Goal: Complete application form

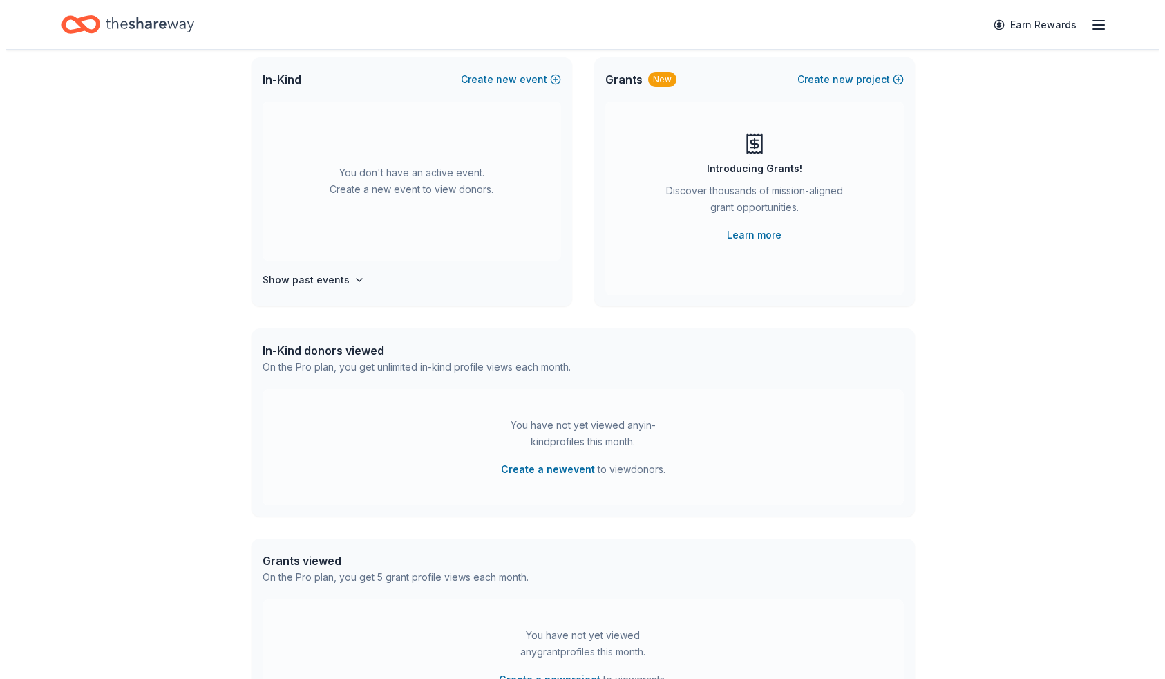
scroll to position [157, 0]
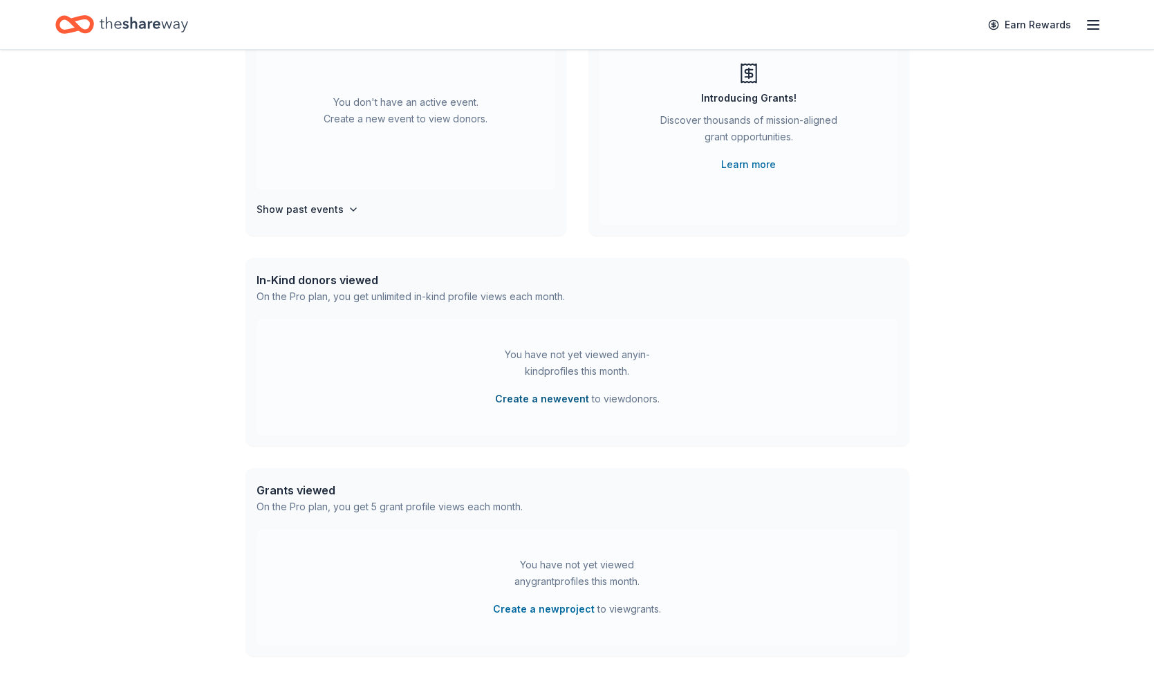
click at [550, 394] on button "Create a new event" at bounding box center [542, 398] width 94 height 17
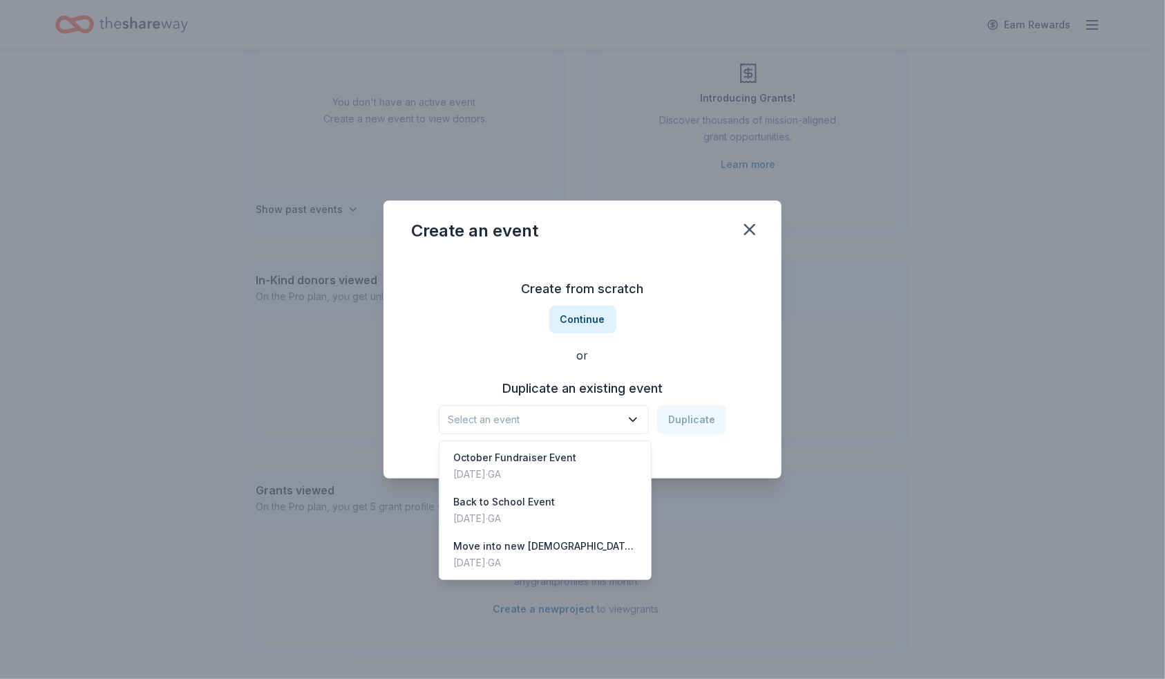
click at [626, 417] on button "Select an event" at bounding box center [544, 419] width 210 height 29
click at [587, 315] on div "Create from scratch Continue or Duplicate an existing event Select an event Dup…" at bounding box center [582, 356] width 343 height 200
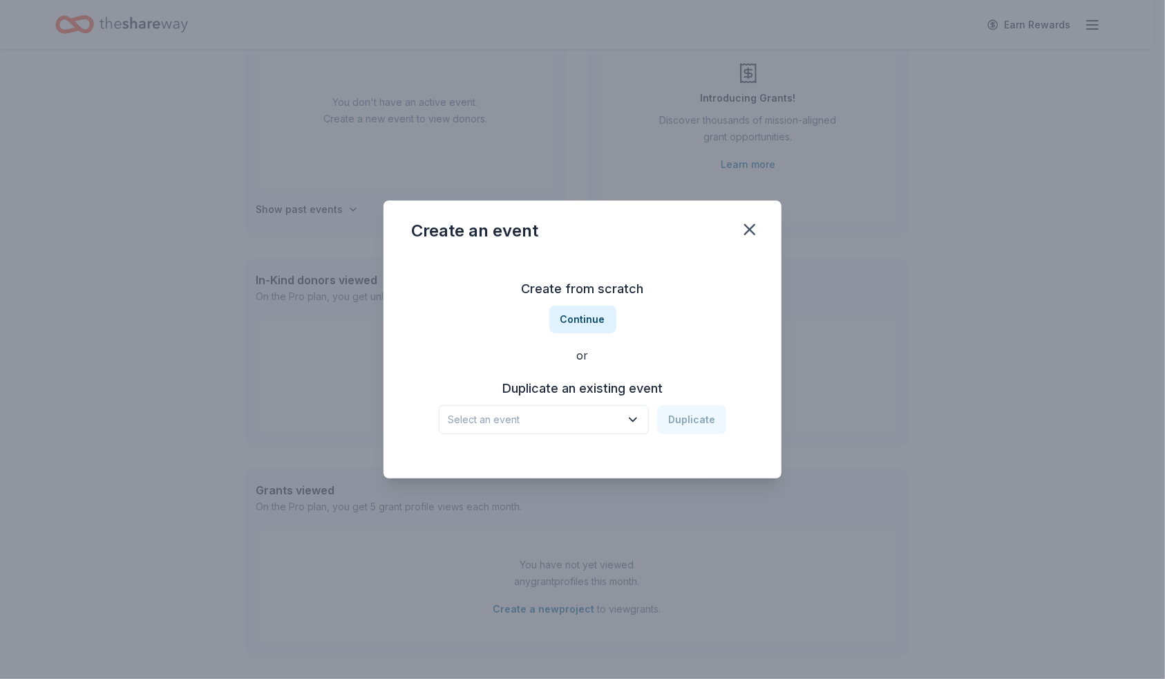
click at [587, 315] on button "Continue" at bounding box center [582, 319] width 67 height 28
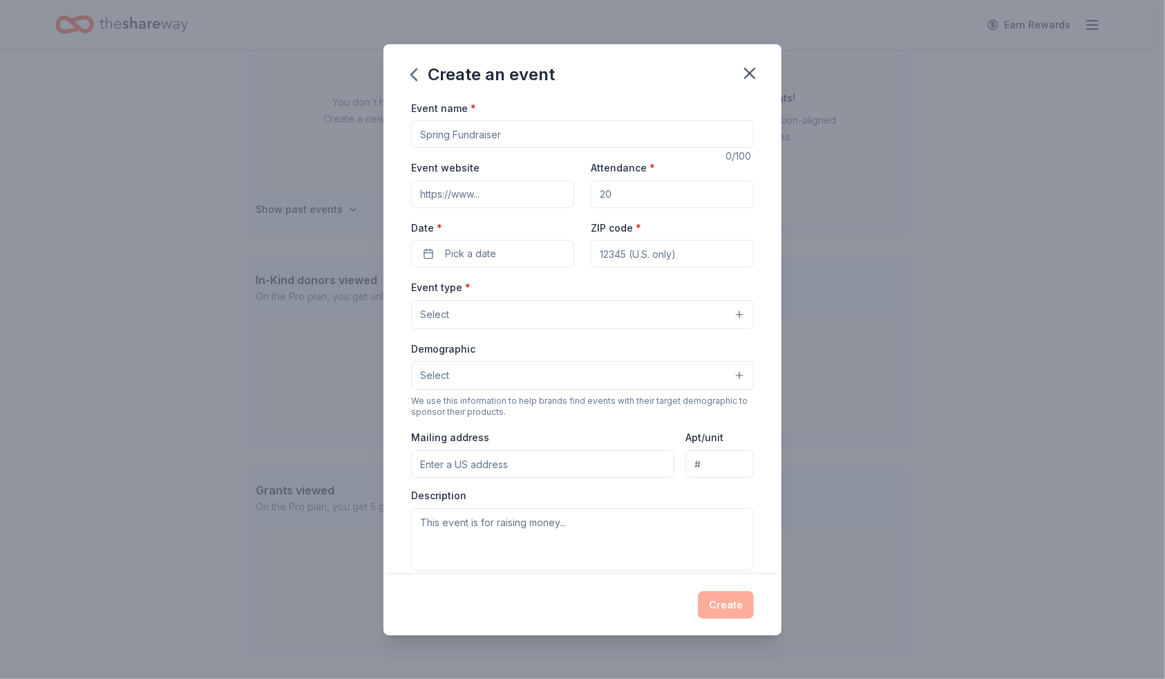
click at [515, 135] on input "Event name *" at bounding box center [582, 134] width 343 height 28
click at [420, 131] on input "Fall Festival and Resource" at bounding box center [582, 134] width 343 height 28
click at [639, 136] on input "Family Fall & Resource Festival and Resource" at bounding box center [582, 134] width 343 height 28
type input "Family Fall & Resource Festival for comprimised populations and communities"
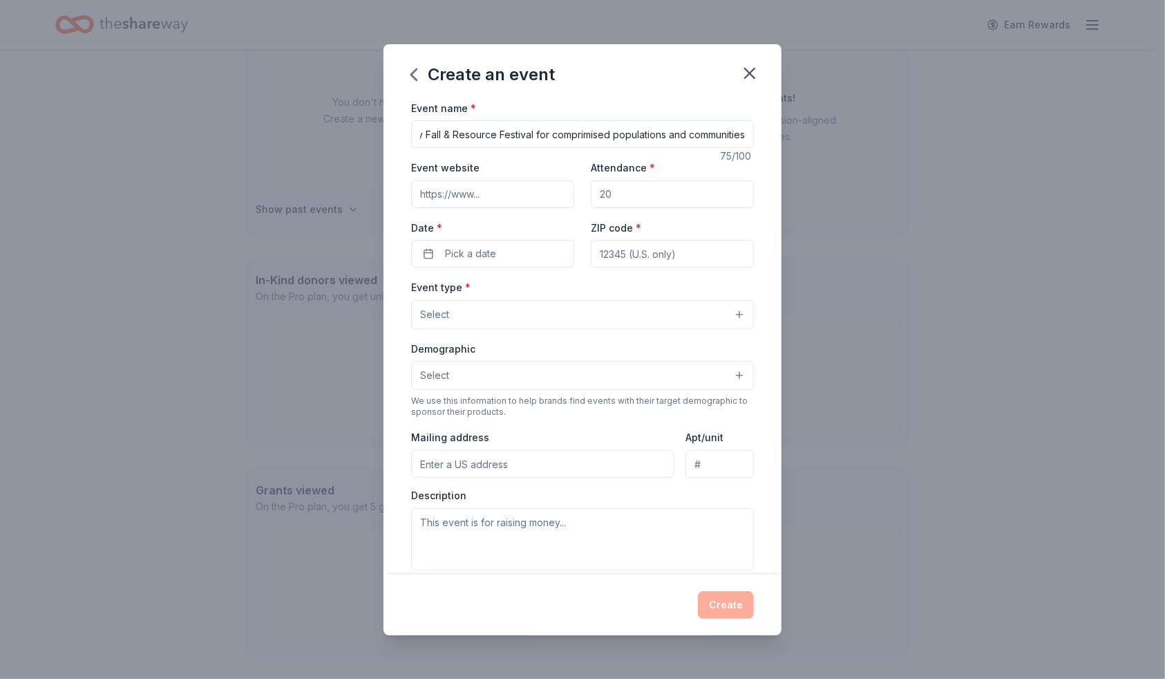
scroll to position [0, 0]
click at [516, 193] on input "Event website" at bounding box center [492, 194] width 163 height 28
type input "www.blessedhopeminsitries.org"
type input "75"
type input "30087"
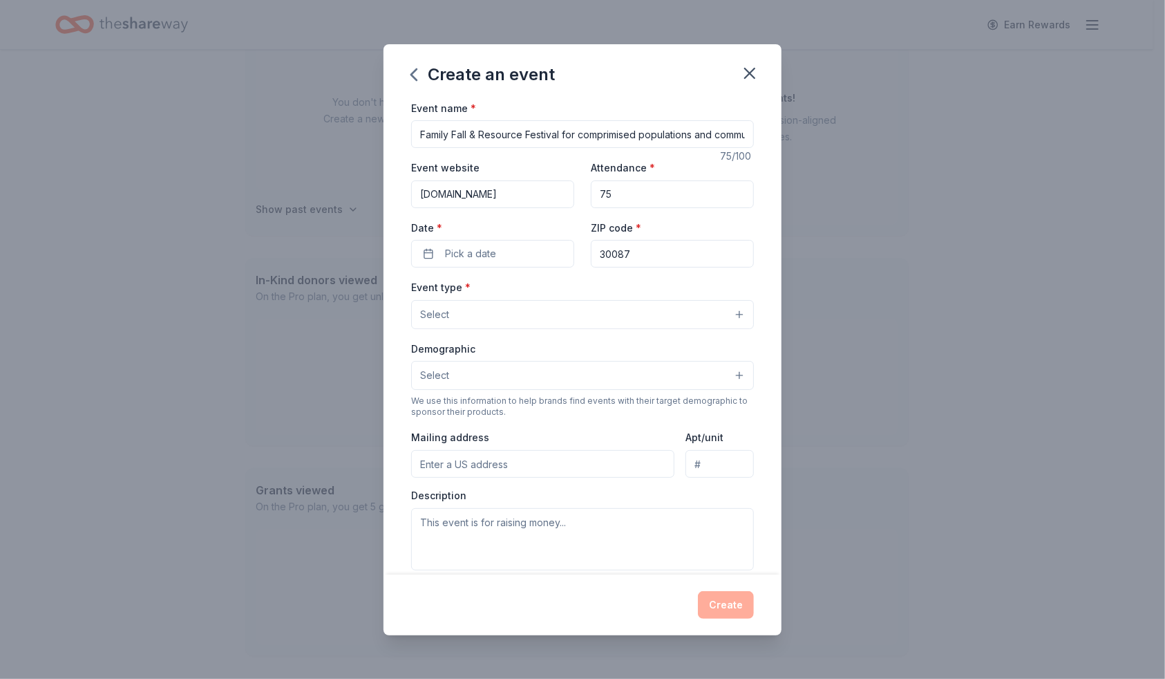
type input "PO Box 870130"
click at [505, 251] on button "Pick a date" at bounding box center [492, 254] width 163 height 28
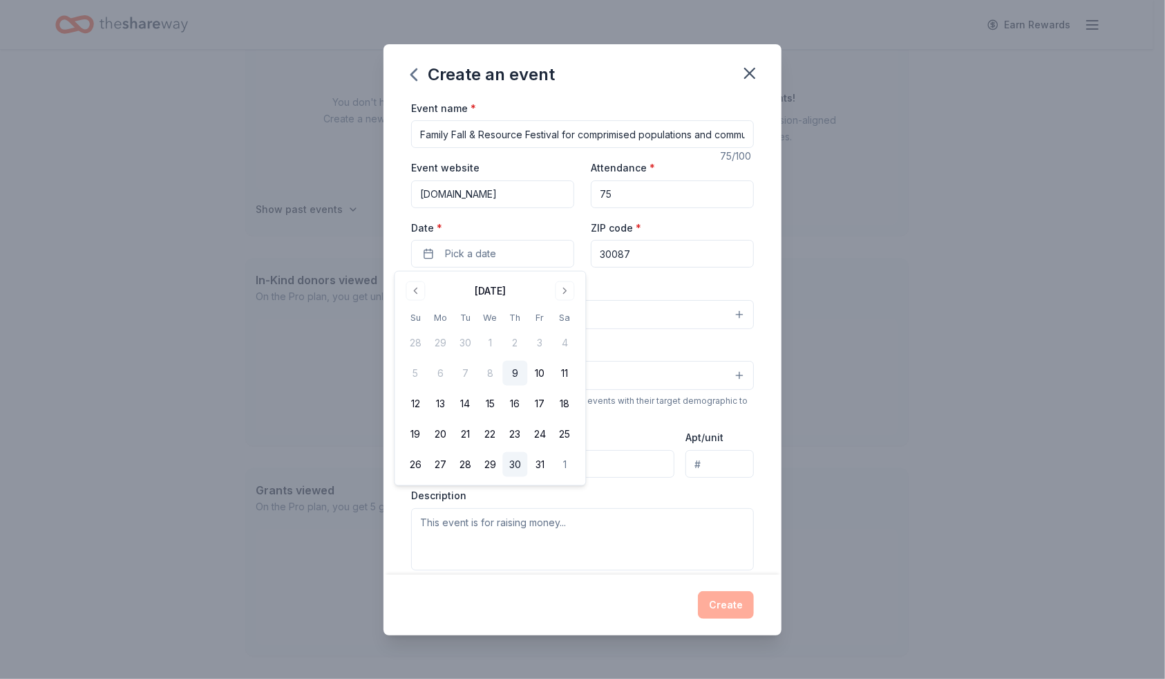
click at [518, 462] on button "30" at bounding box center [514, 464] width 25 height 25
click at [739, 508] on textarea at bounding box center [582, 539] width 343 height 62
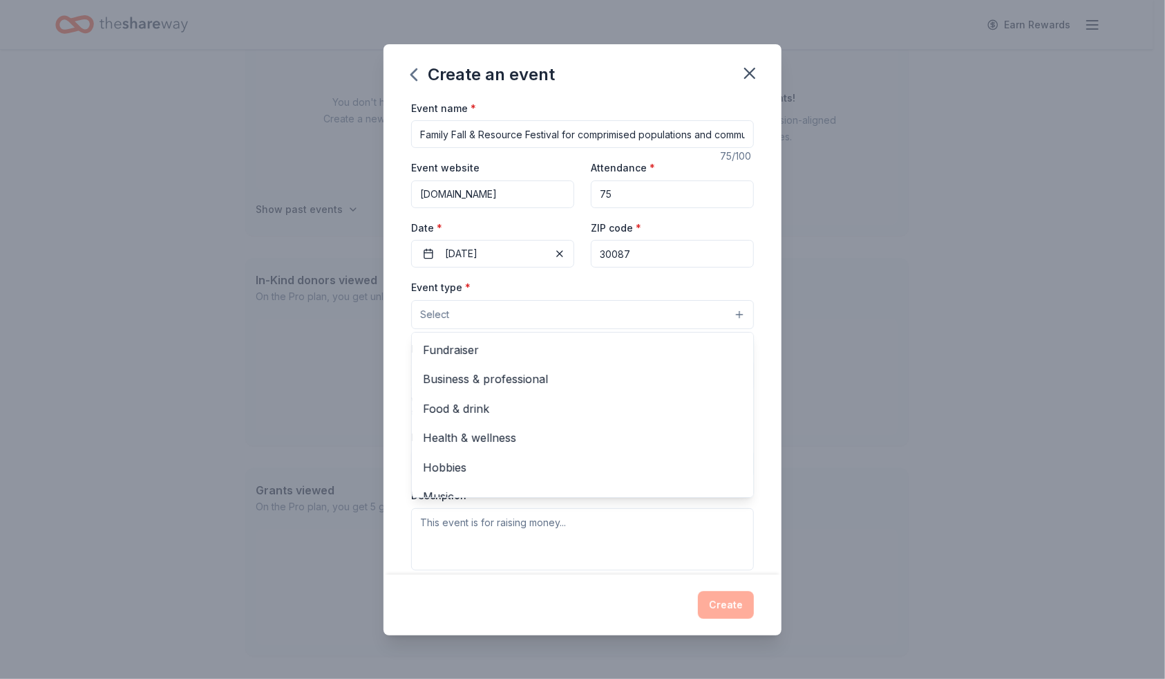
click at [486, 308] on button "Select" at bounding box center [582, 314] width 343 height 29
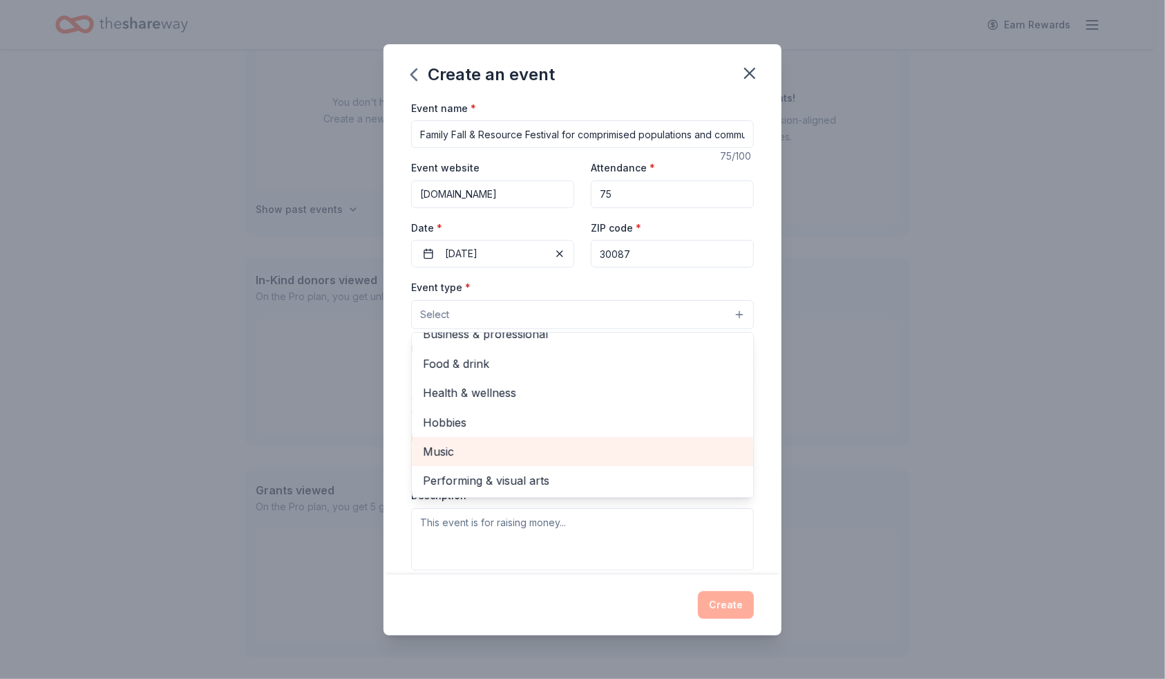
scroll to position [78, 0]
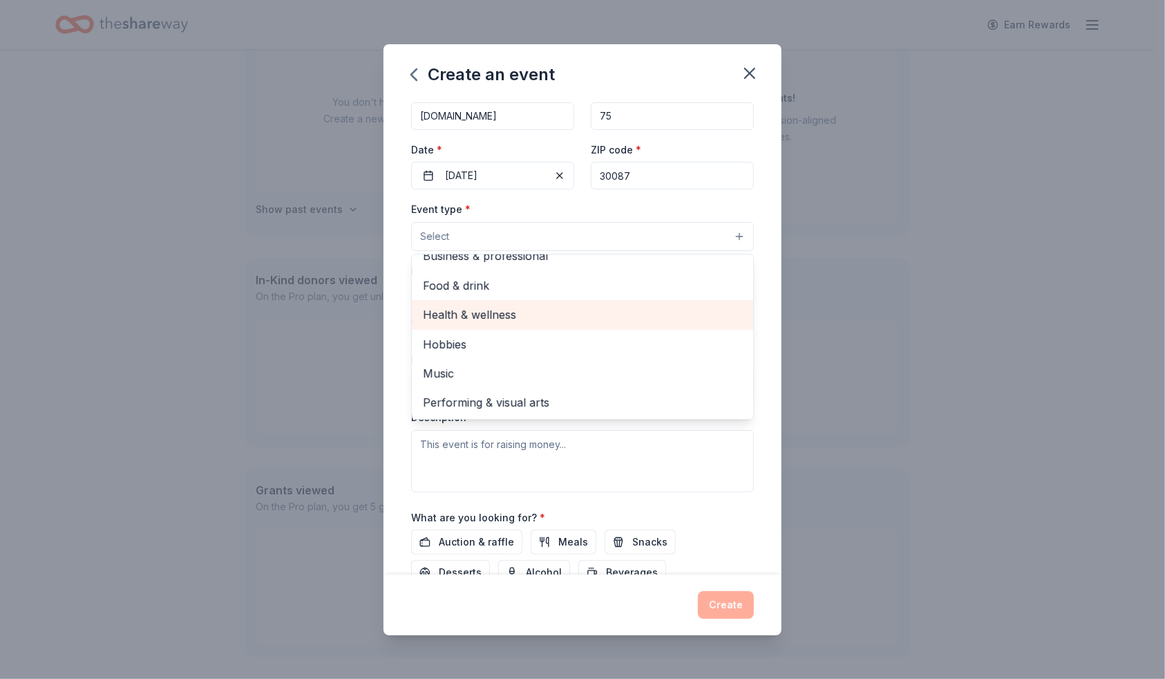
click at [511, 308] on span "Health & wellness" at bounding box center [582, 314] width 319 height 18
click at [236, 355] on div "Create an event Event name * Family Fall & Resource Festival for comprimised po…" at bounding box center [582, 339] width 1165 height 679
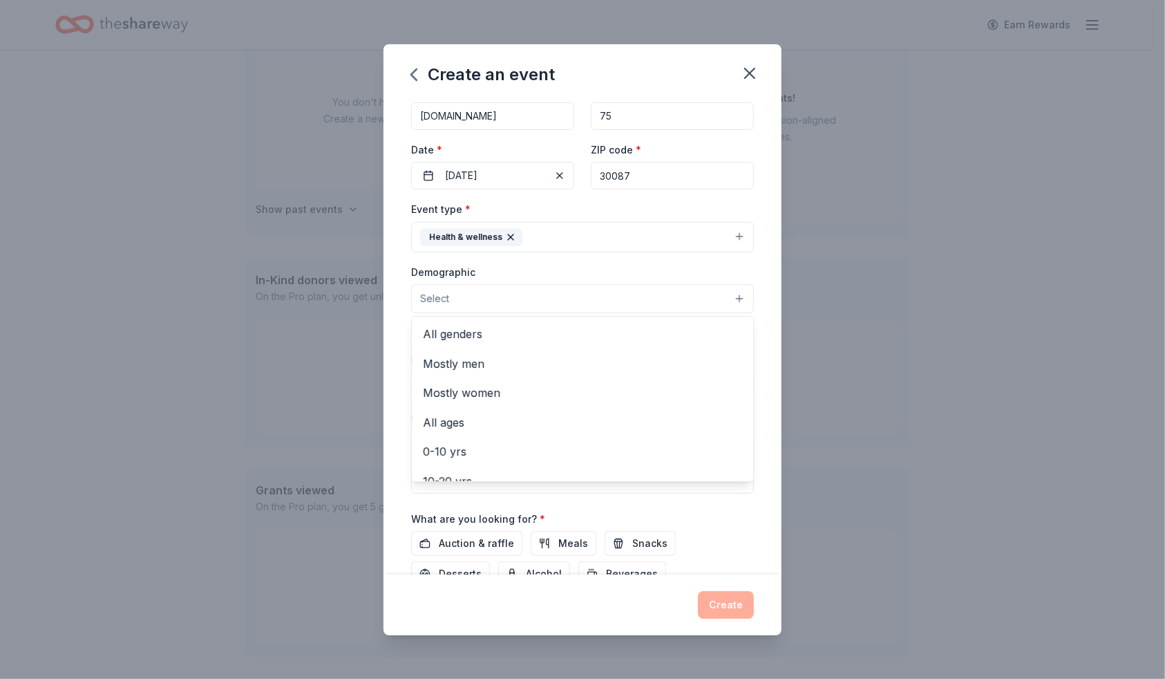
click at [489, 300] on button "Select" at bounding box center [582, 298] width 343 height 29
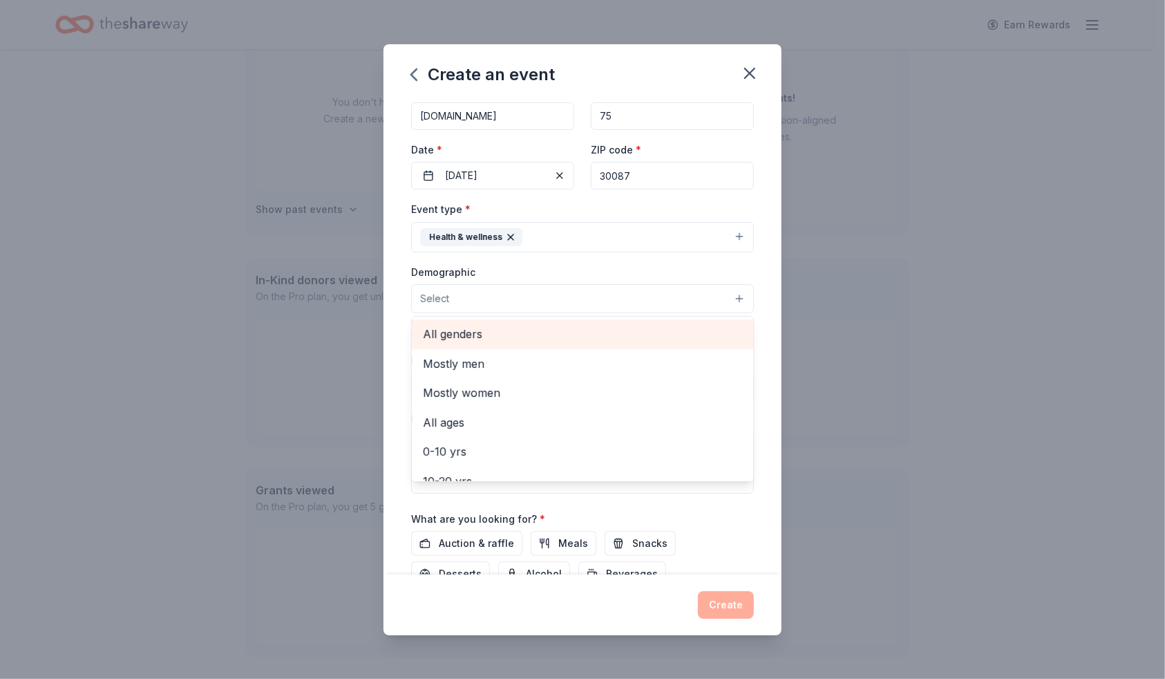
click at [479, 334] on span "All genders" at bounding box center [582, 334] width 319 height 18
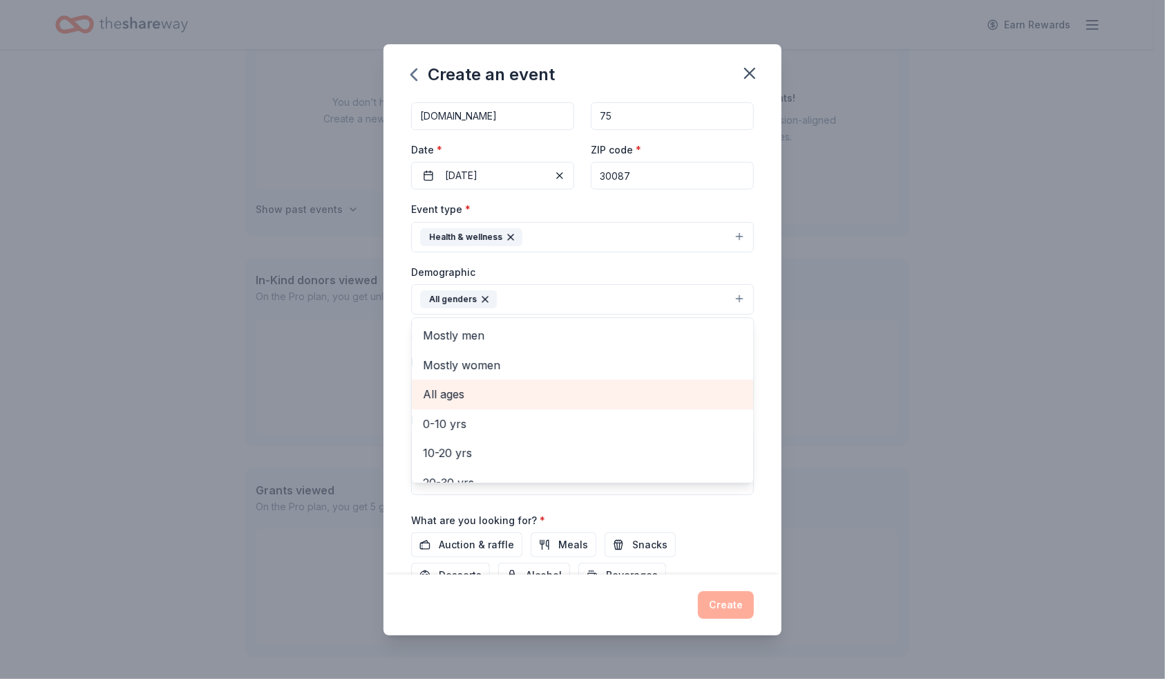
click at [458, 385] on span "All ages" at bounding box center [582, 394] width 319 height 18
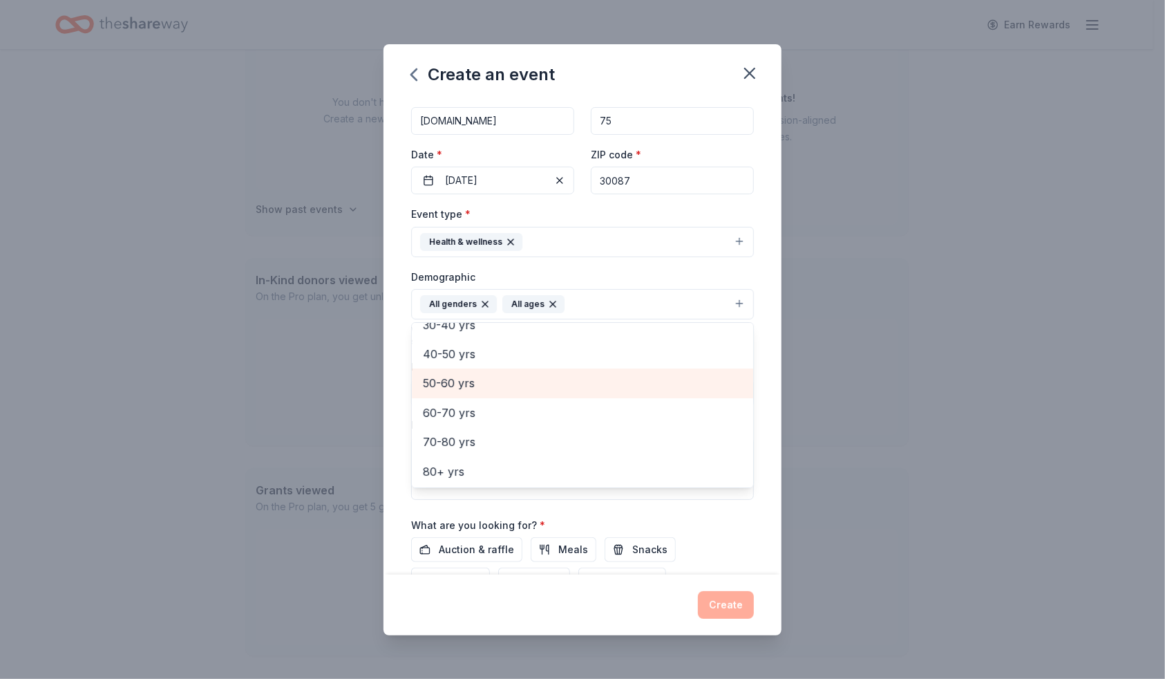
scroll to position [0, 0]
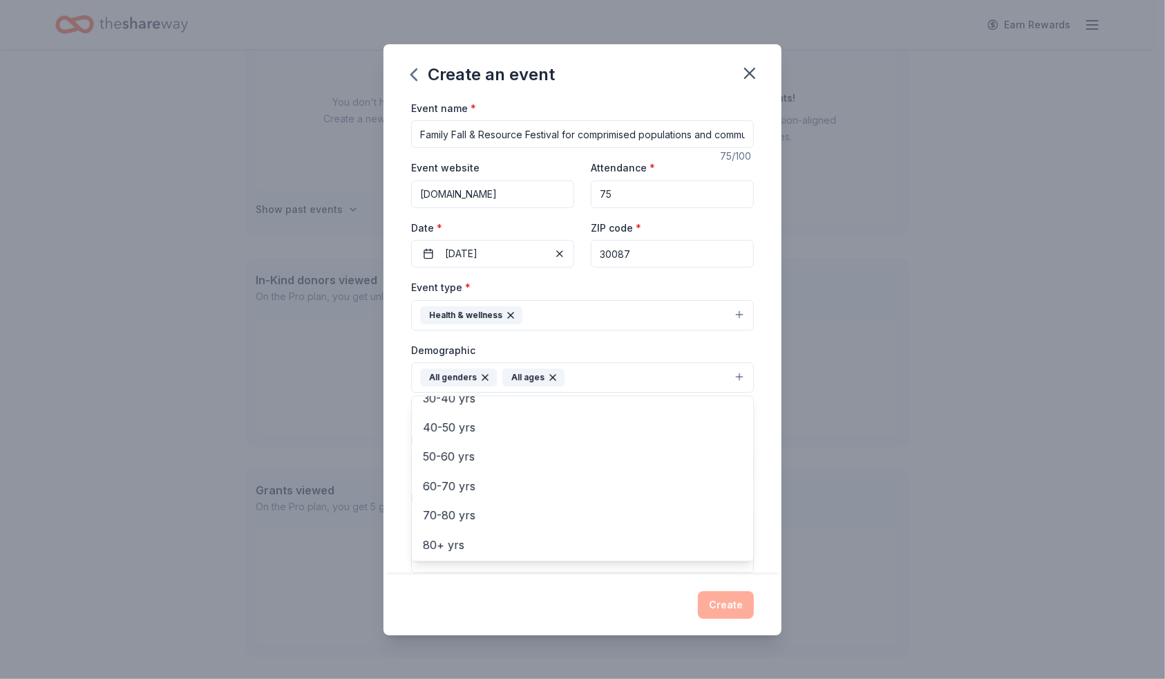
click at [223, 397] on div "Create an event Event name * Family Fall & Resource Festival for comprimised po…" at bounding box center [582, 339] width 1165 height 679
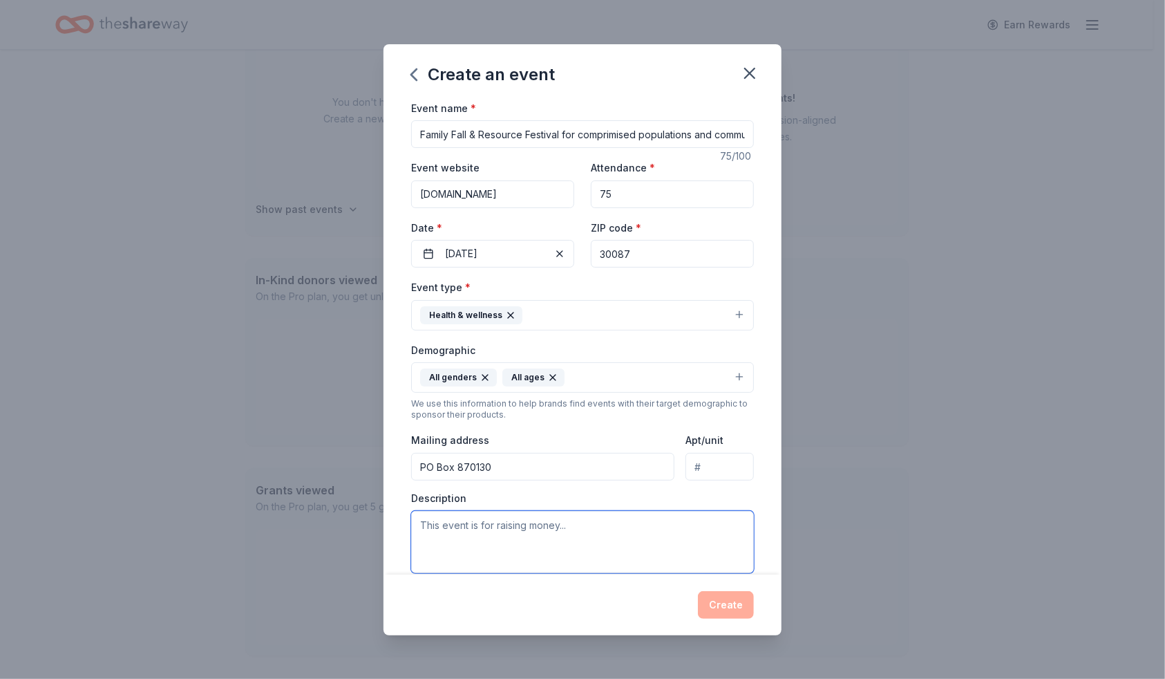
click at [493, 526] on textarea at bounding box center [582, 542] width 343 height 62
click at [456, 529] on textarea at bounding box center [582, 542] width 343 height 62
paste textarea "Blessed Hope Ministries is hosting a Fall Festival & Resource Event designed to…"
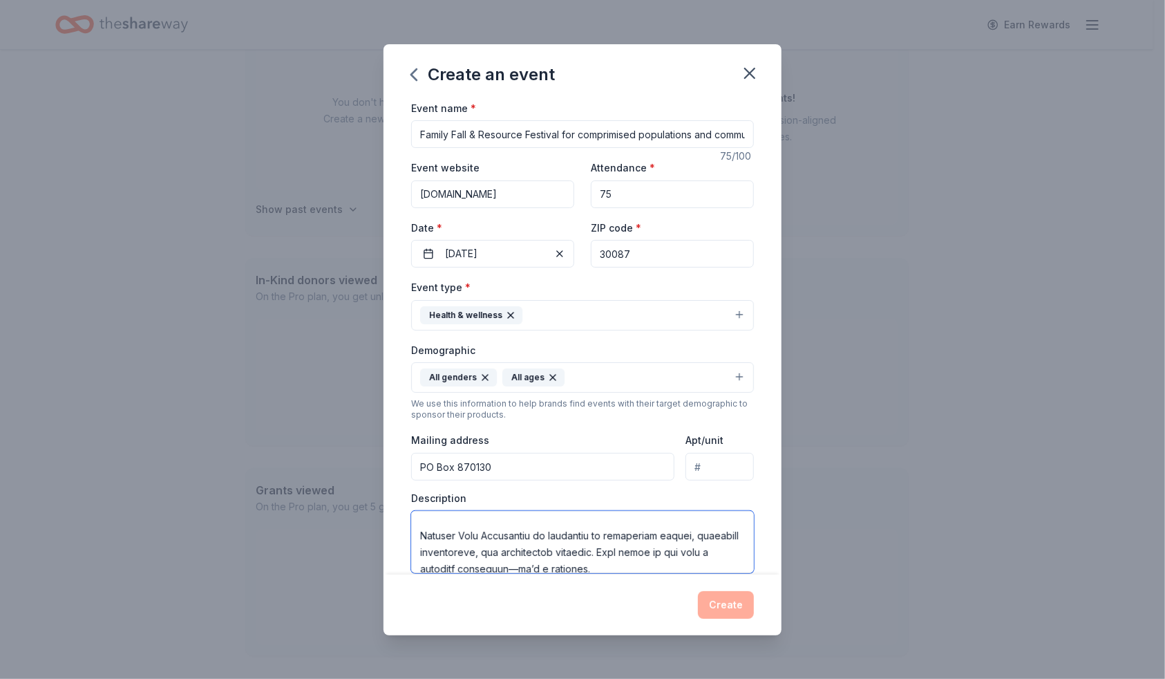
scroll to position [482, 0]
click at [585, 553] on textarea at bounding box center [582, 542] width 343 height 62
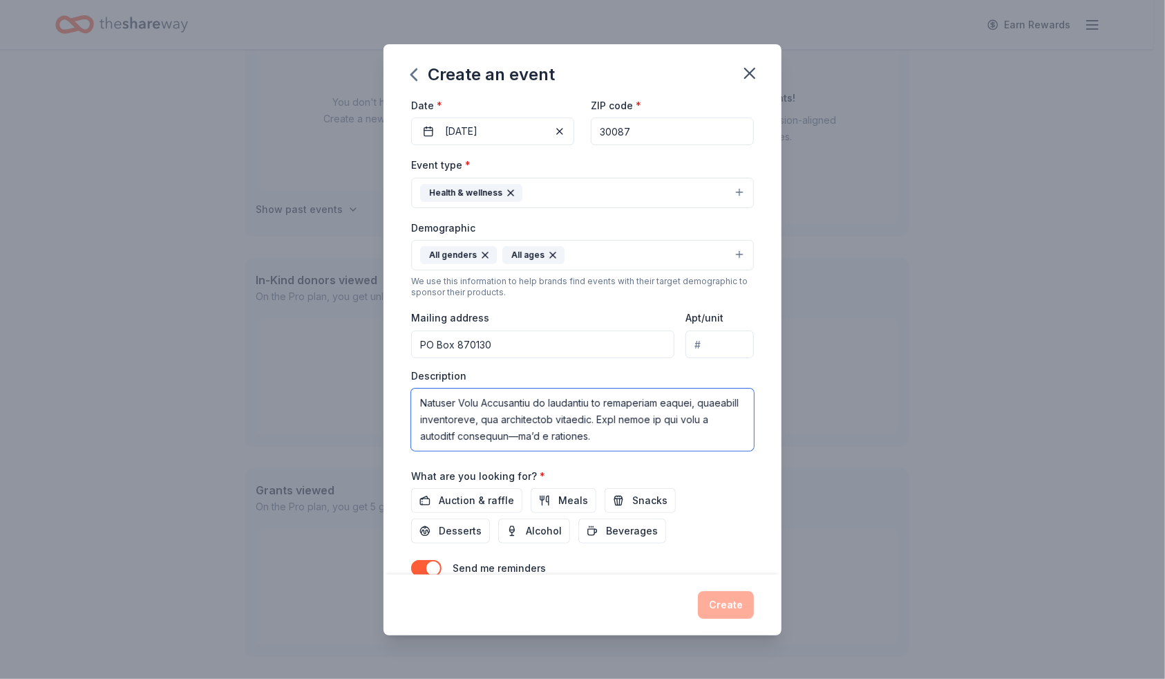
scroll to position [157, 0]
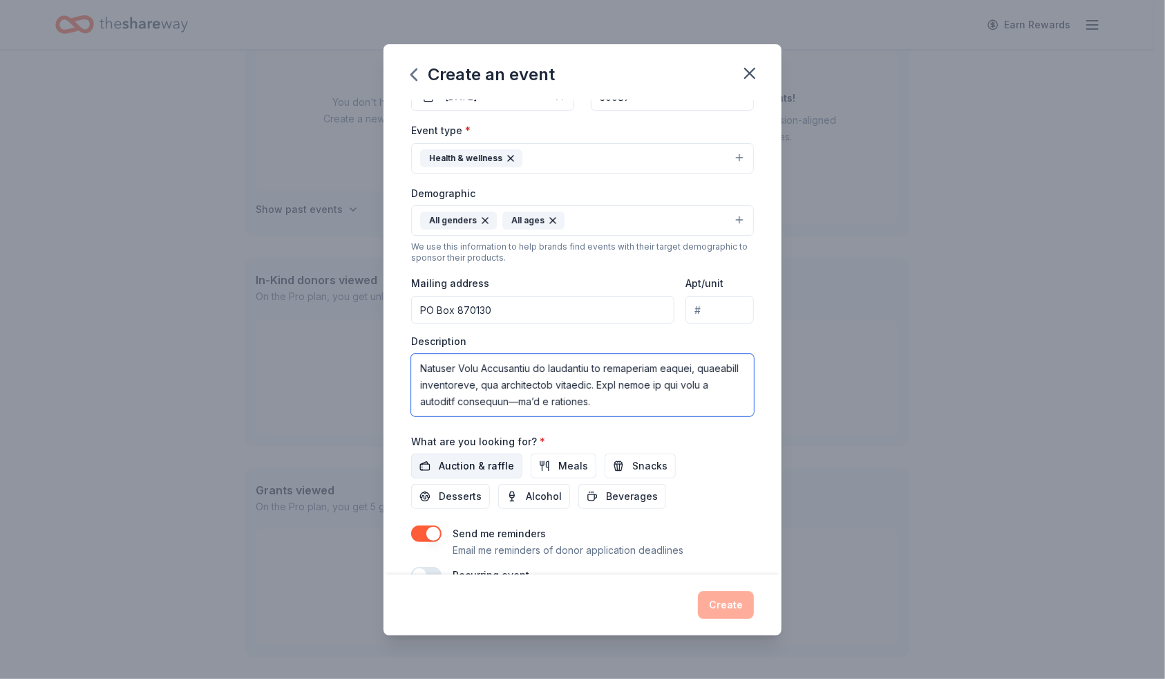
type textarea "Blessed Hope Ministries is hosting a Fall Festival & Resource Event designed to…"
click at [479, 462] on span "Auction & raffle" at bounding box center [476, 466] width 75 height 17
click at [570, 465] on span "Meals" at bounding box center [573, 466] width 30 height 17
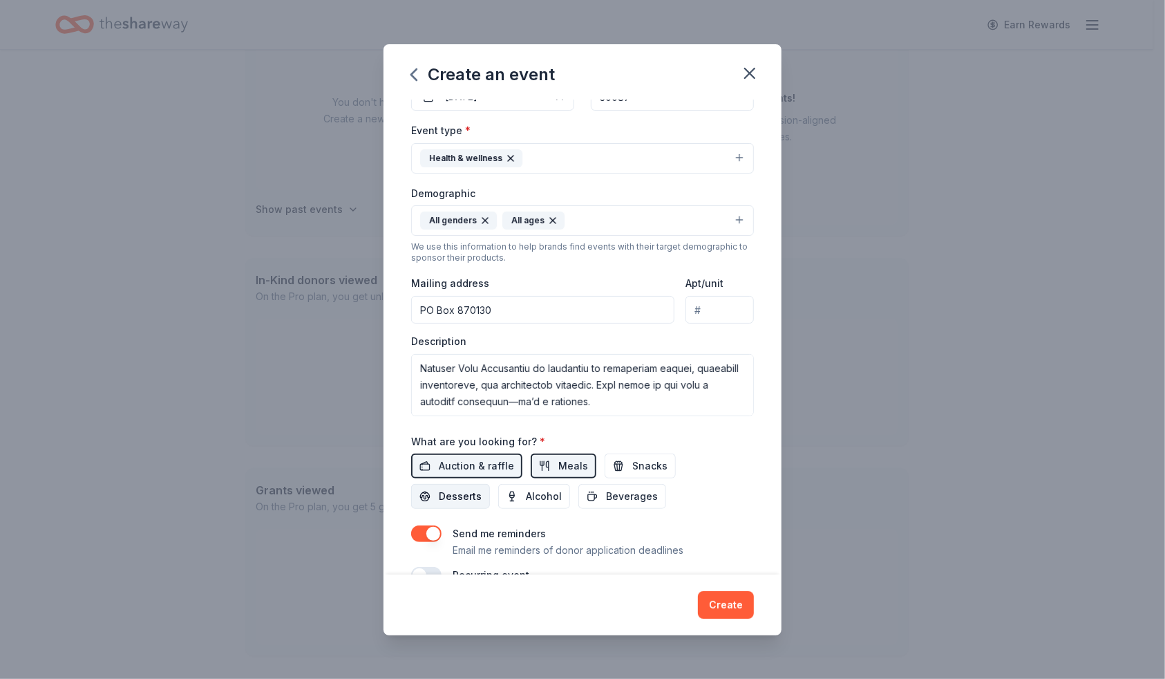
click at [483, 485] on button "Desserts" at bounding box center [450, 496] width 79 height 25
click at [612, 491] on span "Beverages" at bounding box center [632, 496] width 52 height 17
click at [635, 459] on span "Snacks" at bounding box center [649, 466] width 35 height 17
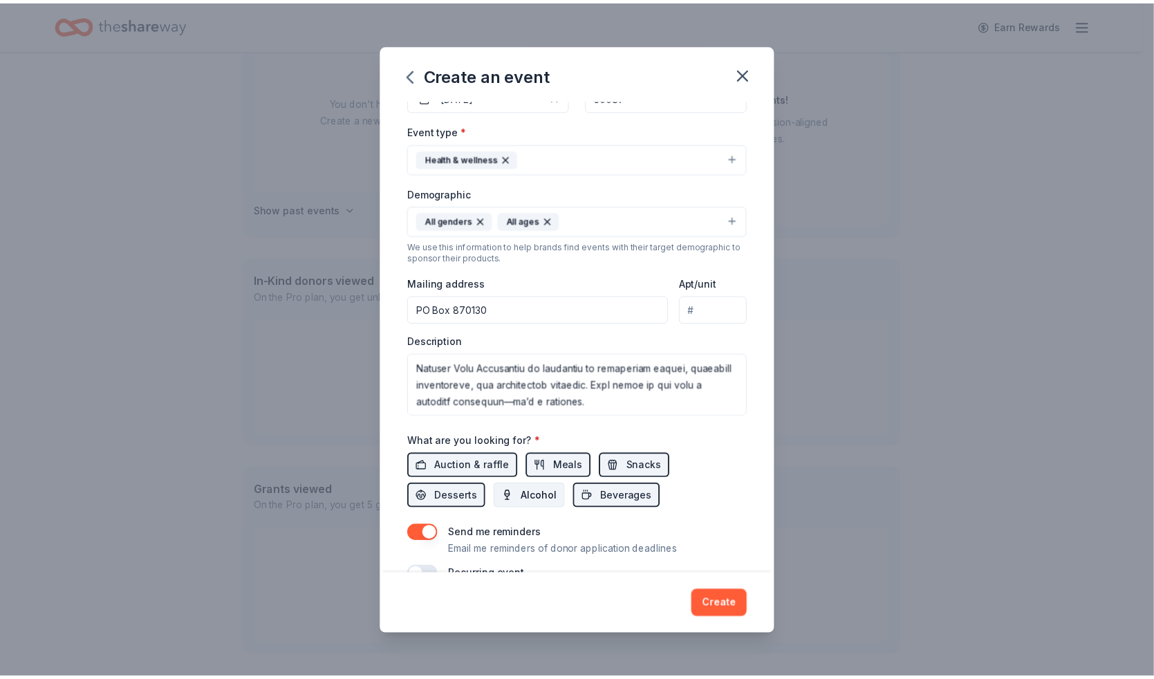
scroll to position [187, 0]
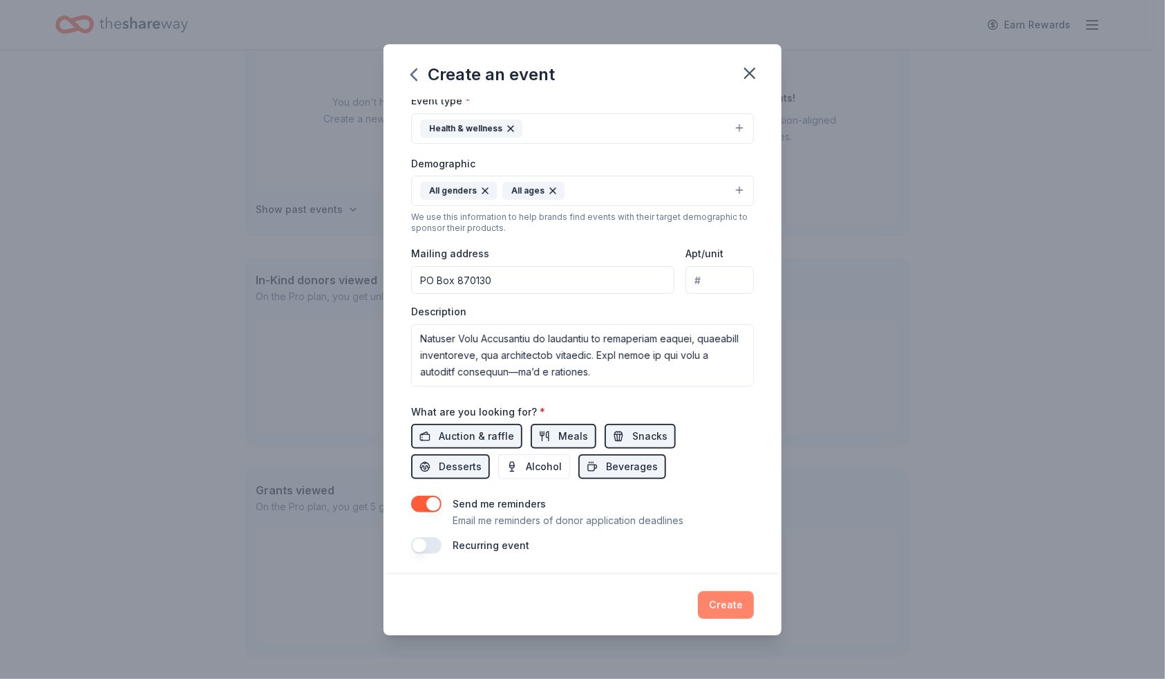
click at [725, 602] on button "Create" at bounding box center [726, 605] width 56 height 28
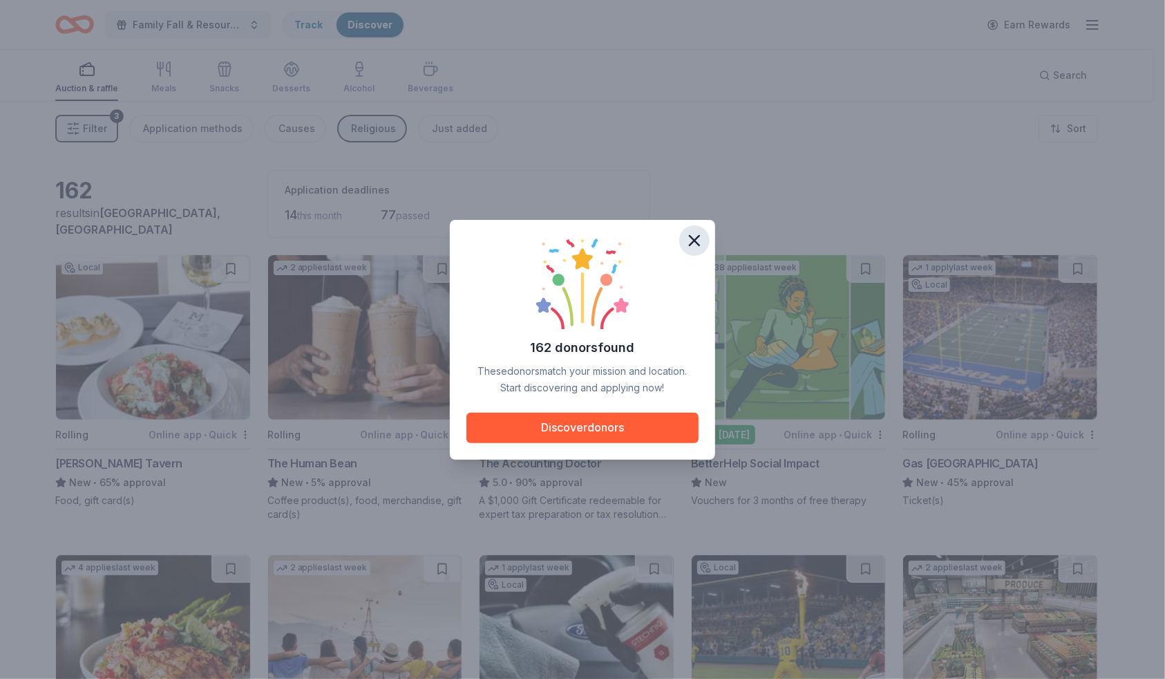
click at [702, 241] on icon "button" at bounding box center [694, 240] width 19 height 19
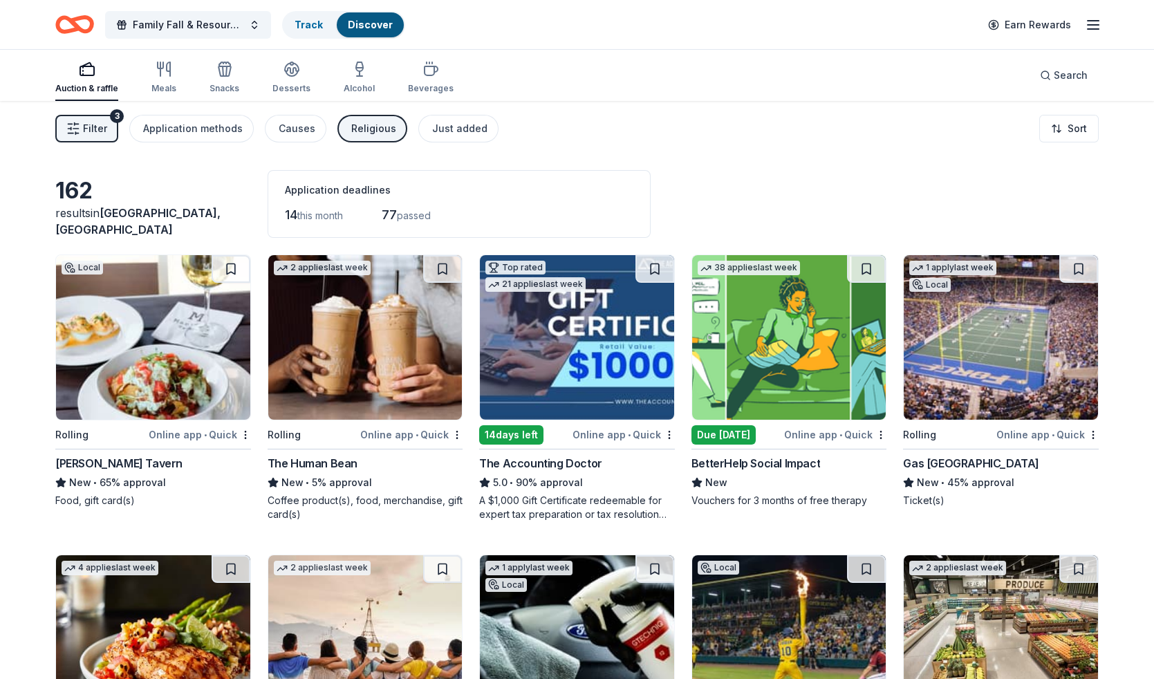
click at [84, 126] on span "Filter" at bounding box center [95, 128] width 24 height 17
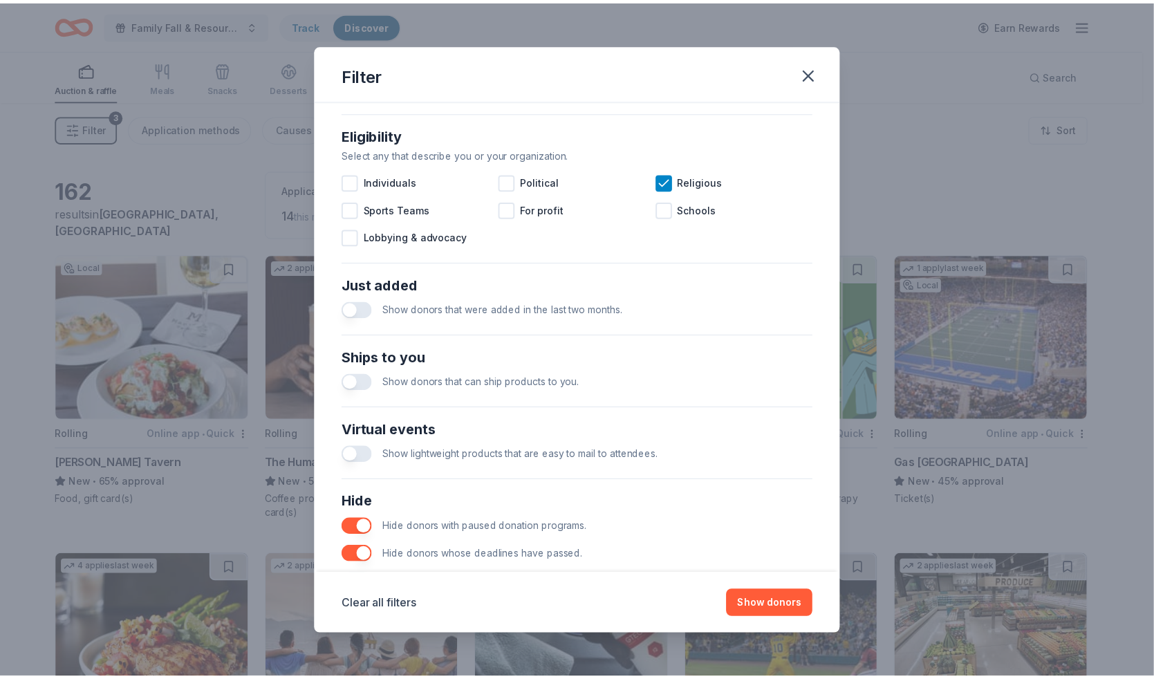
scroll to position [435, 0]
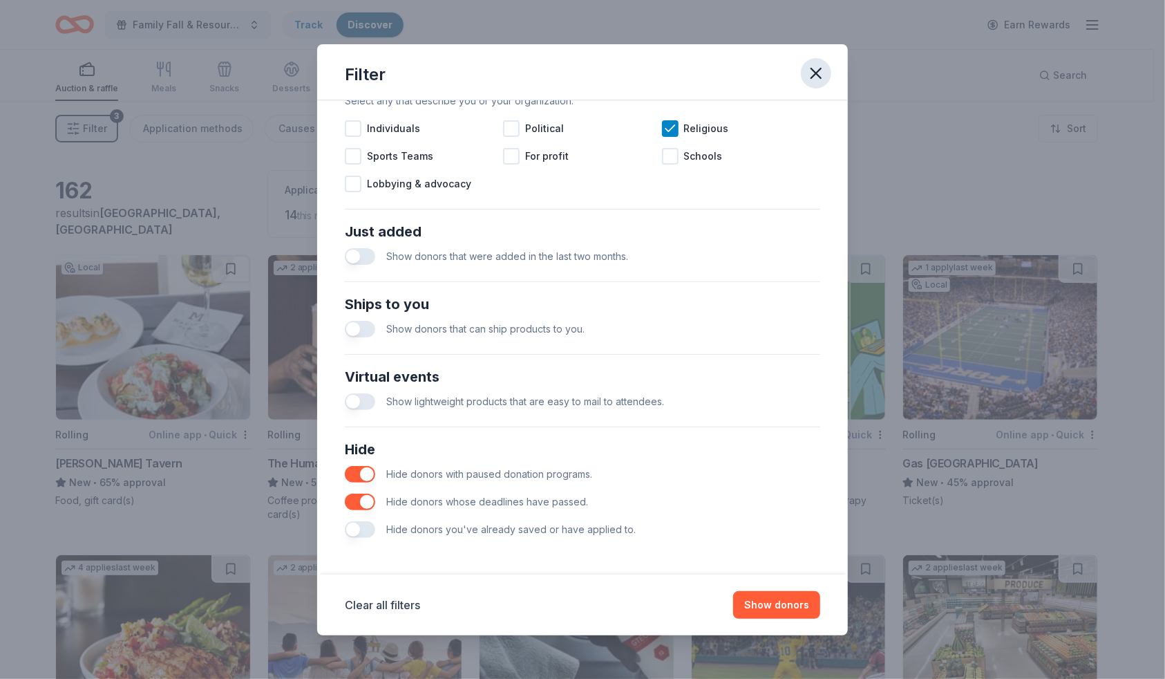
click at [818, 75] on icon "button" at bounding box center [816, 73] width 10 height 10
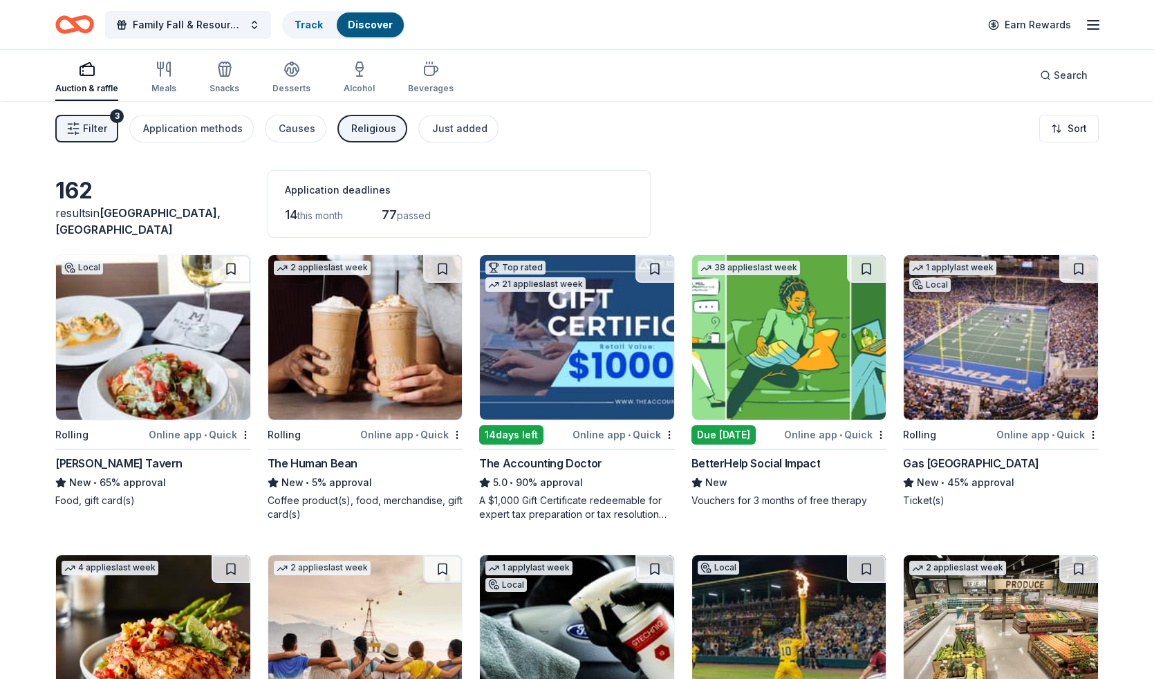
click at [776, 384] on img at bounding box center [789, 337] width 194 height 164
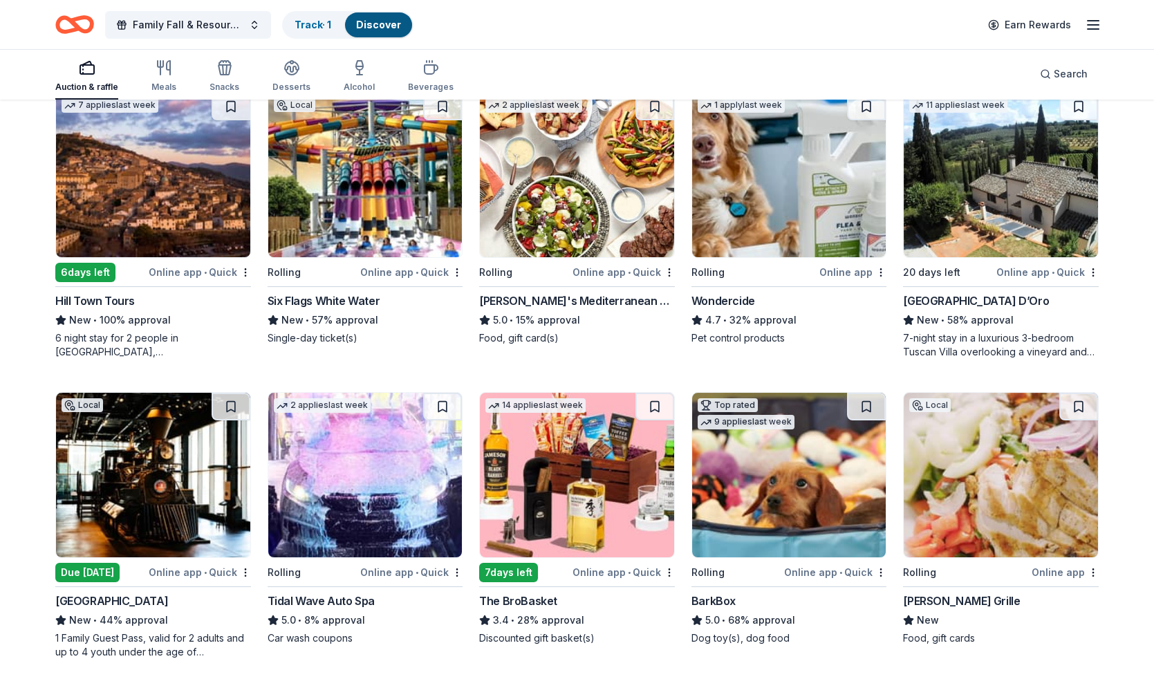
scroll to position [1073, 0]
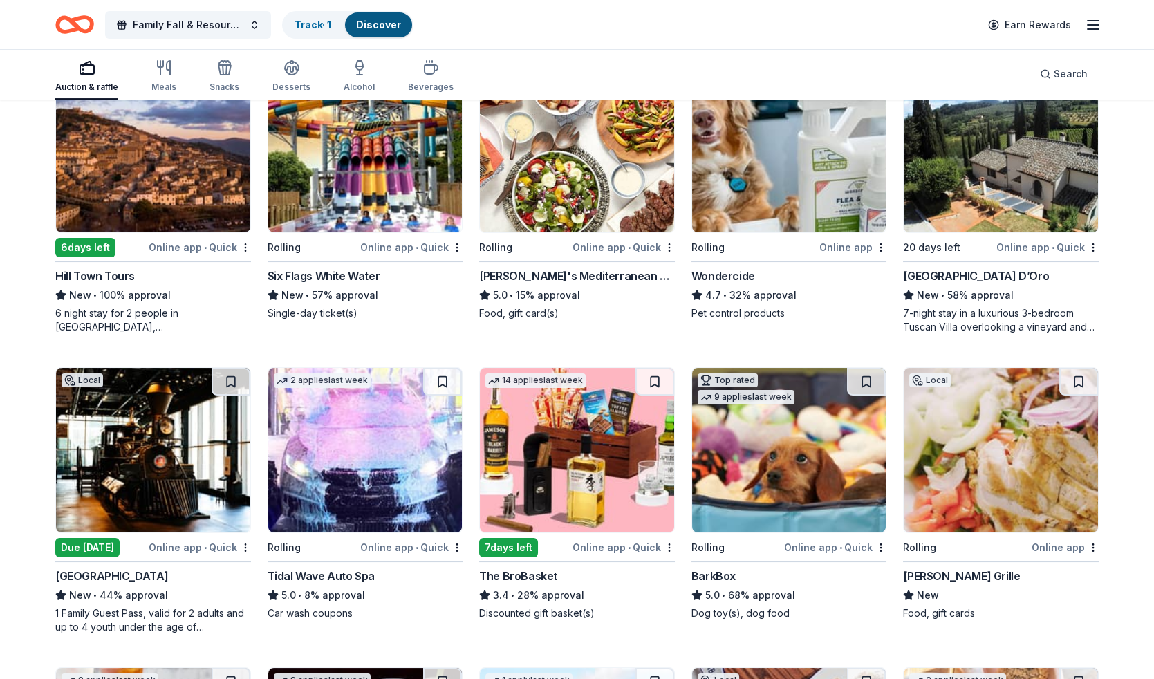
click at [151, 409] on img at bounding box center [153, 450] width 194 height 164
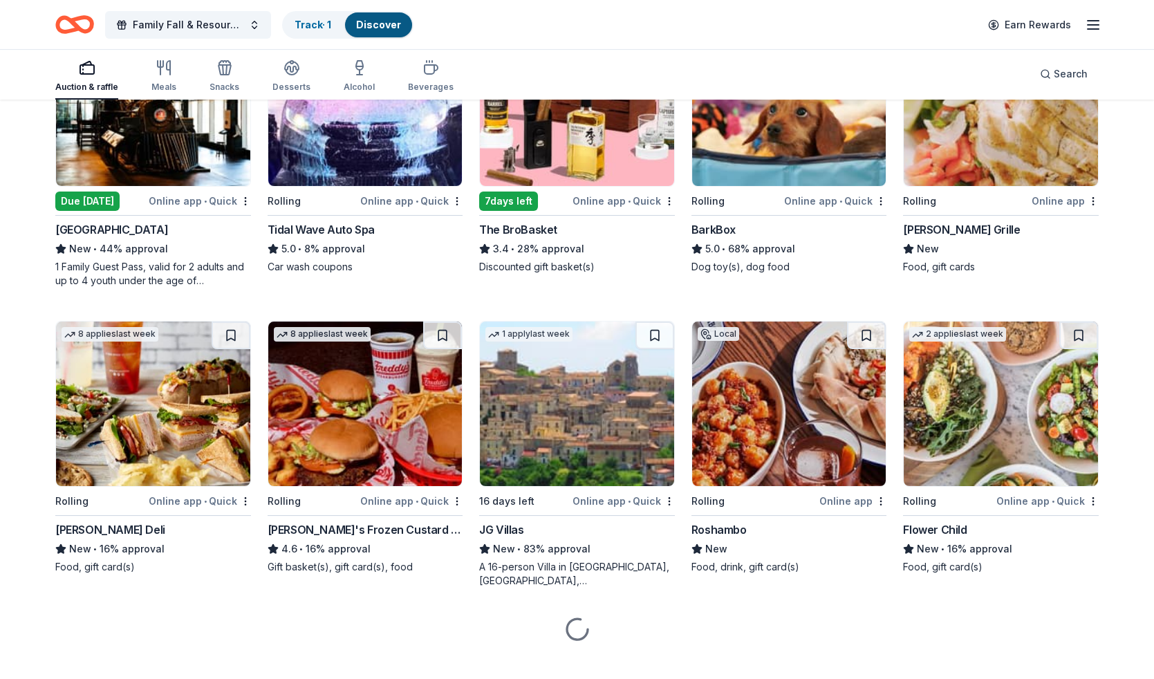
scroll to position [1437, 0]
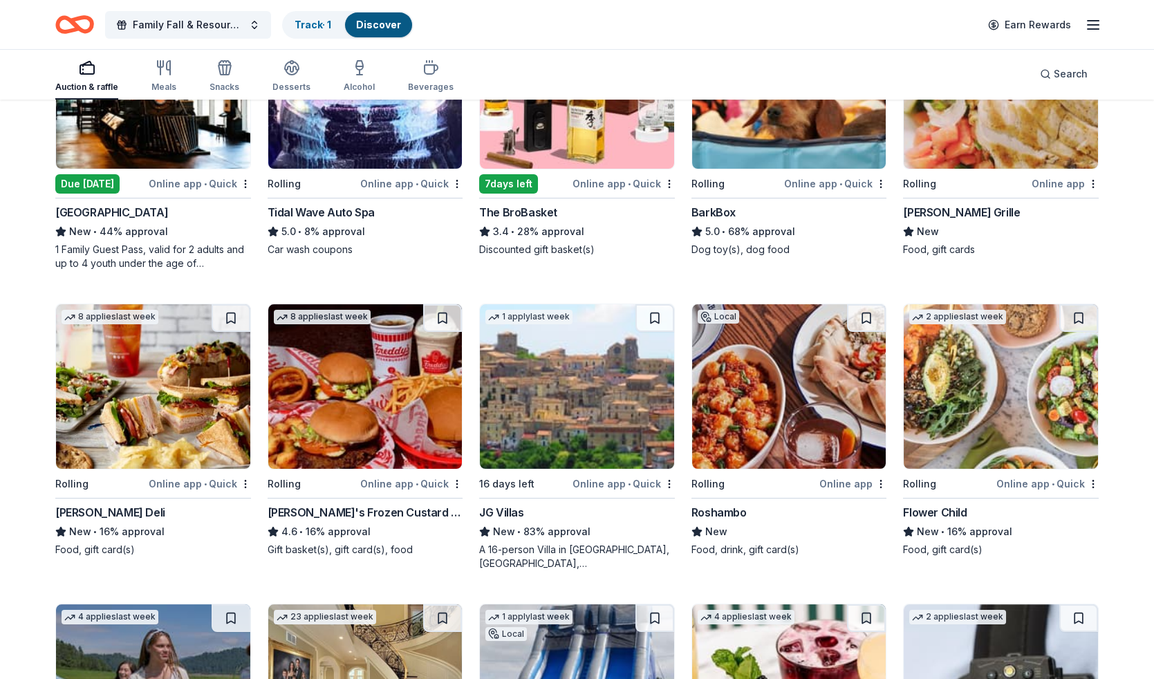
click at [144, 417] on img at bounding box center [153, 386] width 194 height 164
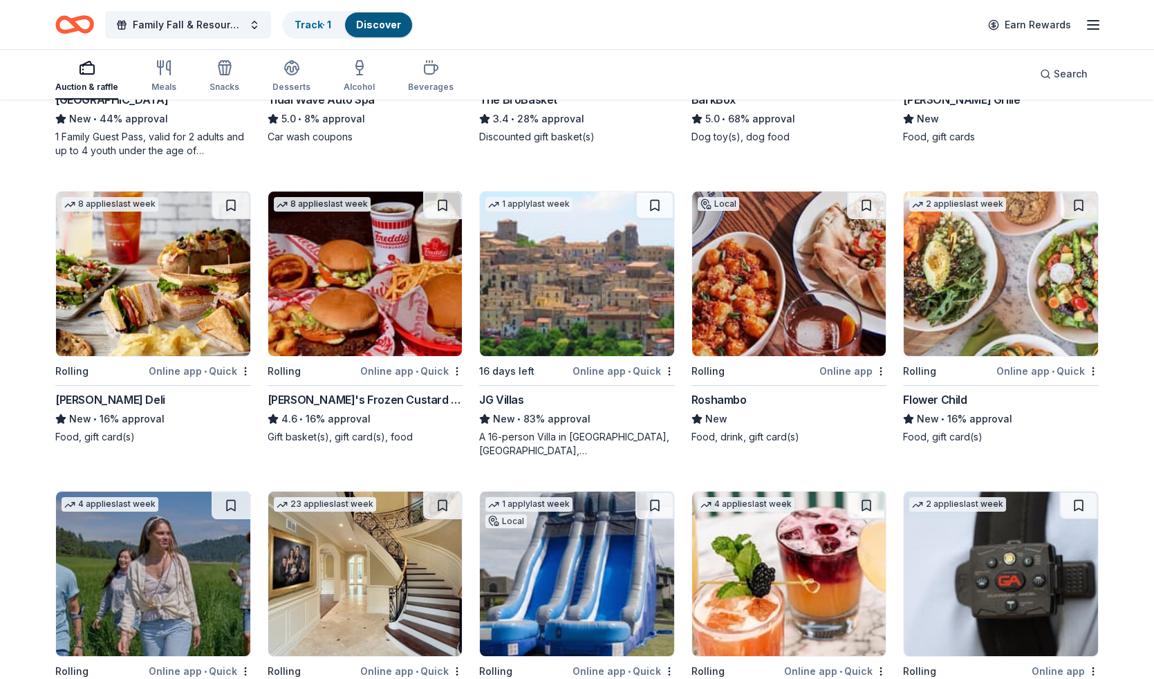
scroll to position [1594, 0]
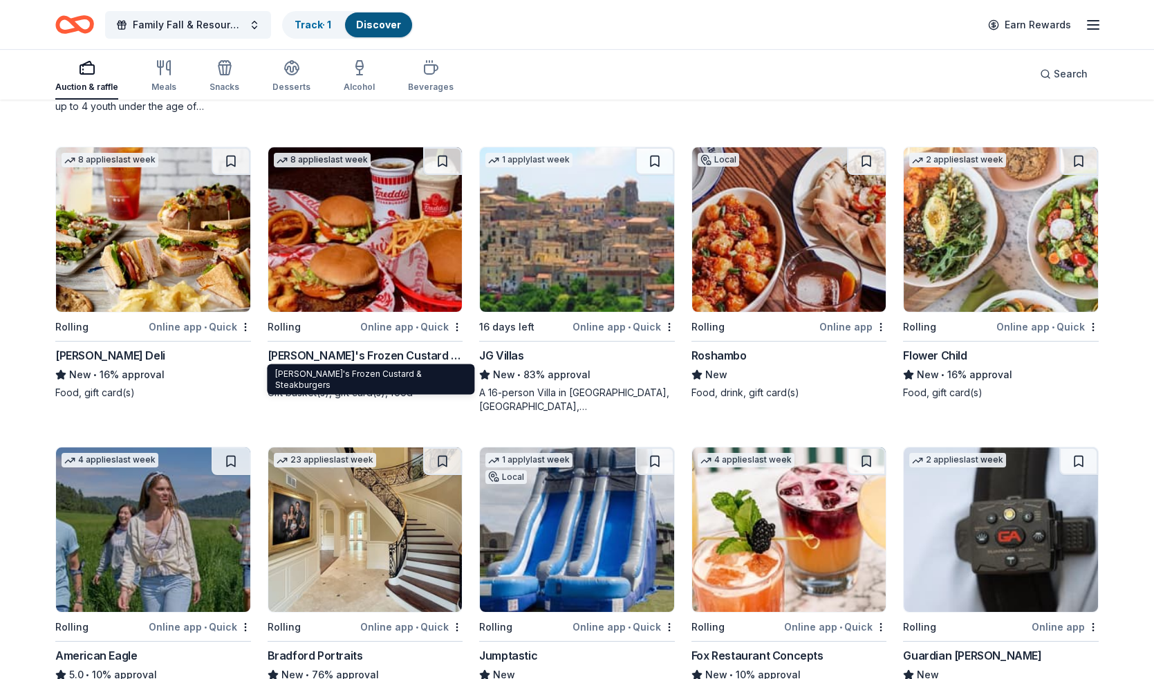
click at [387, 347] on div "Freddy's Frozen Custard & Steakburgers" at bounding box center [365, 355] width 196 height 17
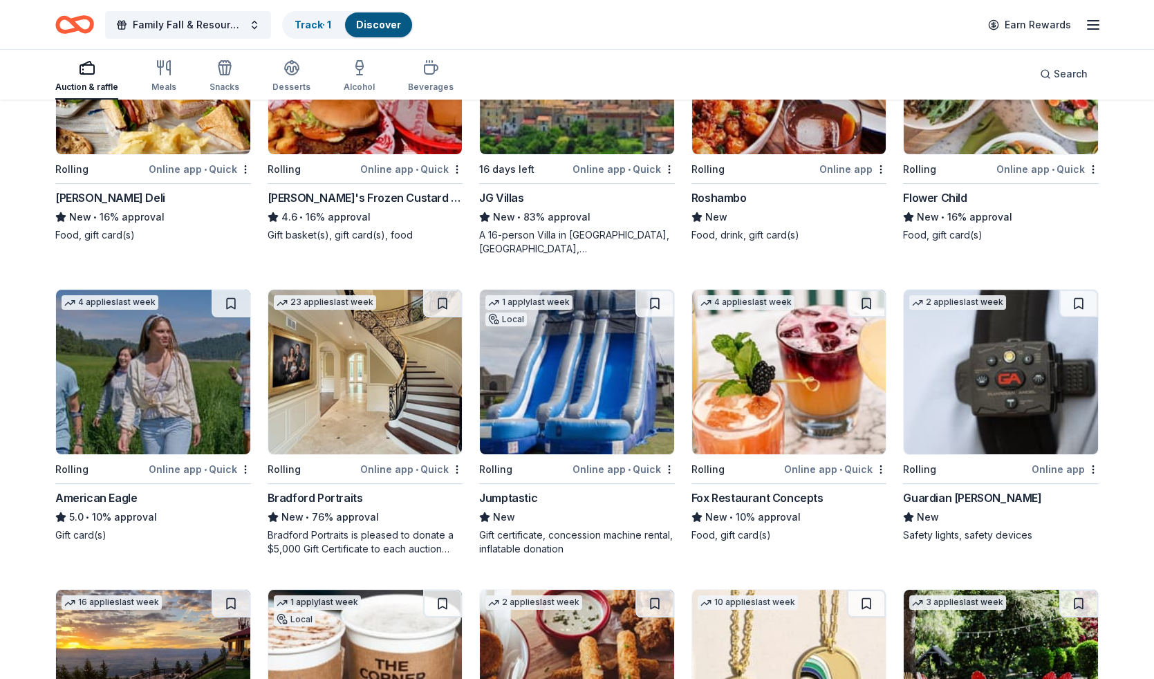
click at [804, 381] on img at bounding box center [789, 372] width 194 height 164
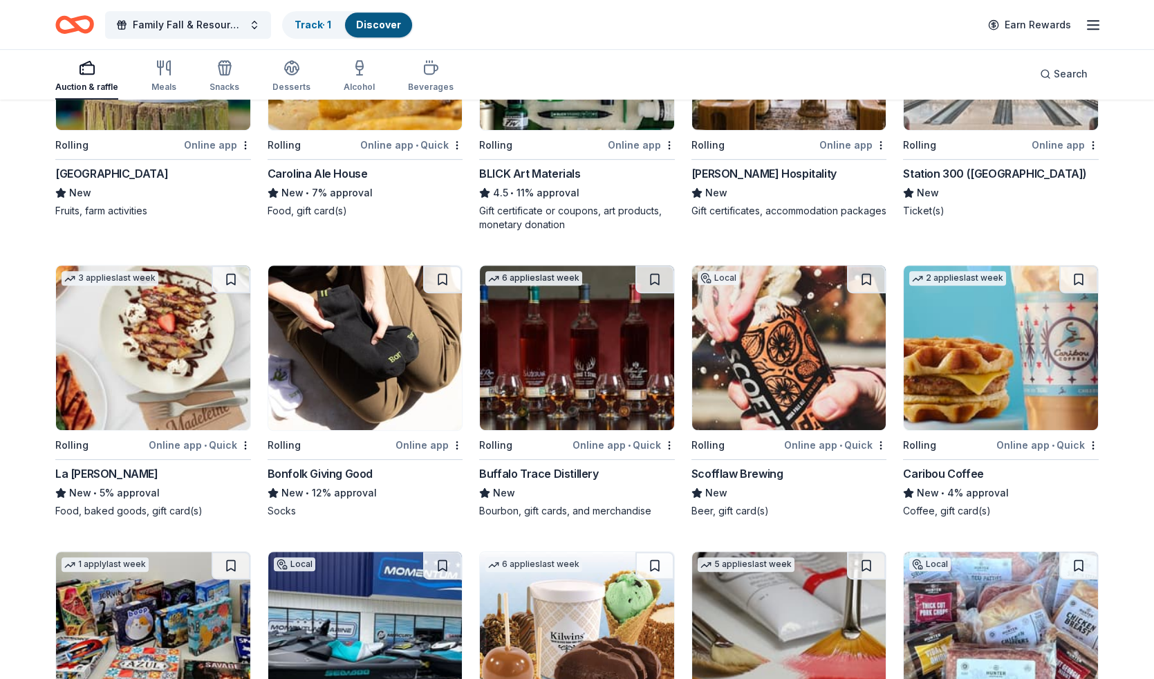
scroll to position [2700, 0]
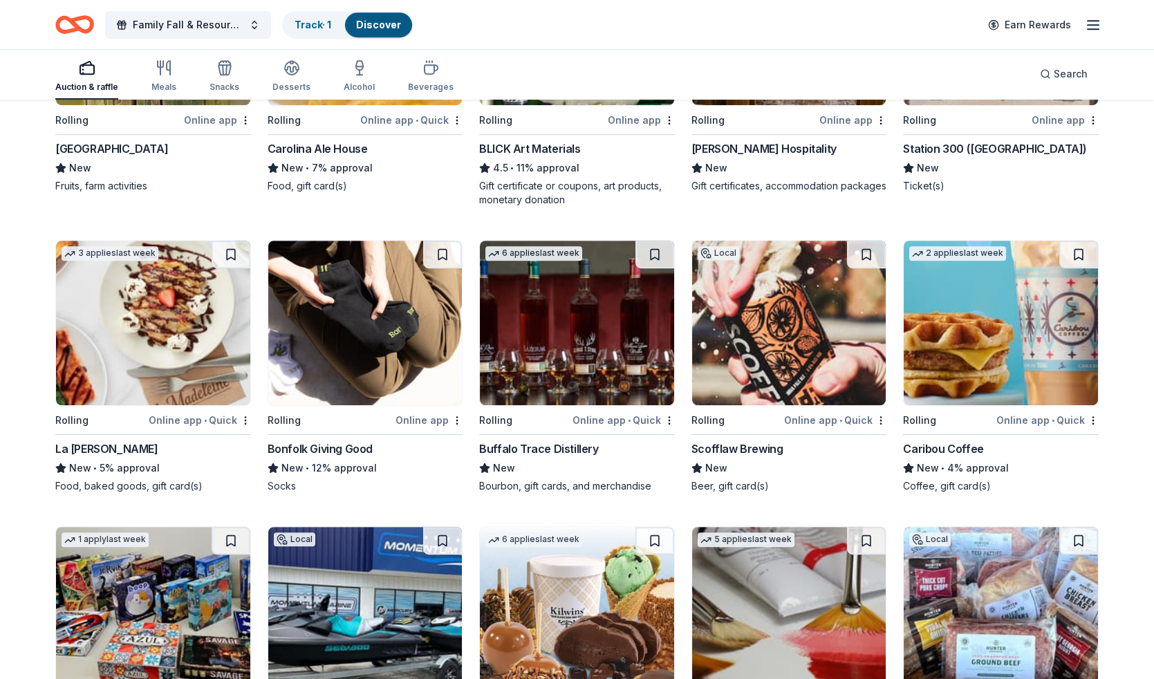
click at [1012, 363] on img at bounding box center [1000, 323] width 194 height 164
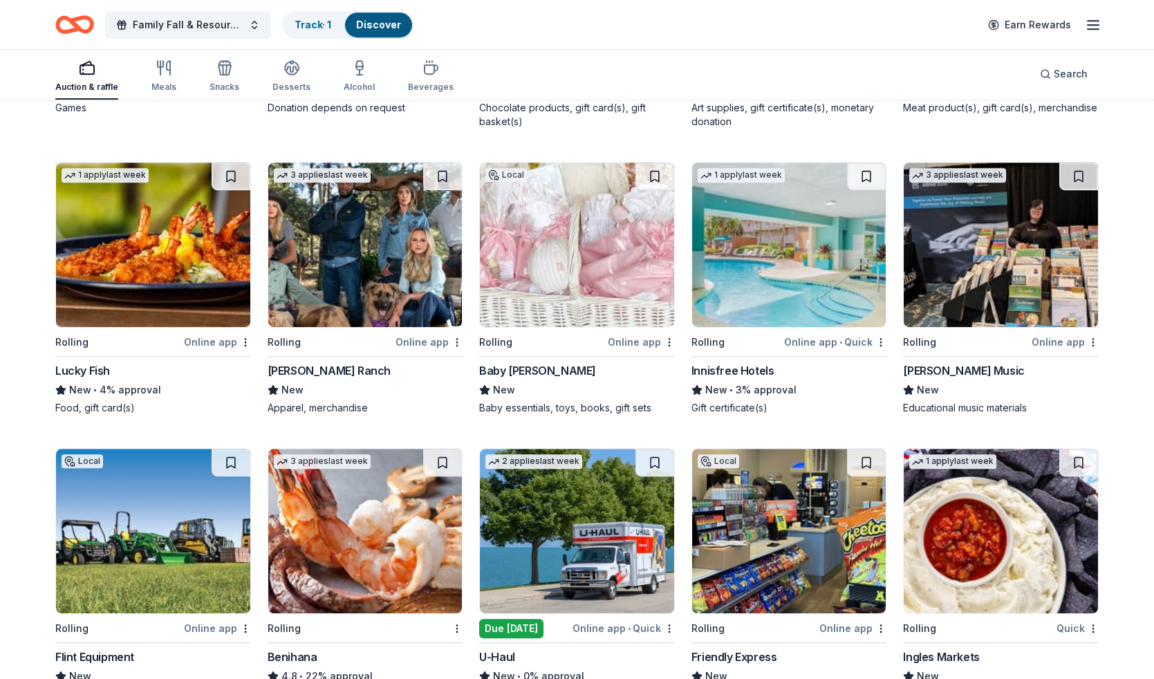
scroll to position [3600, 0]
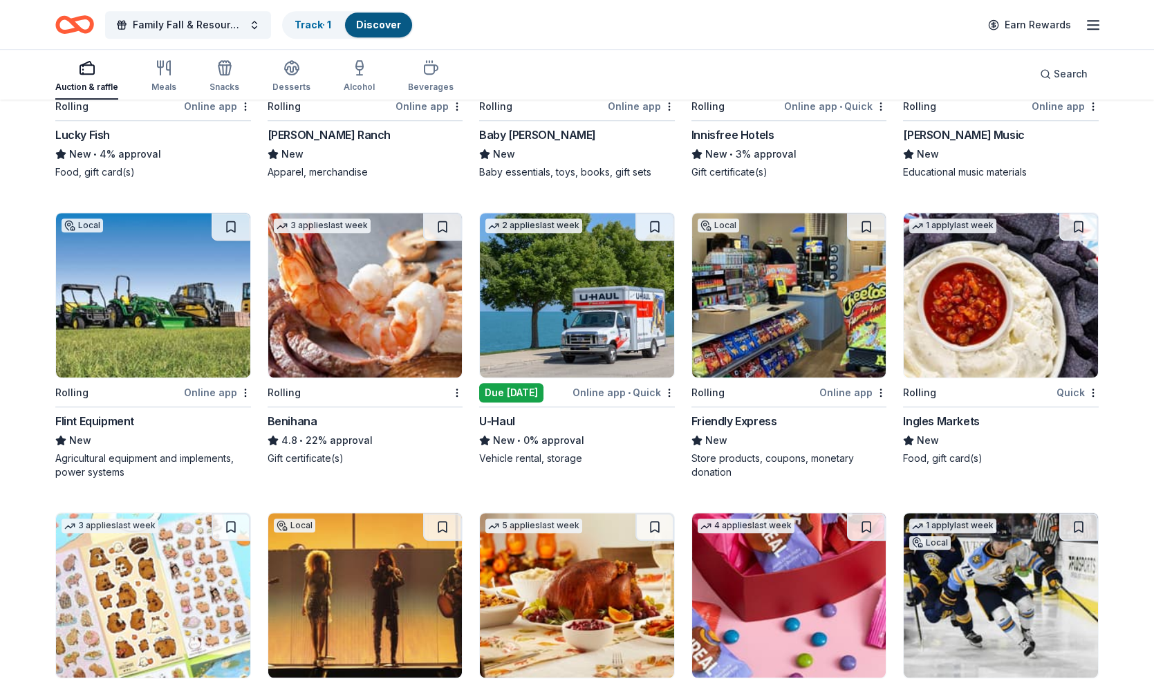
click at [396, 315] on img at bounding box center [365, 295] width 194 height 164
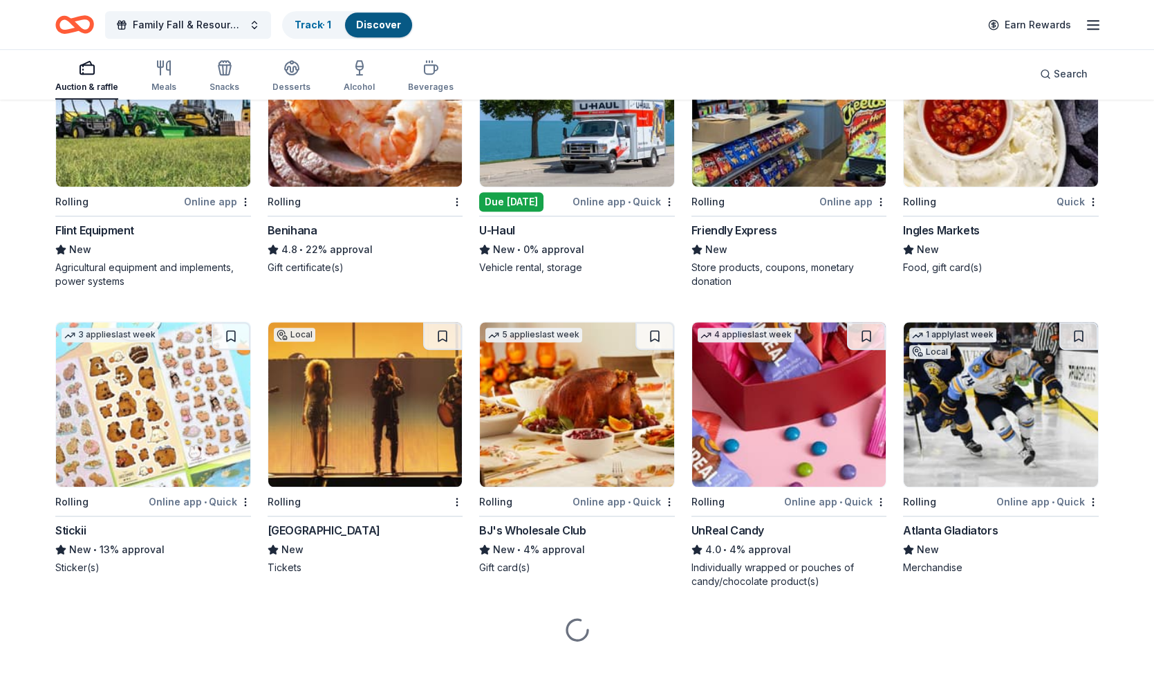
scroll to position [3808, 0]
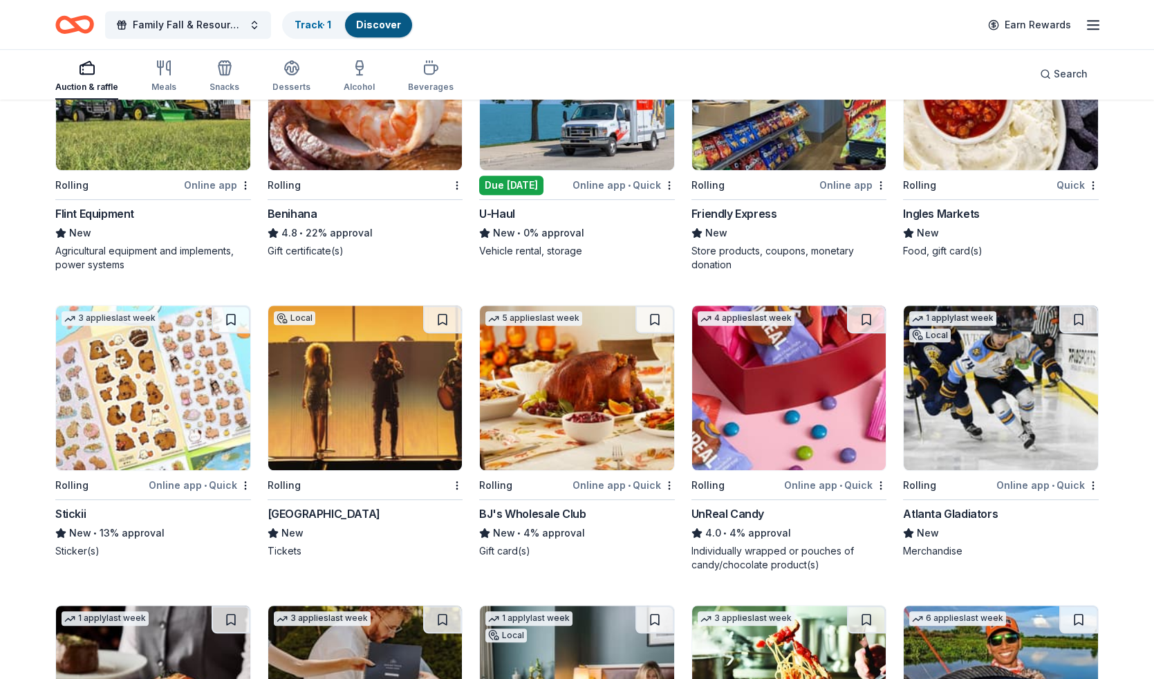
click at [572, 408] on img at bounding box center [577, 387] width 194 height 164
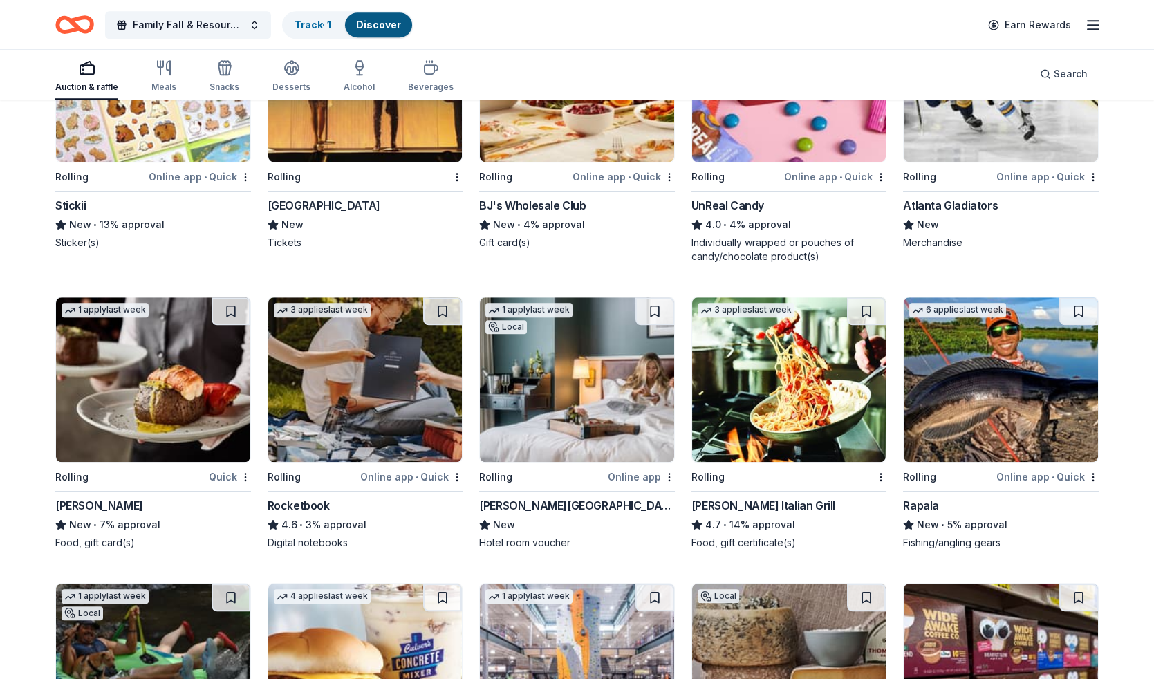
scroll to position [4121, 0]
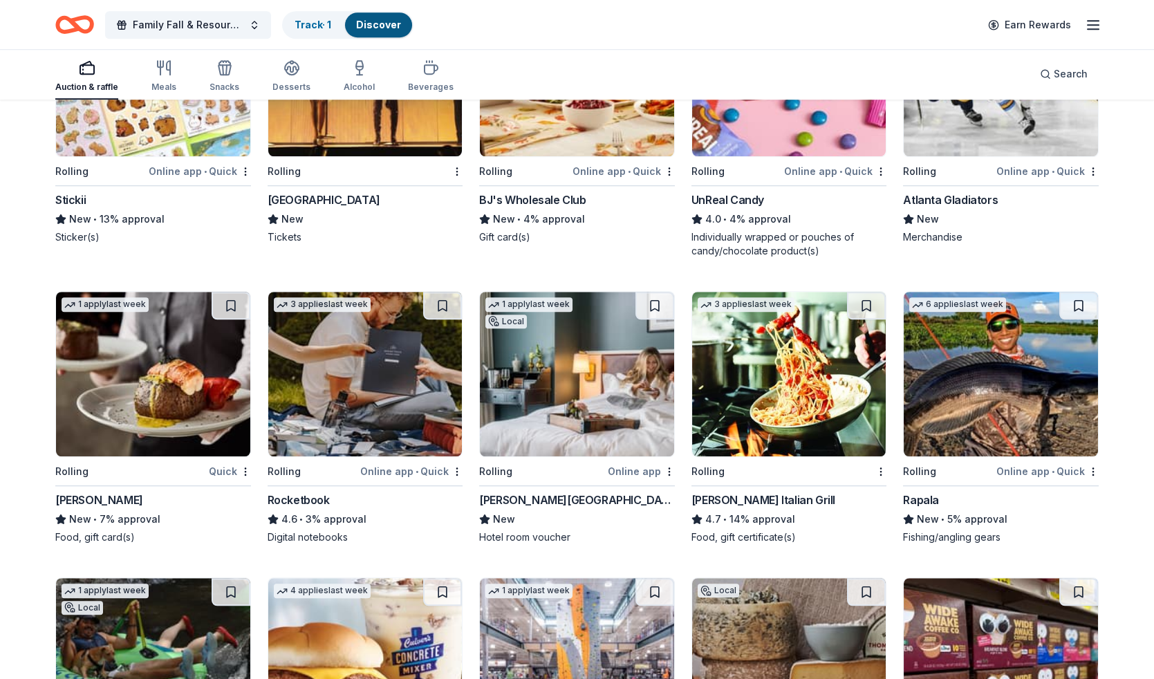
click at [770, 415] on img at bounding box center [789, 374] width 194 height 164
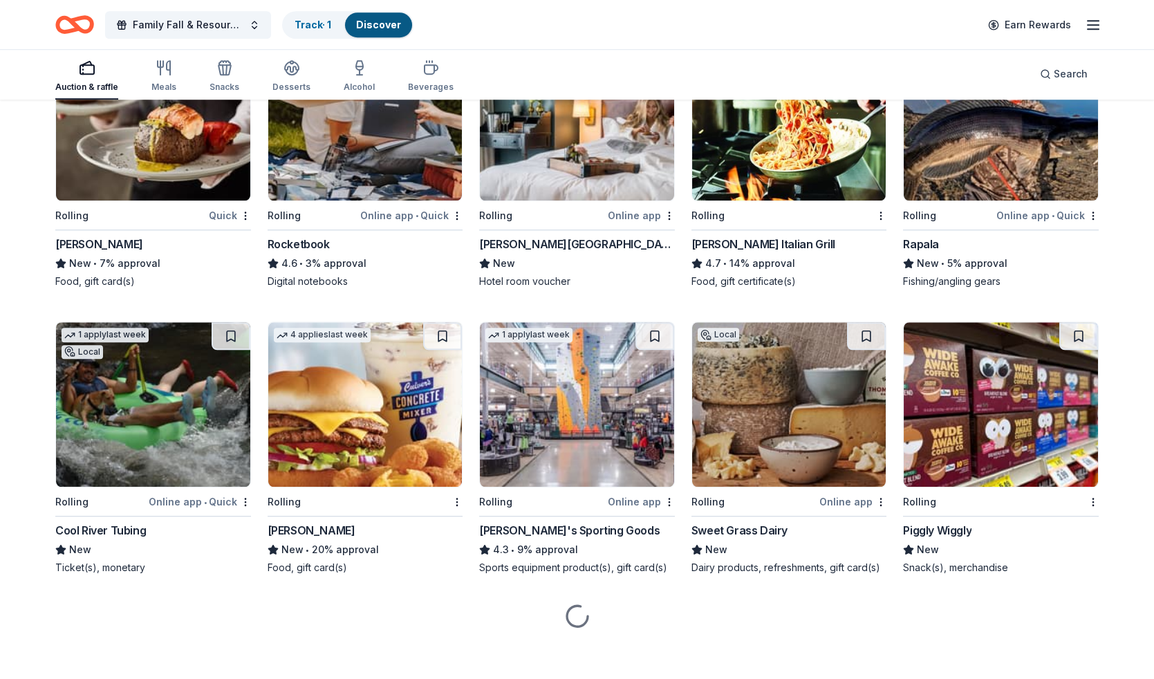
scroll to position [4379, 0]
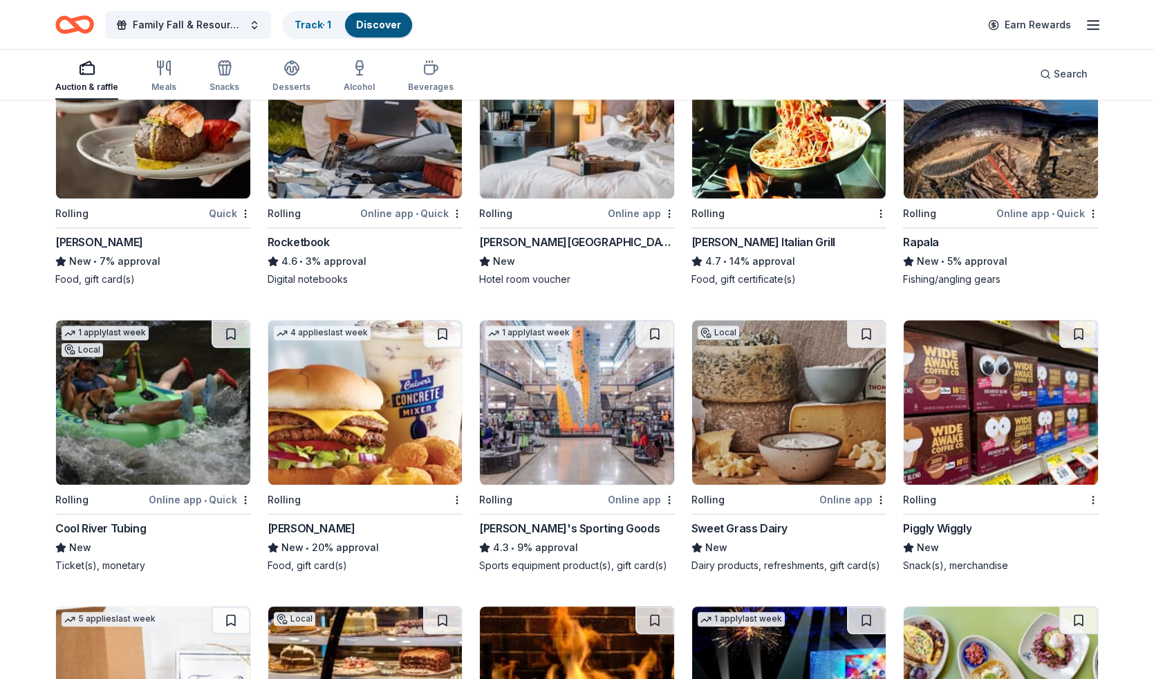
click at [376, 380] on img at bounding box center [365, 402] width 194 height 164
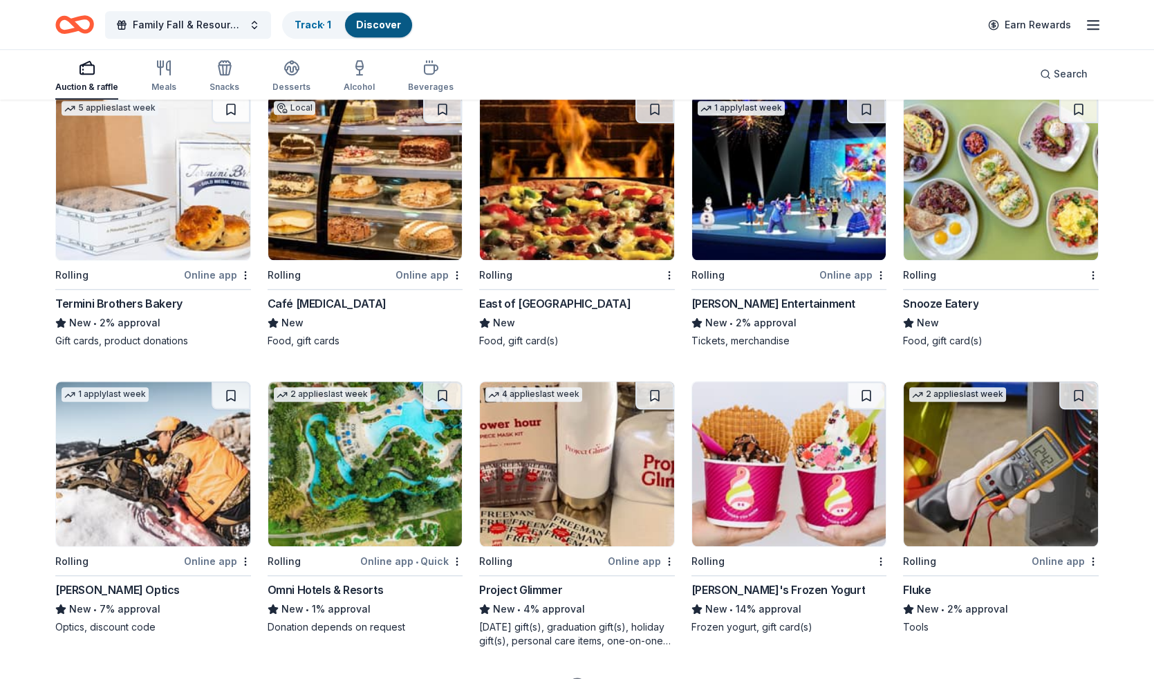
scroll to position [4929, 0]
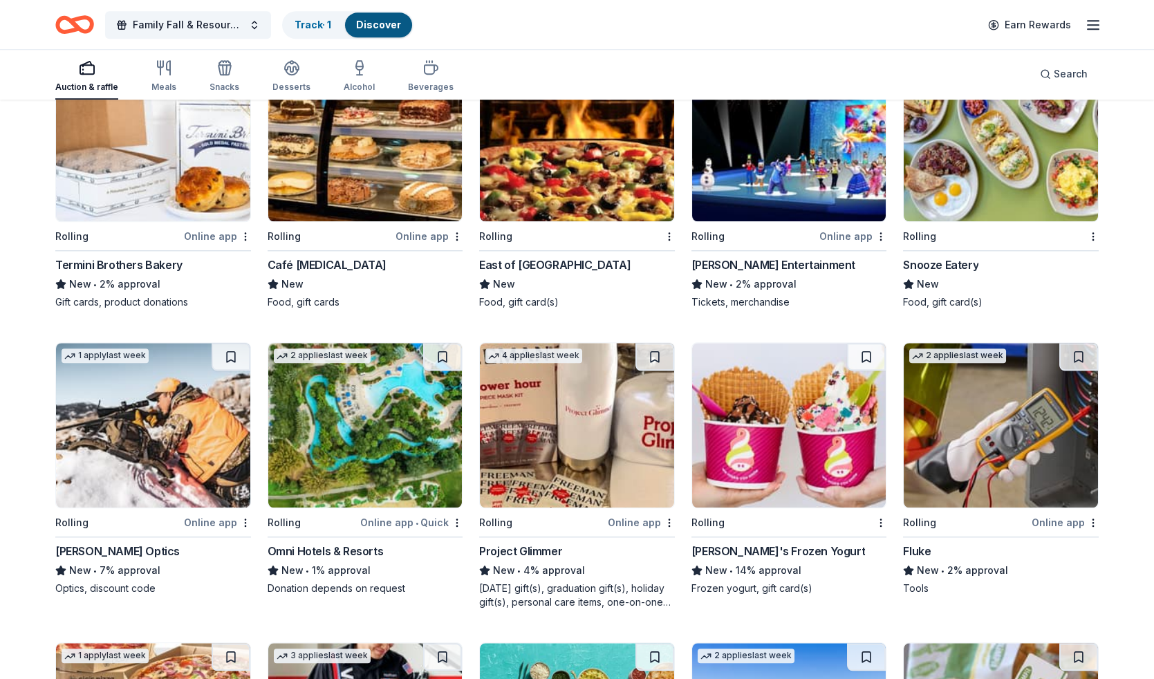
click at [365, 467] on img at bounding box center [365, 425] width 194 height 164
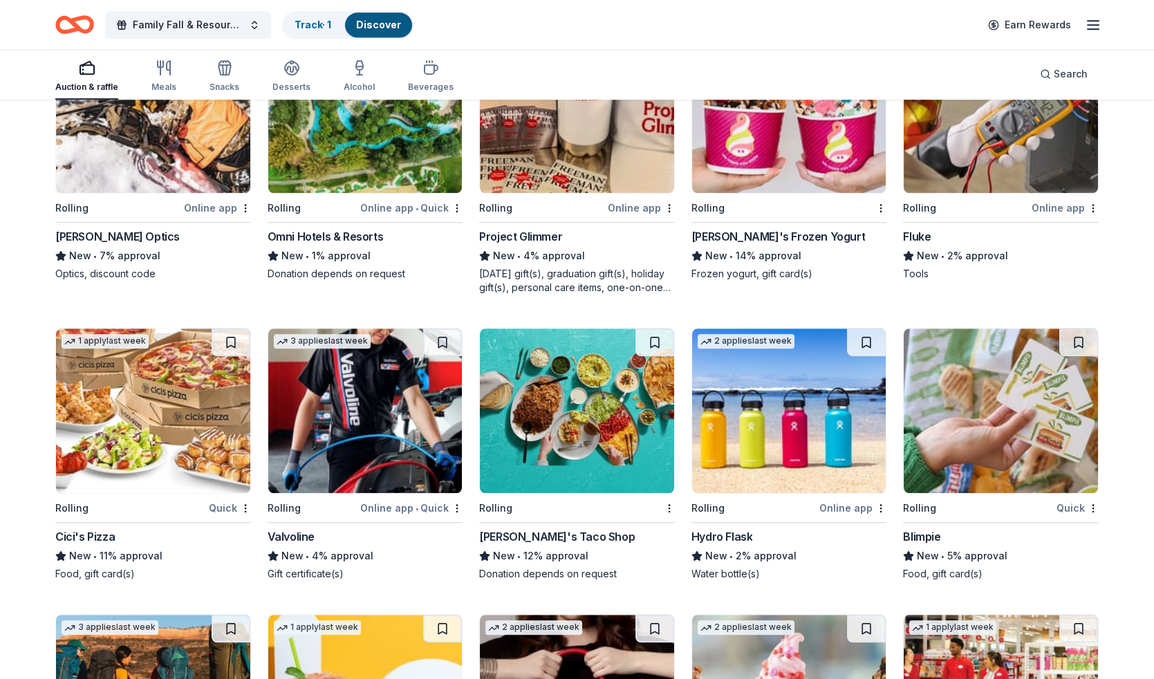
scroll to position [5400, 0]
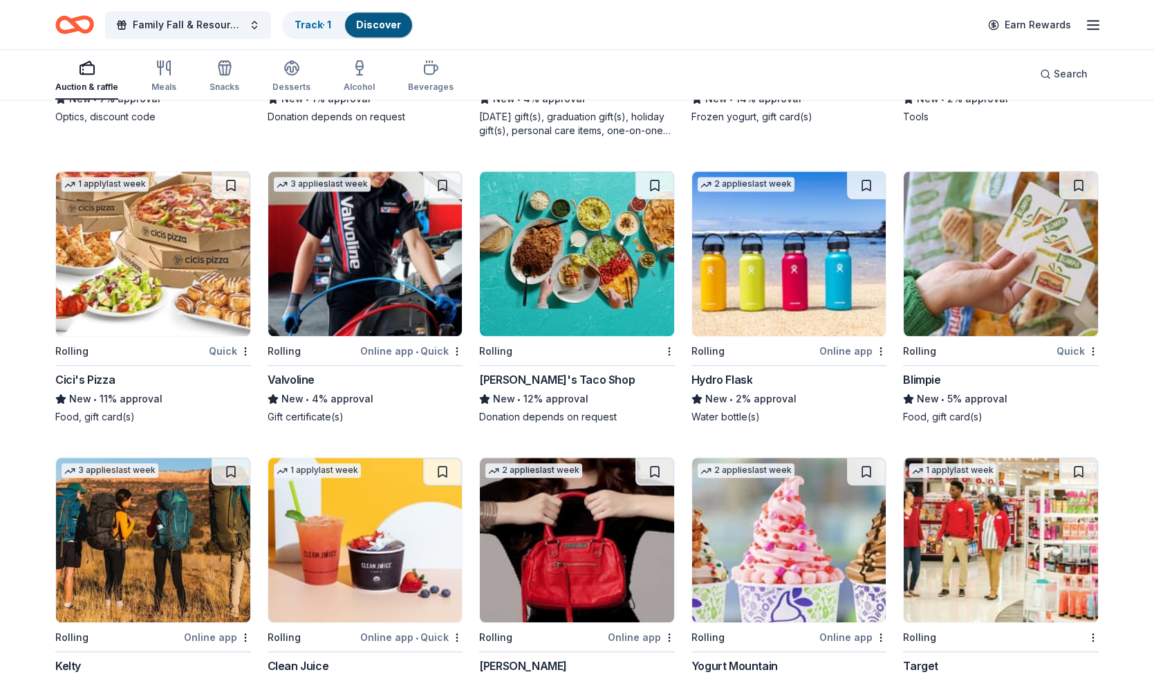
click at [161, 267] on img at bounding box center [153, 253] width 194 height 164
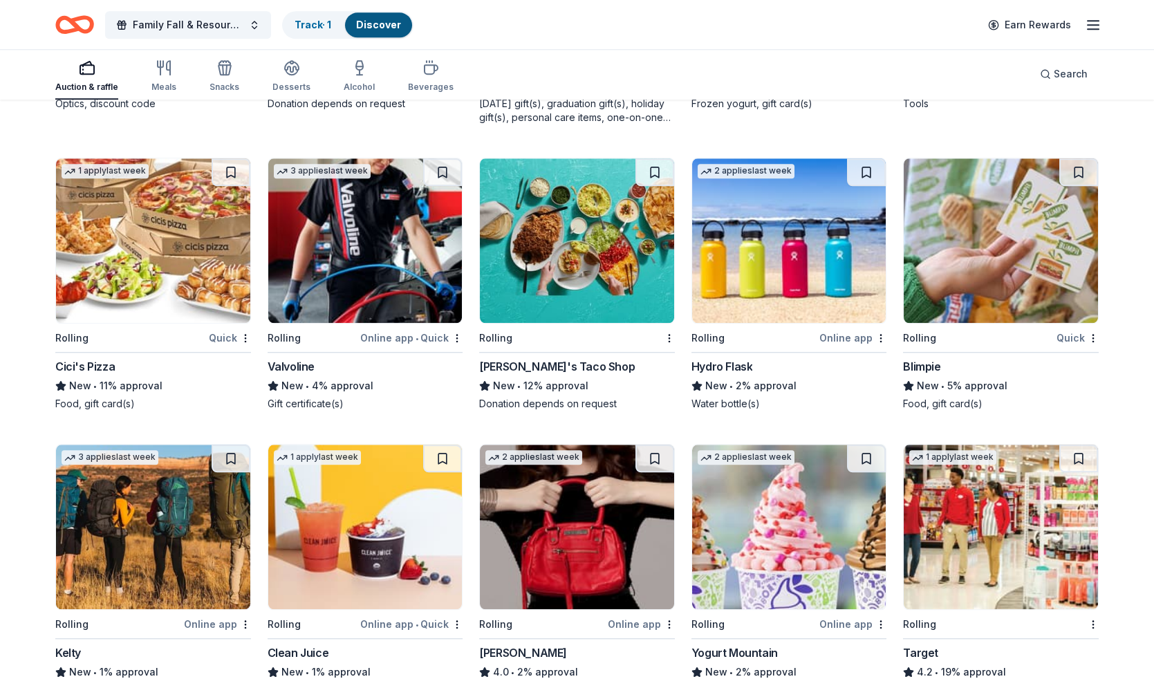
scroll to position [5551, 0]
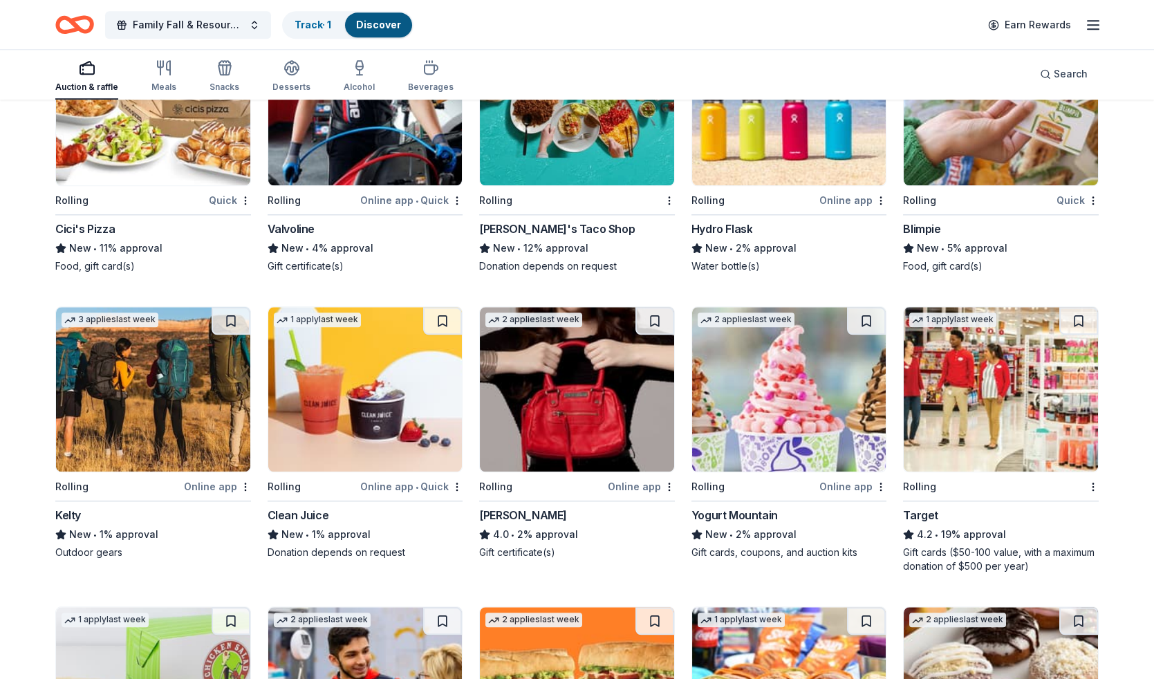
click at [991, 545] on div "Gift cards ($50-100 value, with a maximum donation of $500 per year)" at bounding box center [1001, 559] width 196 height 28
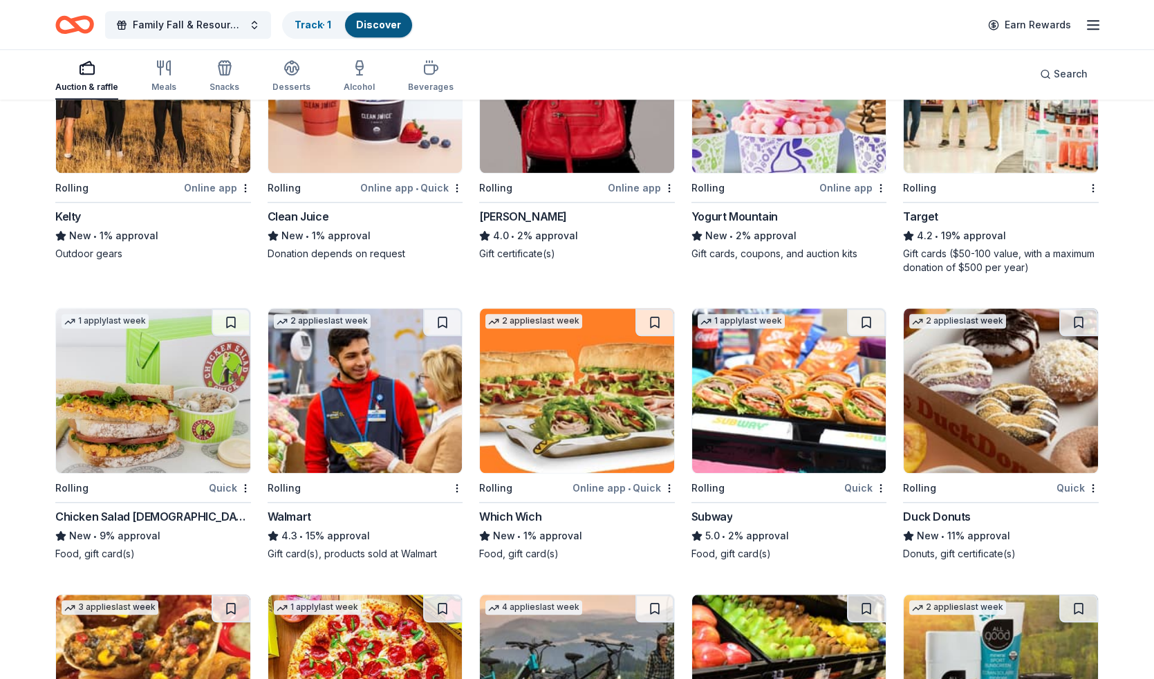
scroll to position [5864, 0]
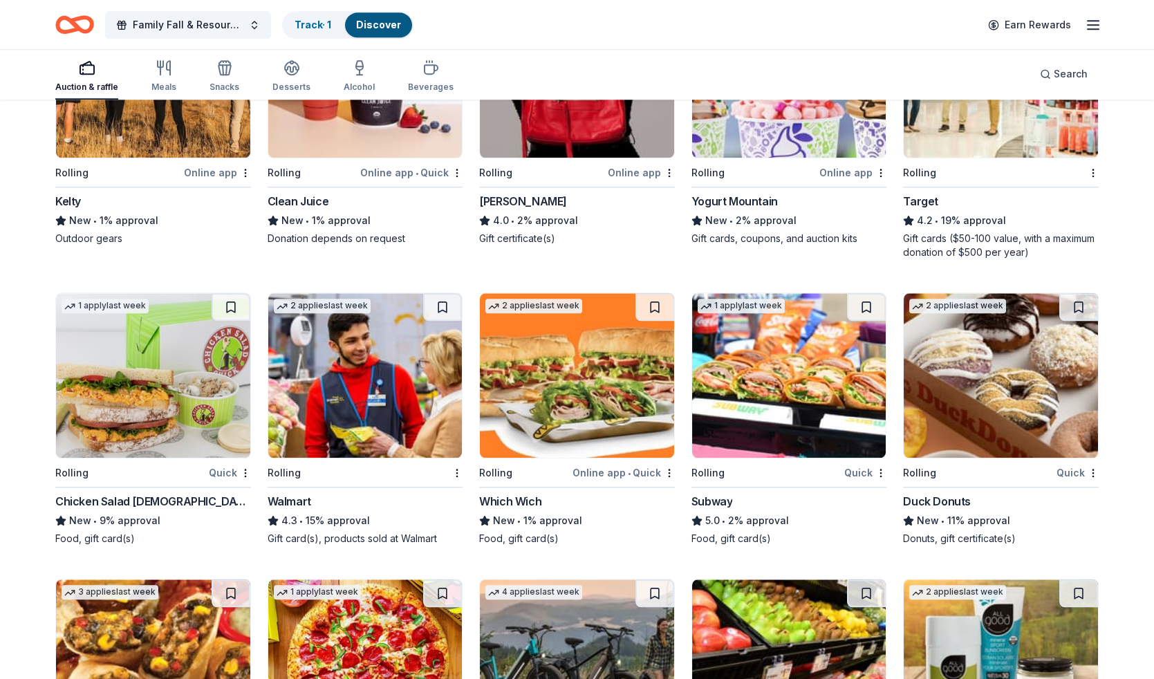
click at [153, 395] on img at bounding box center [153, 375] width 194 height 164
click at [392, 385] on img at bounding box center [365, 375] width 194 height 164
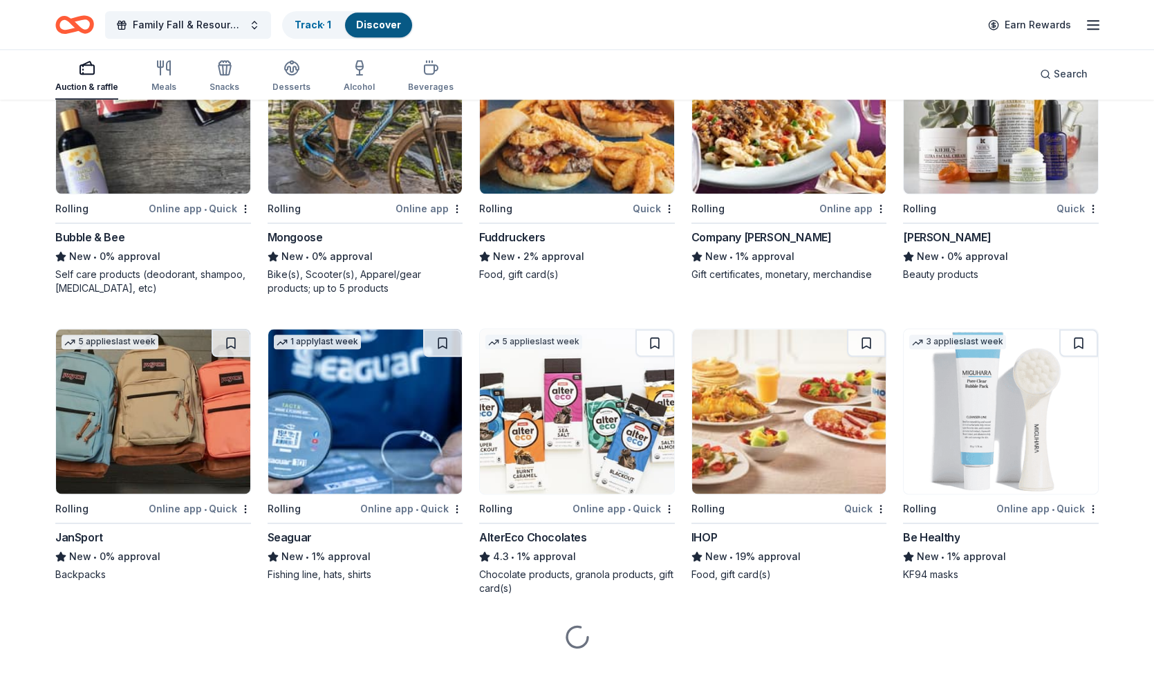
scroll to position [6736, 0]
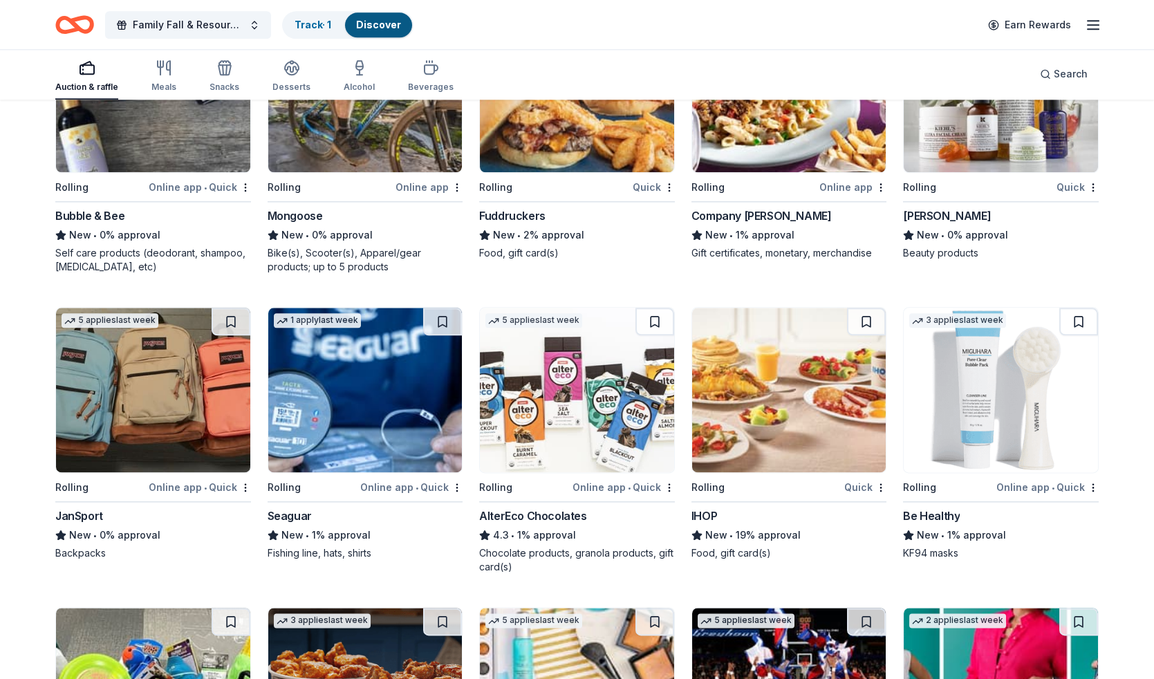
click at [801, 429] on img at bounding box center [789, 390] width 194 height 164
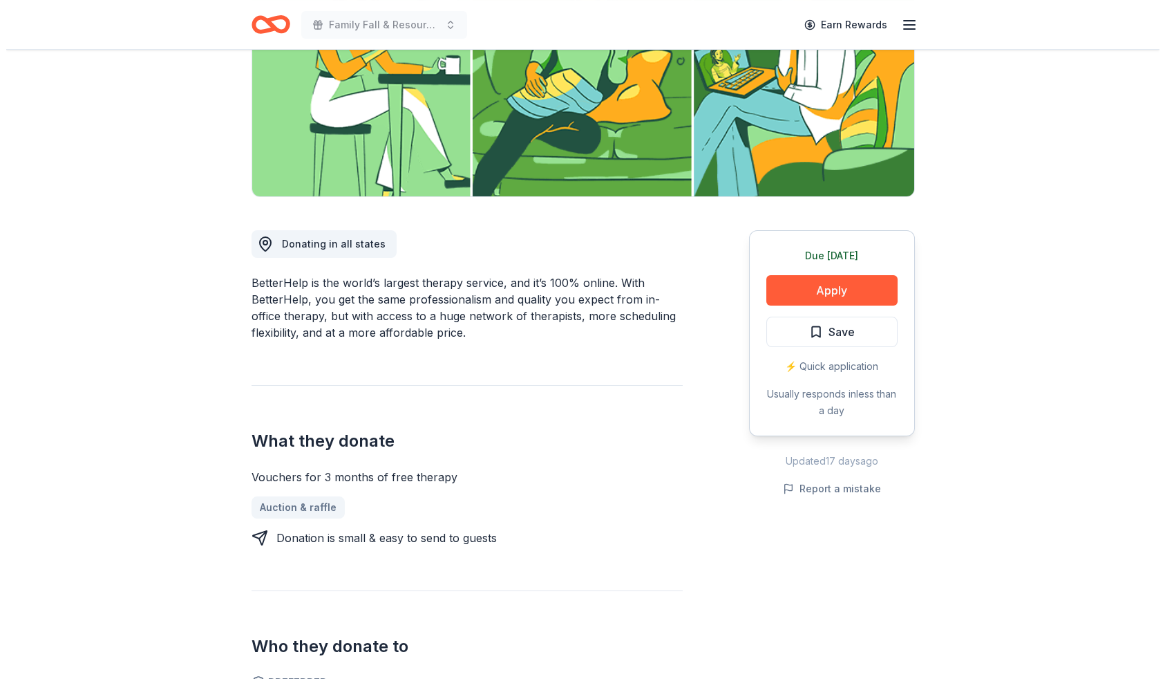
scroll to position [235, 0]
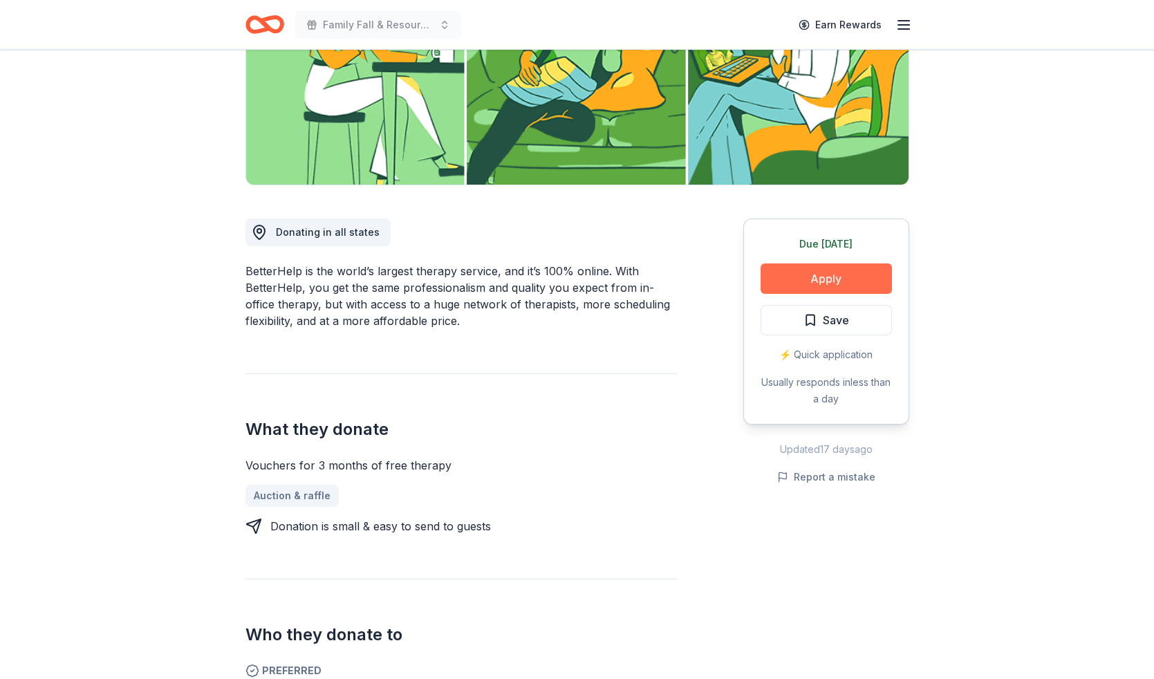
click at [829, 278] on button "Apply" at bounding box center [825, 278] width 131 height 30
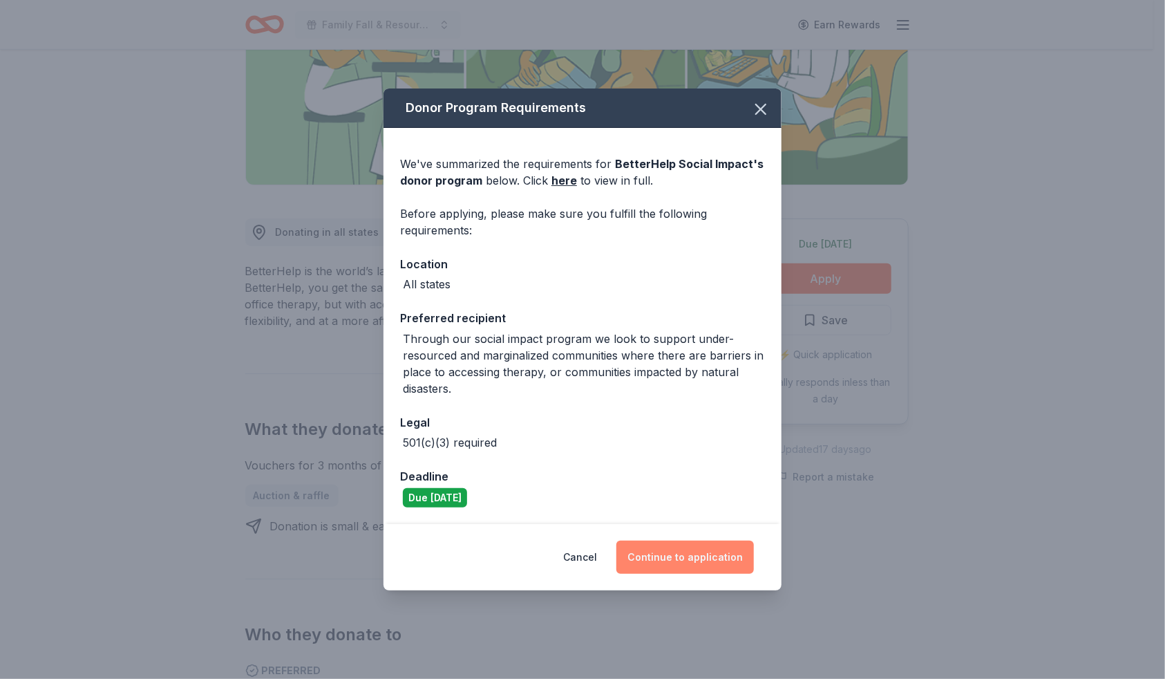
click at [697, 552] on button "Continue to application" at bounding box center [685, 556] width 138 height 33
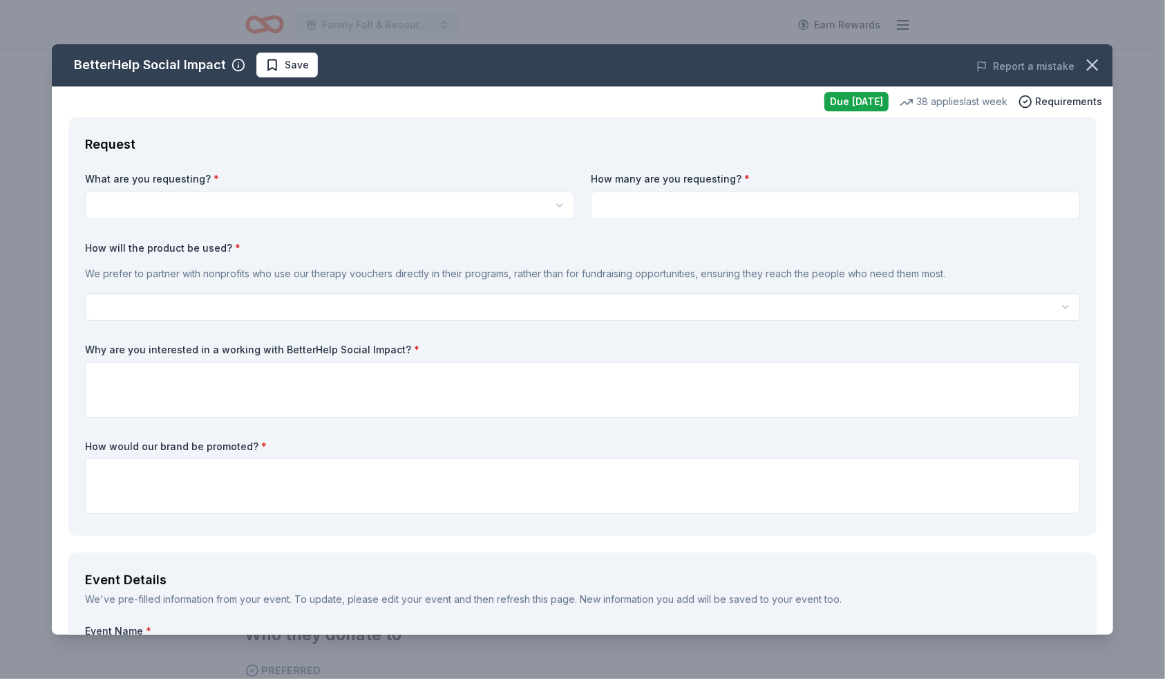
scroll to position [0, 0]
click at [162, 198] on html "Family Fall & Resource Festival for comprimised populations and communities Ear…" at bounding box center [582, 339] width 1165 height 679
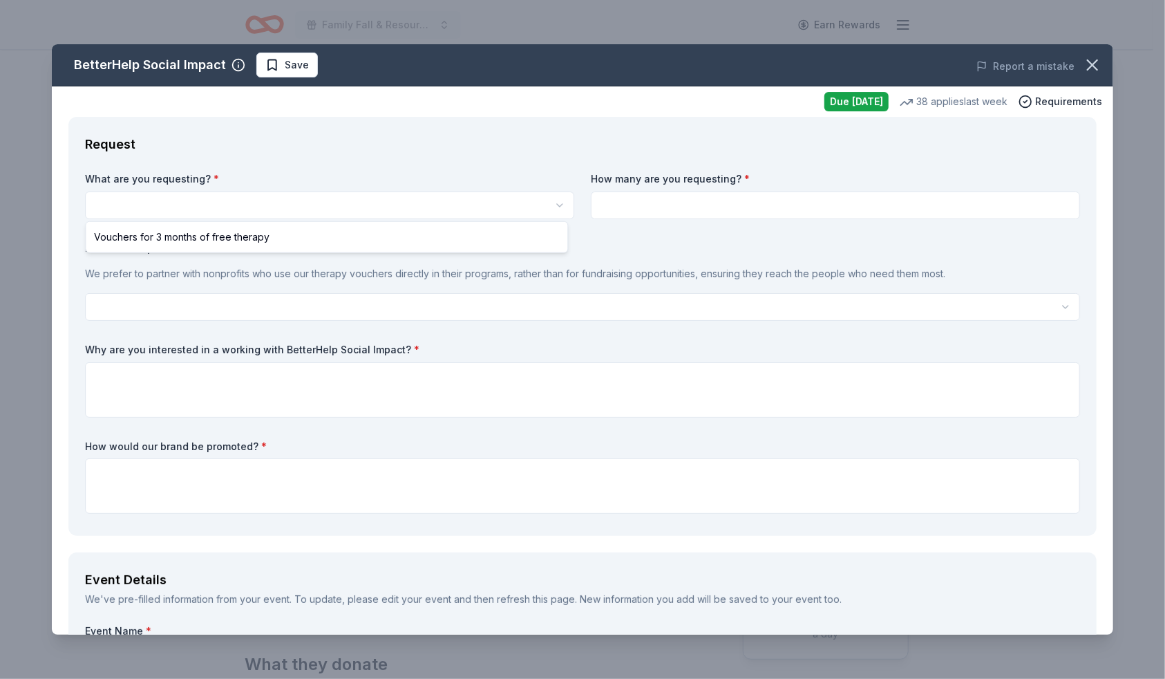
select select "Vouchers for 3 months of free therapy"
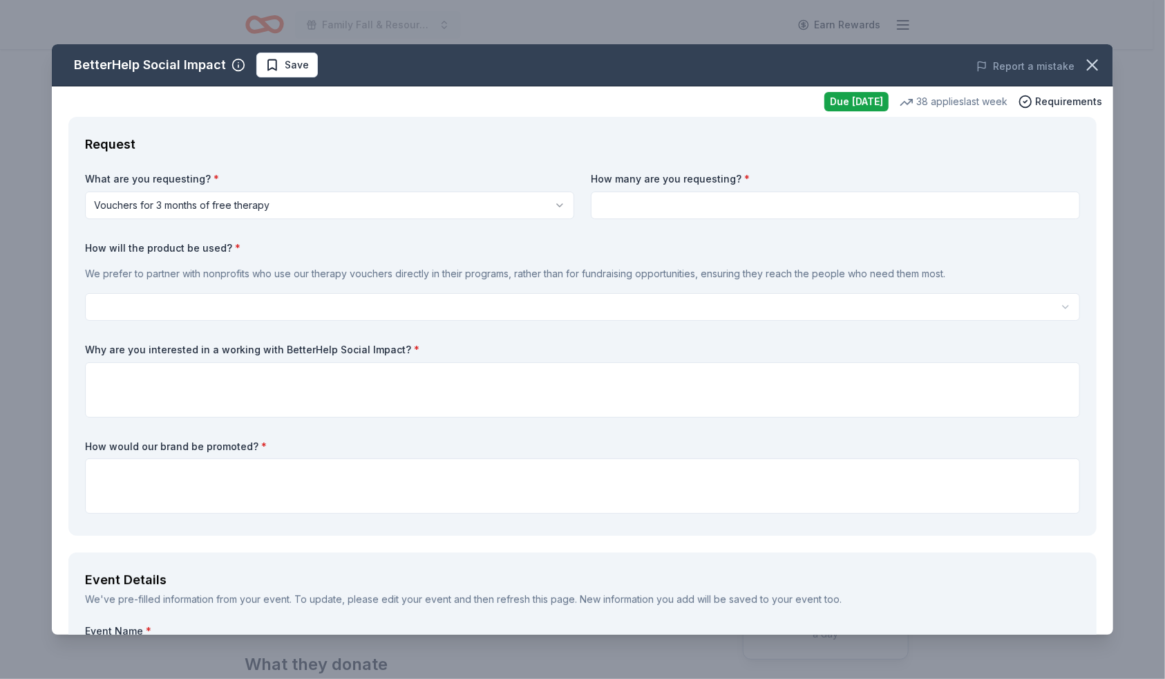
click at [607, 213] on input at bounding box center [835, 205] width 489 height 28
type input "3"
click at [155, 301] on html "Family Fall & Resource Festival for comprimised populations and communities Ear…" at bounding box center [582, 339] width 1165 height 679
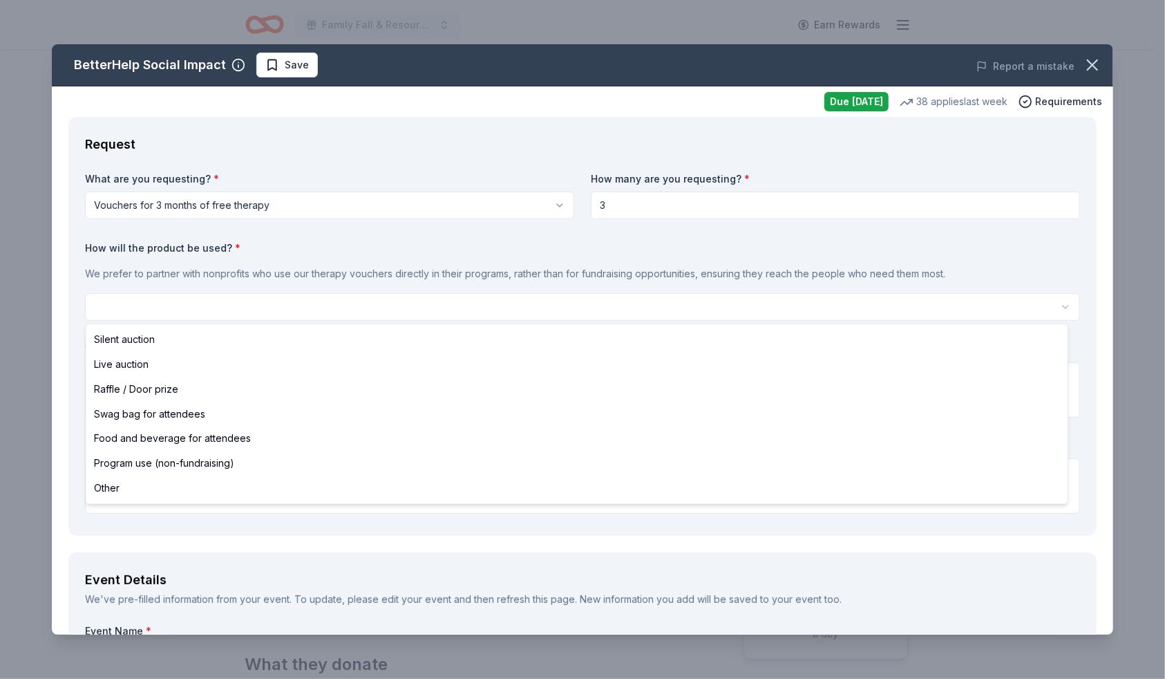
select select "programUse"
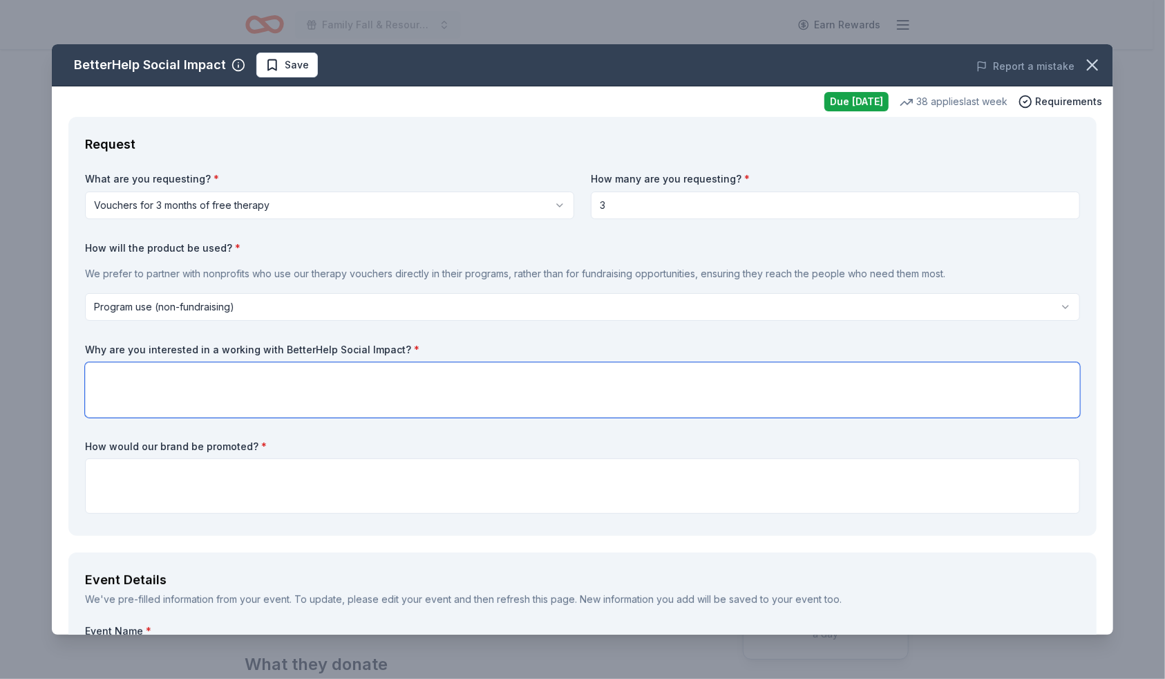
click at [152, 377] on textarea at bounding box center [582, 389] width 995 height 55
type textarea "T"
type textarea "In our"
drag, startPoint x: 142, startPoint y: 378, endPoint x: 3, endPoint y: 379, distance: 138.9
click at [3, 379] on div "BetterHelp Social Impact Save Report a mistake Due today 38 applies last week R…" at bounding box center [582, 339] width 1165 height 679
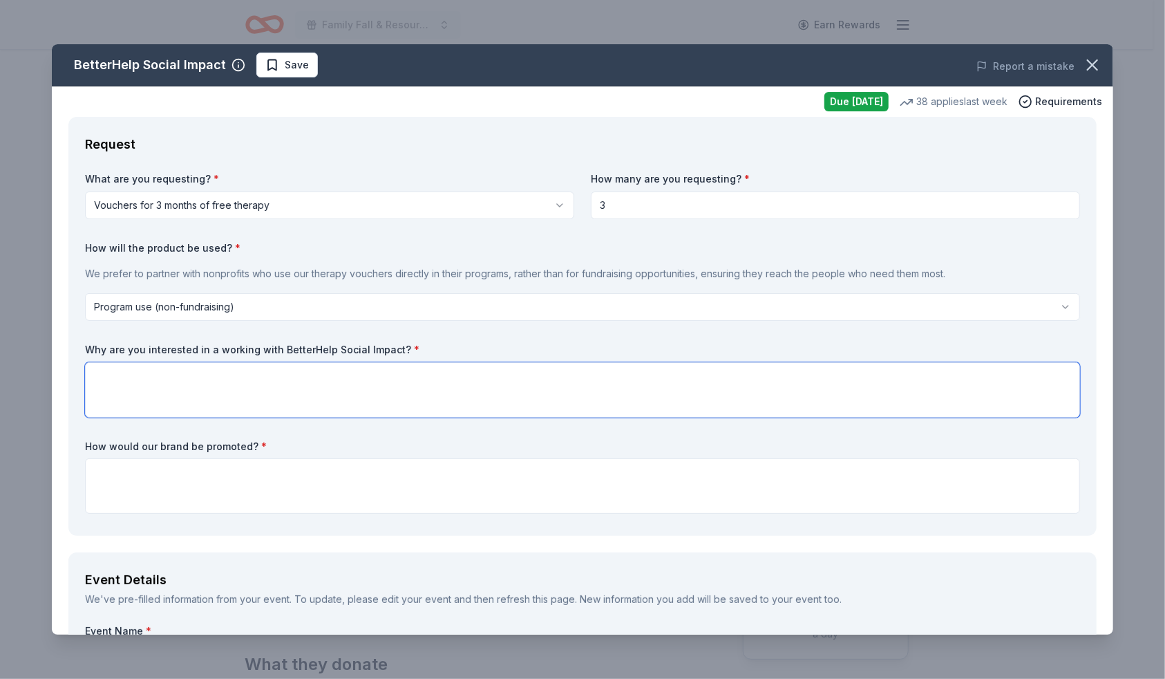
paste textarea "We at Blessed Hope Ministries are reaching out with open hearts and a deep sens…"
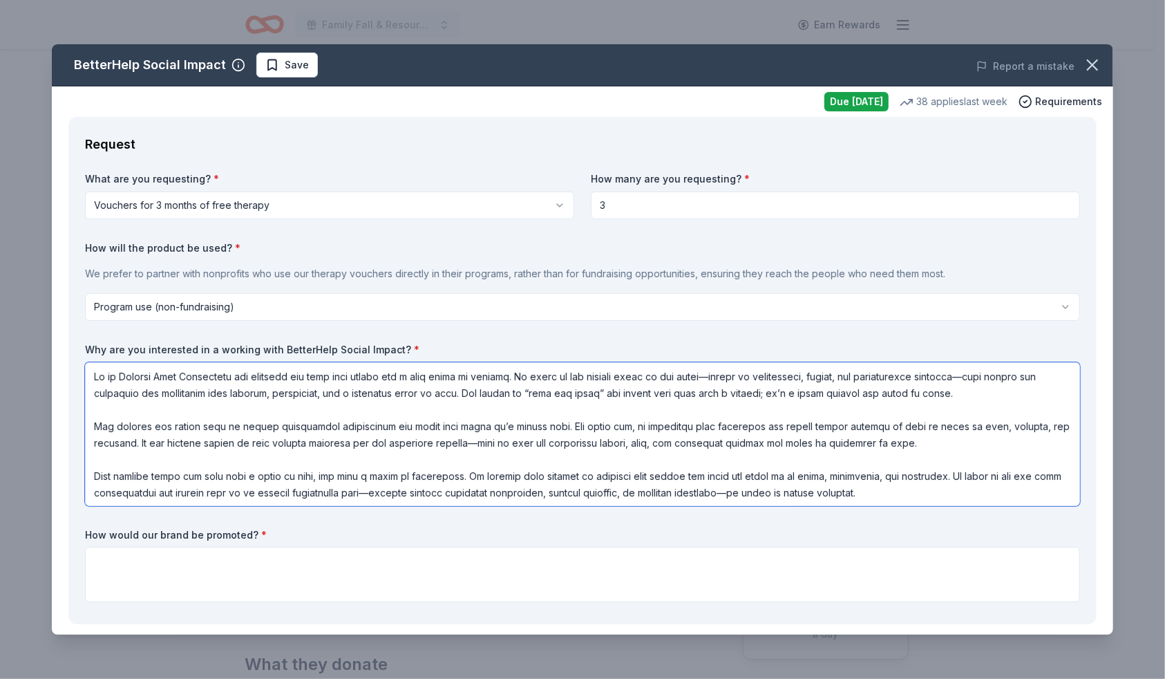
drag, startPoint x: 310, startPoint y: 373, endPoint x: 31, endPoint y: 366, distance: 279.3
click at [31, 366] on div "BetterHelp Social Impact Save Report a mistake Due today 38 applies last week R…" at bounding box center [582, 339] width 1165 height 679
click at [306, 373] on textarea at bounding box center [582, 434] width 995 height 144
type textarea "With open hearts and a deep sense of urgency we need the community to stay hope…"
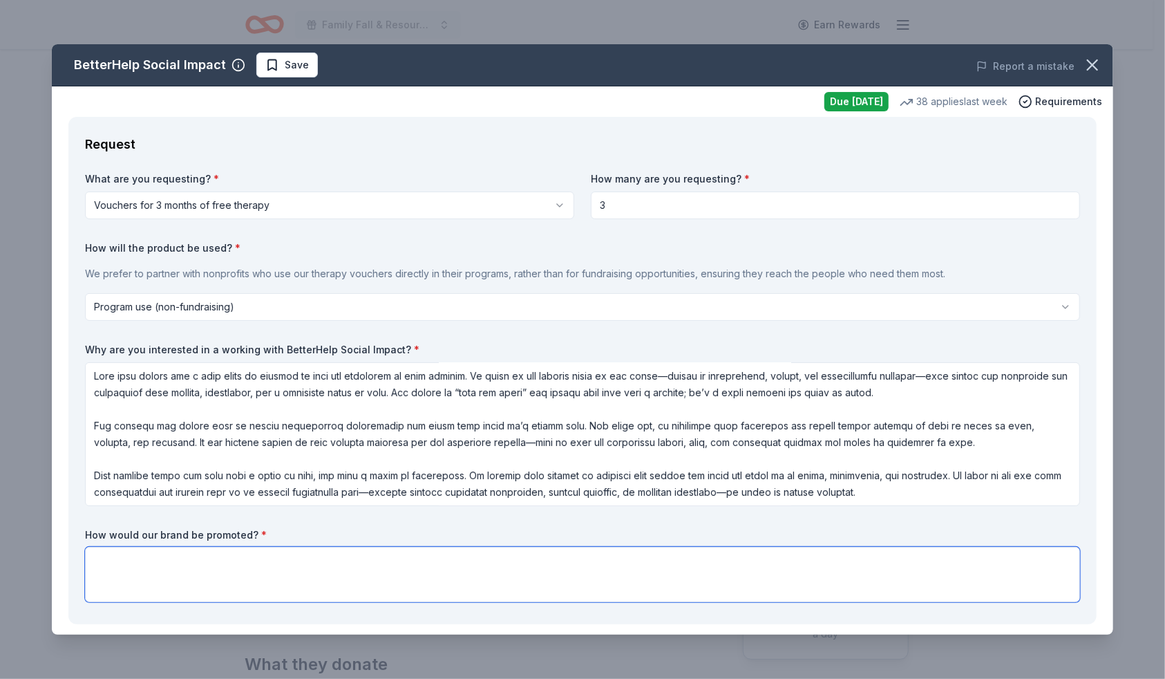
click at [173, 560] on textarea at bounding box center [582, 574] width 995 height 55
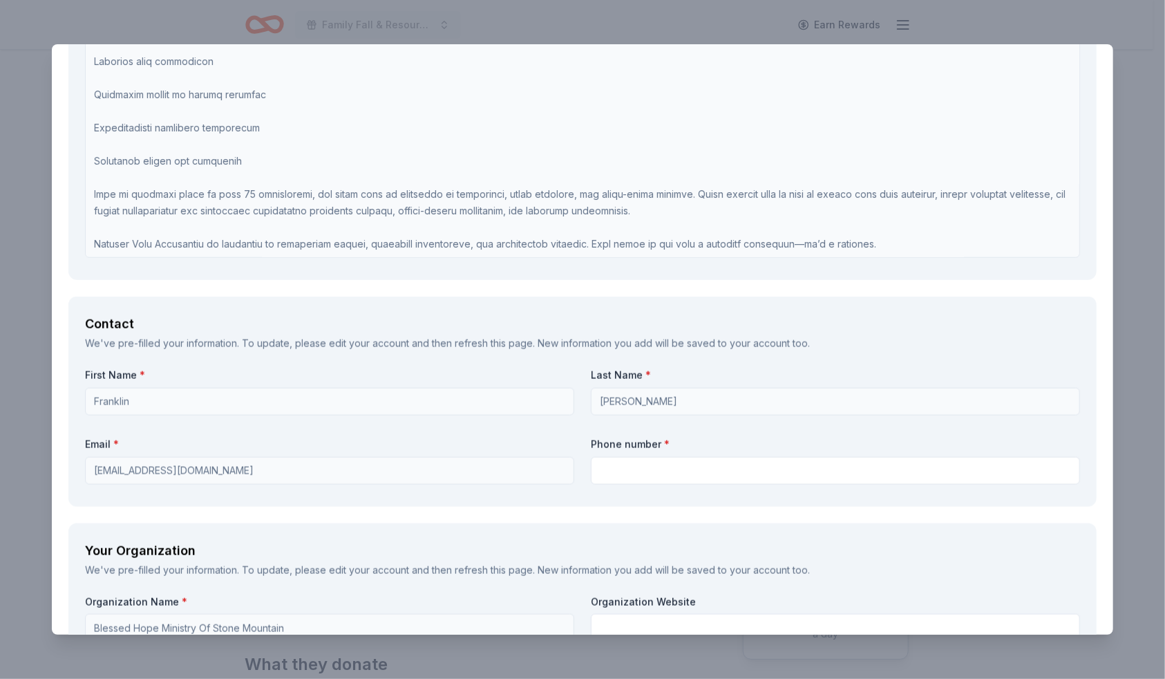
scroll to position [1099, 0]
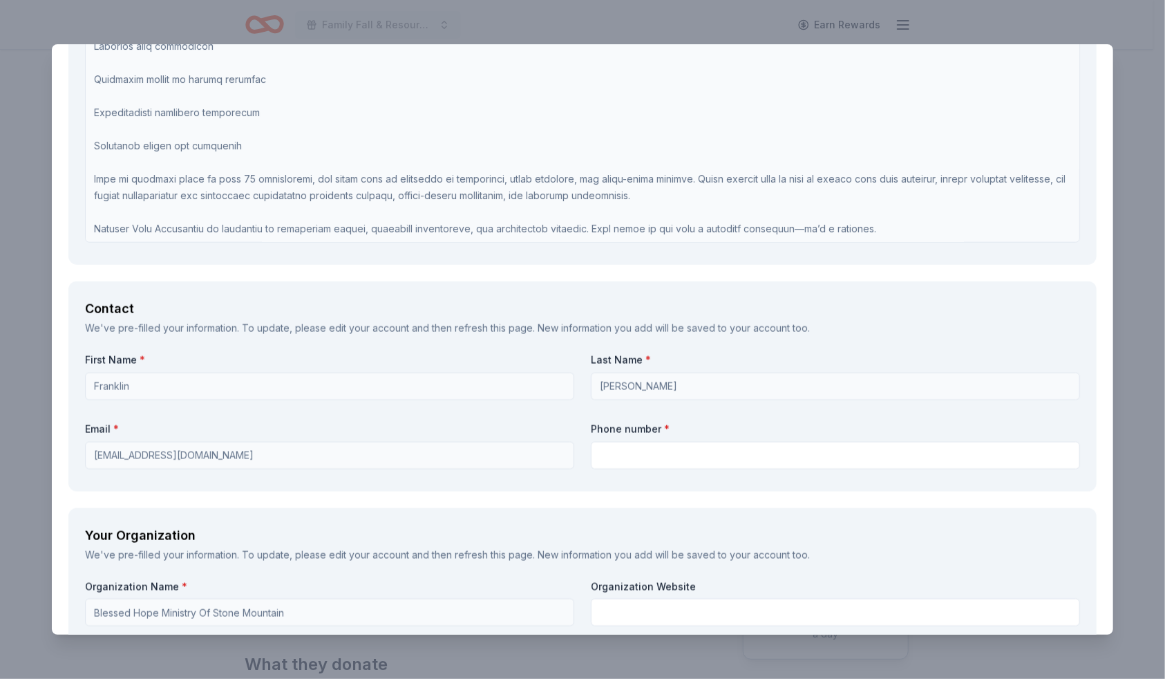
type textarea "facebook post, hash tags on our site, on site advertising"
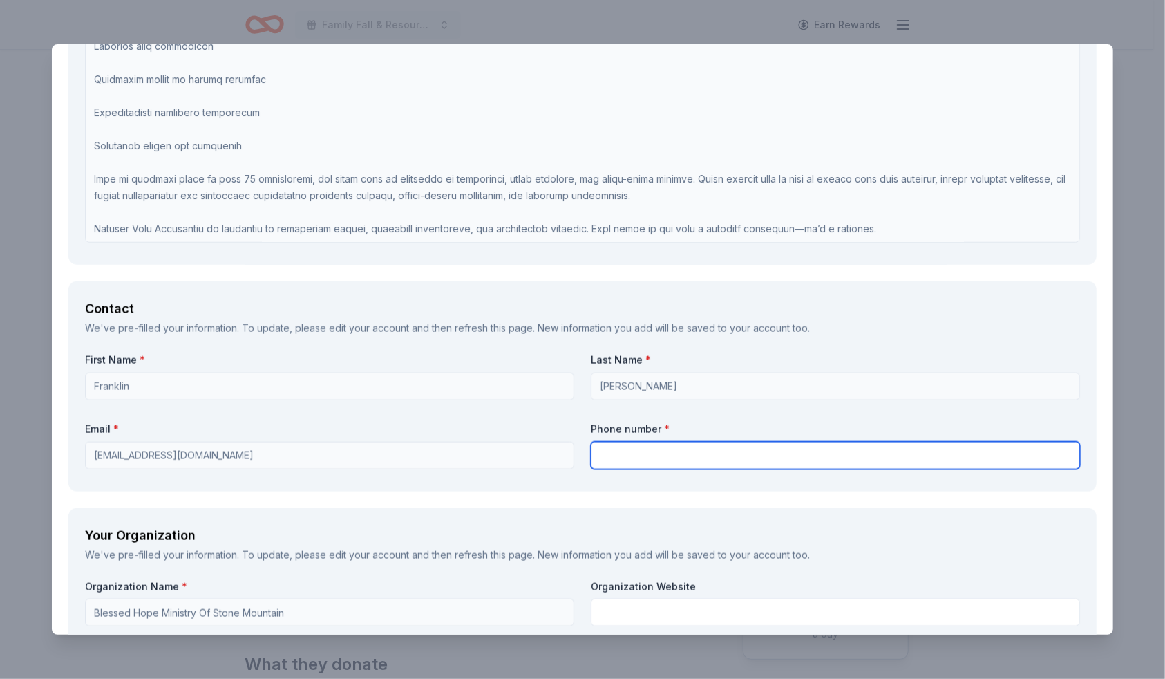
click at [621, 453] on input "text" at bounding box center [835, 456] width 489 height 28
type input "4043883421"
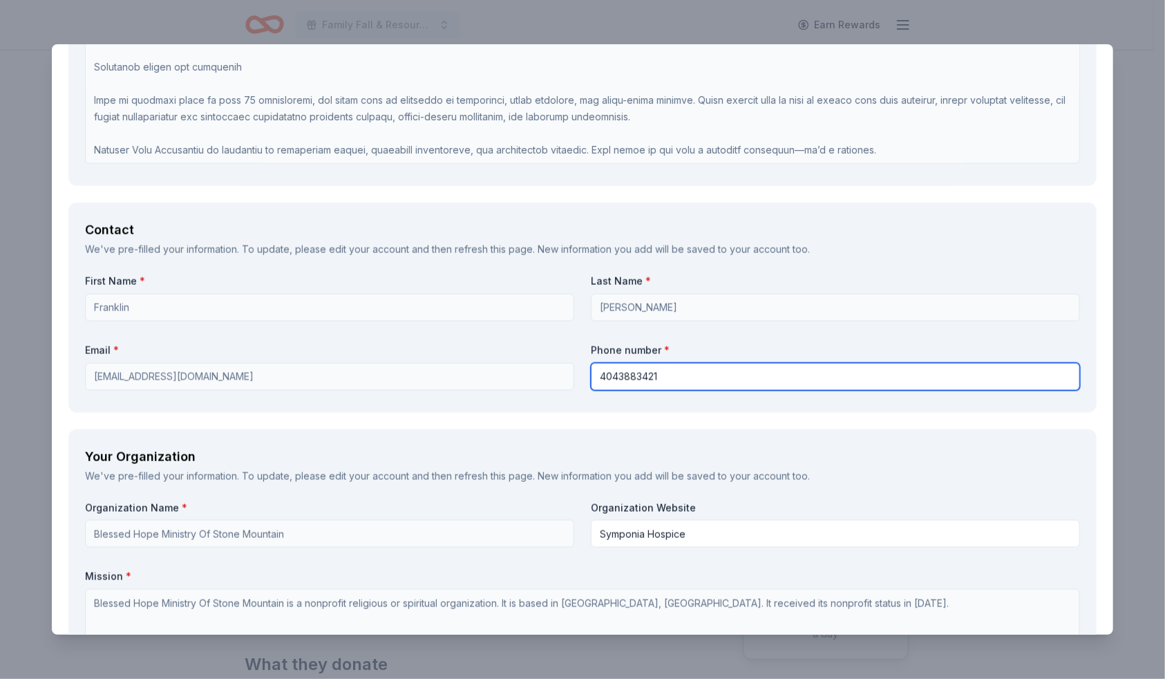
scroll to position [1256, 0]
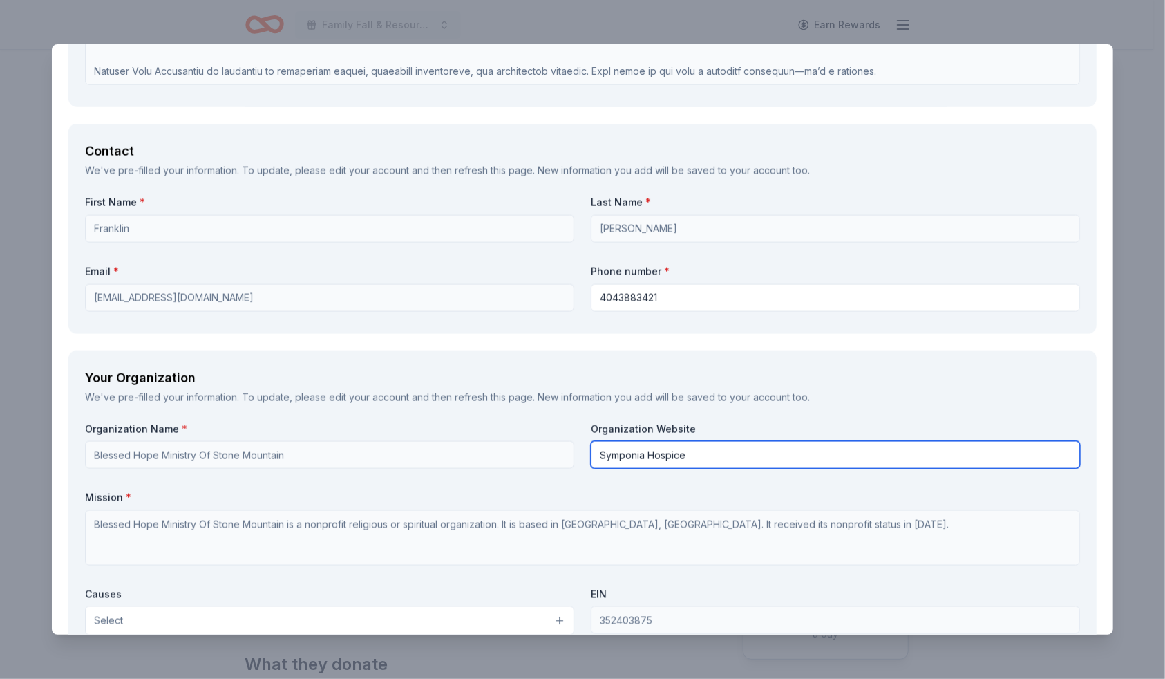
click at [694, 459] on input "Symponia Hospice" at bounding box center [835, 455] width 489 height 28
click at [499, 440] on div "Organization Name * Blessed Hope Ministry Of Stone Mountain Organization Websit…" at bounding box center [582, 582] width 995 height 321
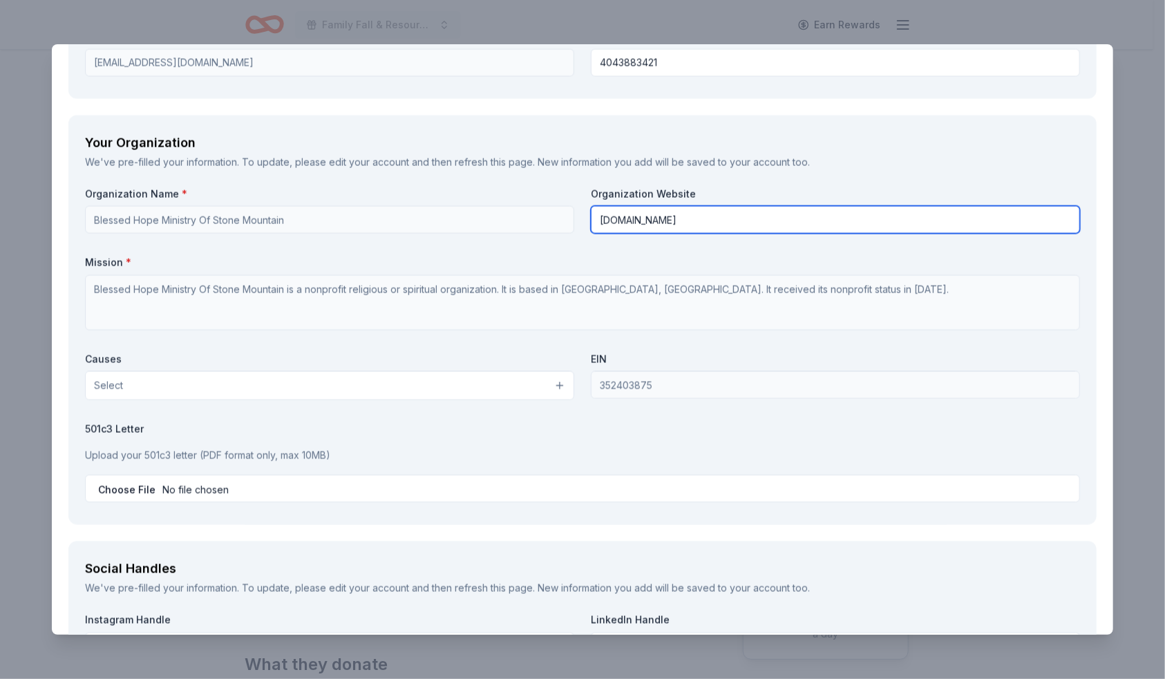
scroll to position [1453, 0]
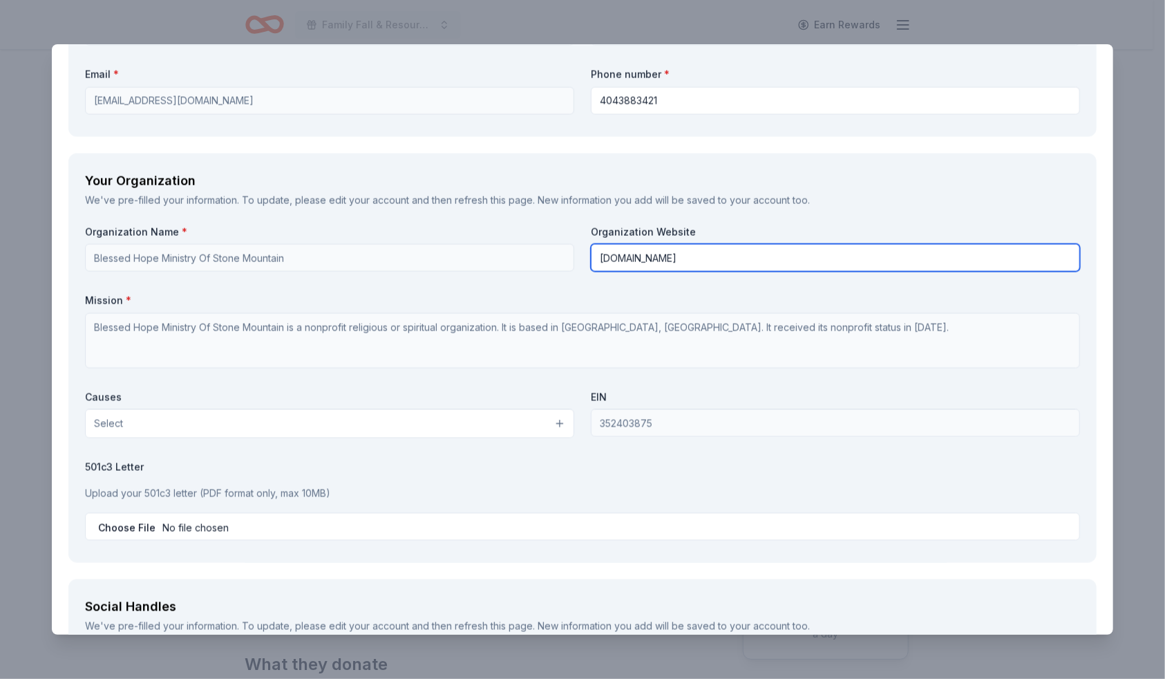
type input "[DOMAIN_NAME]"
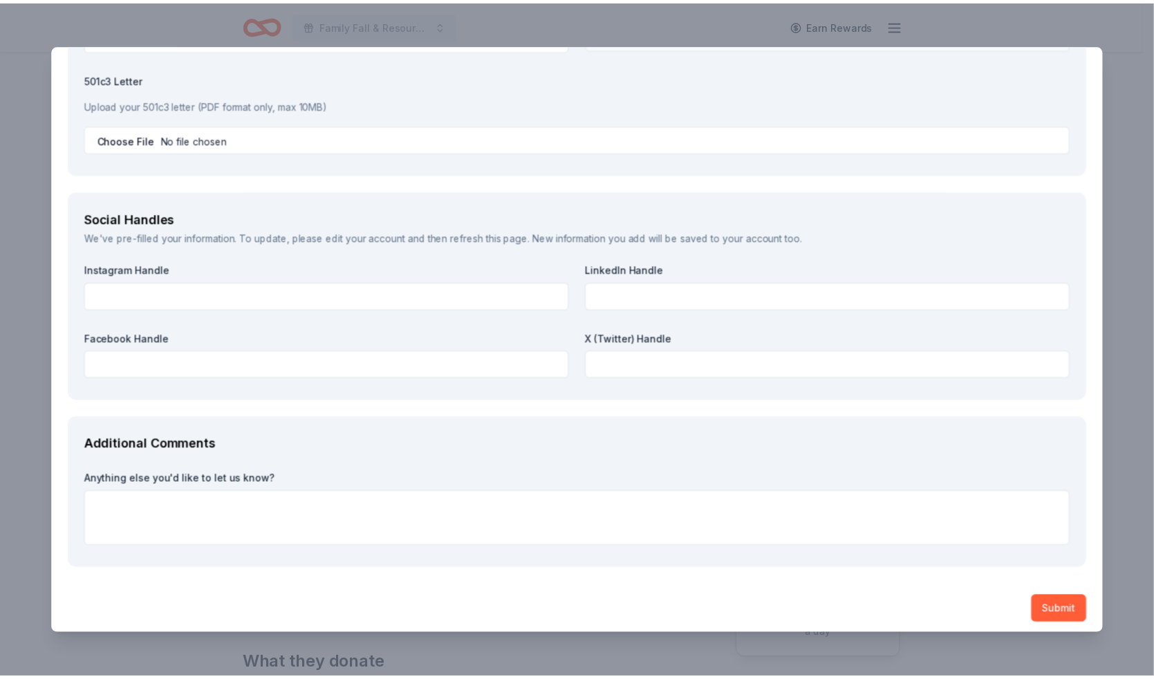
scroll to position [1846, 0]
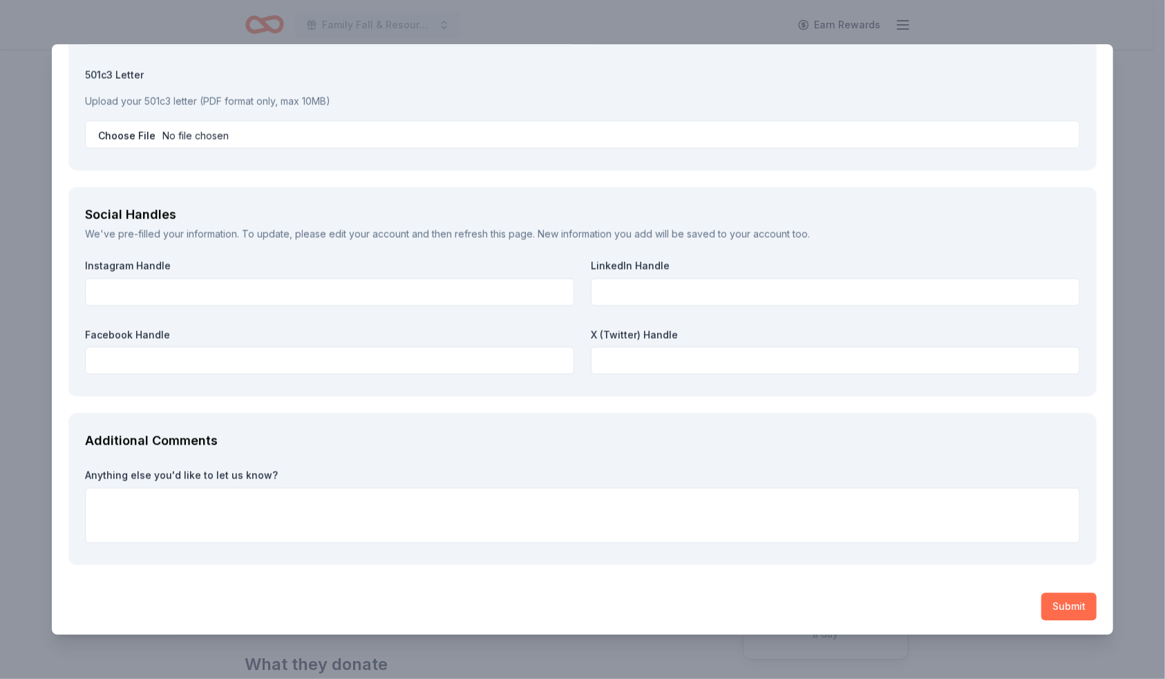
click at [1064, 610] on button "Submit" at bounding box center [1069, 606] width 55 height 28
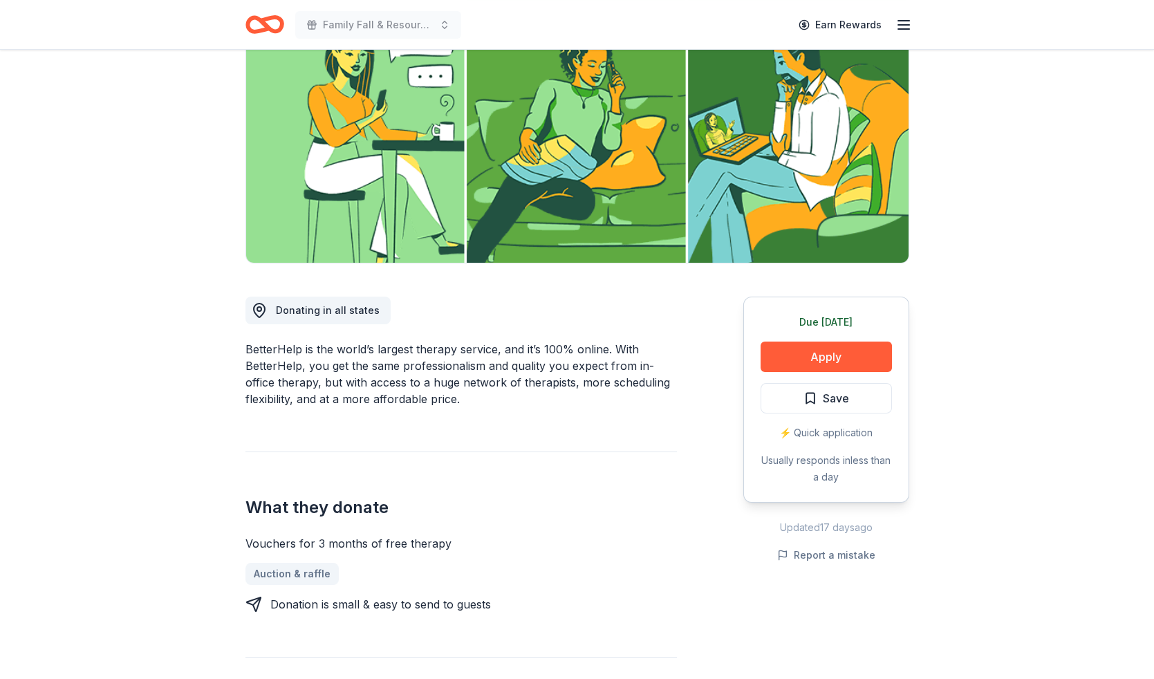
scroll to position [0, 0]
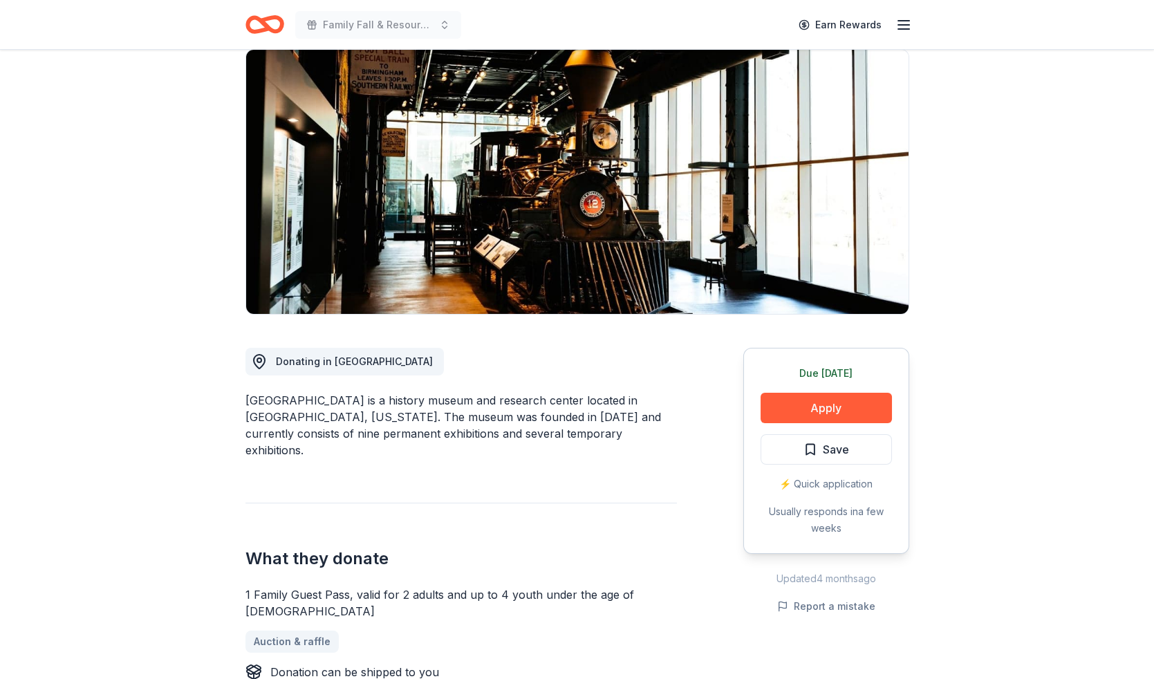
scroll to position [78, 0]
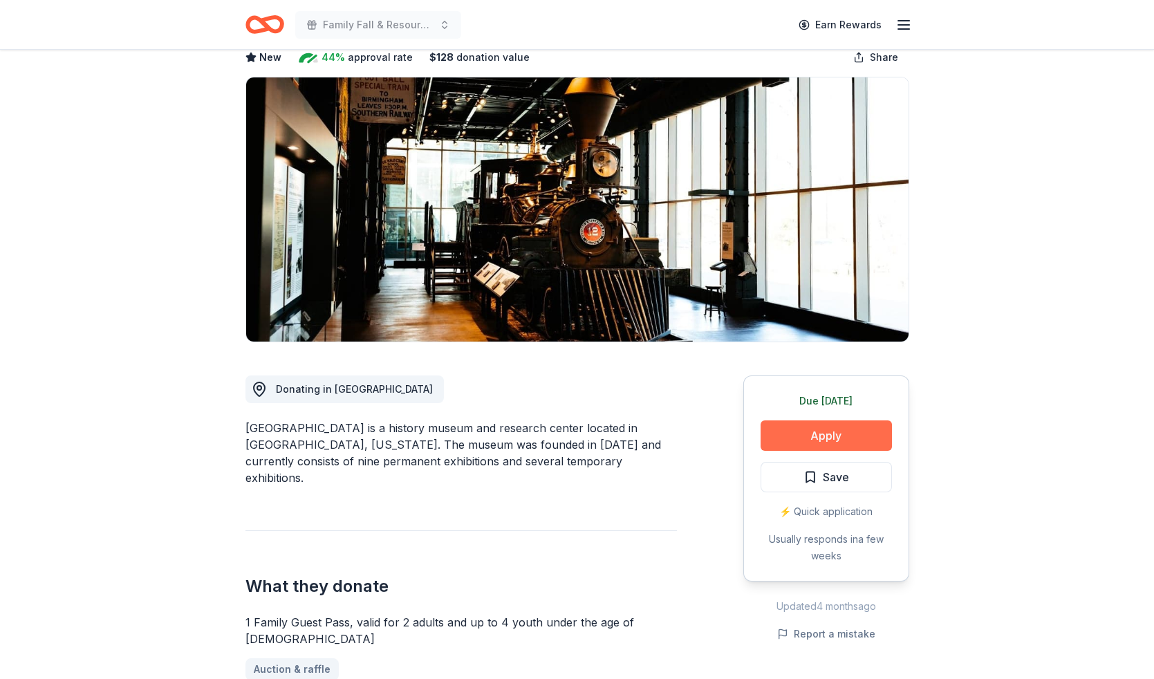
click at [860, 427] on button "Apply" at bounding box center [825, 435] width 131 height 30
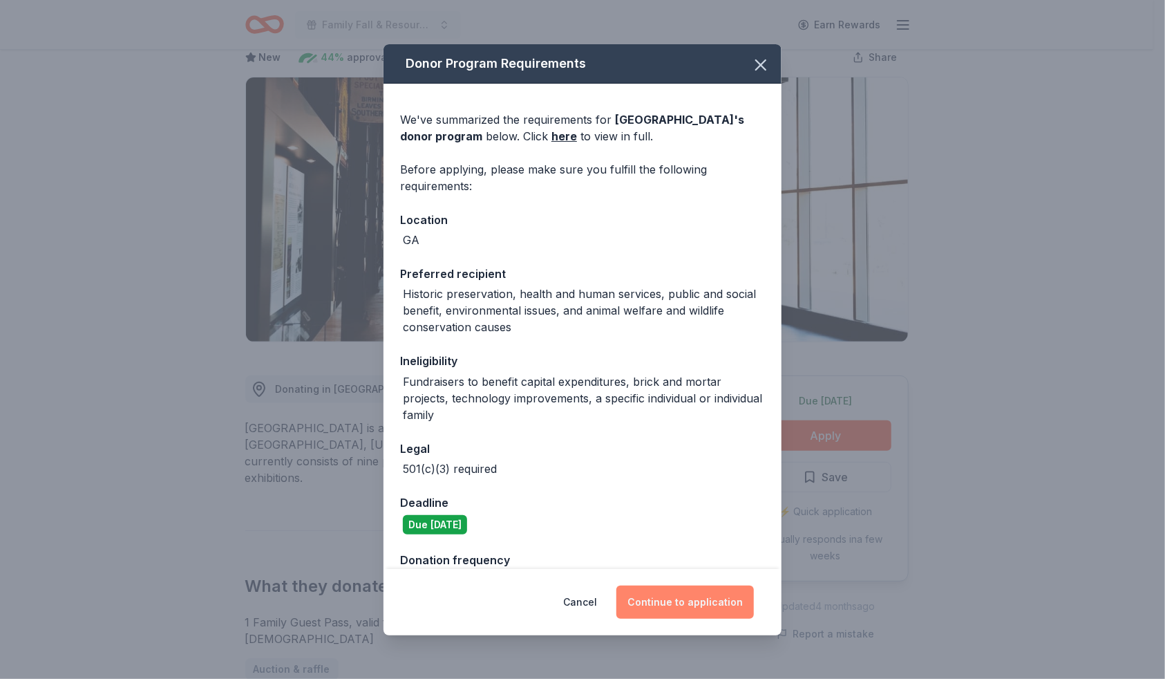
click at [682, 590] on button "Continue to application" at bounding box center [685, 601] width 138 height 33
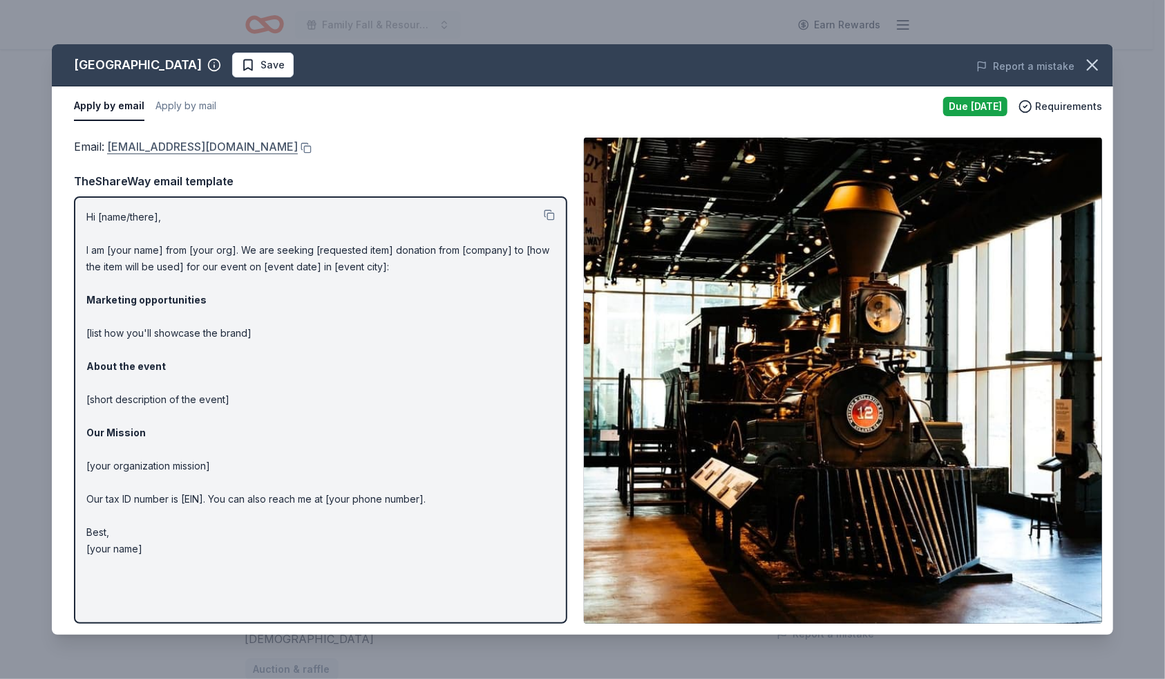
click at [165, 139] on link "cdonations@atlantahistorycenter.com" at bounding box center [202, 147] width 191 height 18
drag, startPoint x: 165, startPoint y: 142, endPoint x: 125, endPoint y: 141, distance: 40.1
click at [125, 141] on link "cdonations@atlantahistorycenter.com" at bounding box center [202, 147] width 191 height 18
drag, startPoint x: 101, startPoint y: 141, endPoint x: 252, endPoint y: 158, distance: 151.7
click at [248, 158] on div "Email : cdonations@atlantahistorycenter.com TheShareWay email template Hi [name…" at bounding box center [320, 381] width 493 height 486
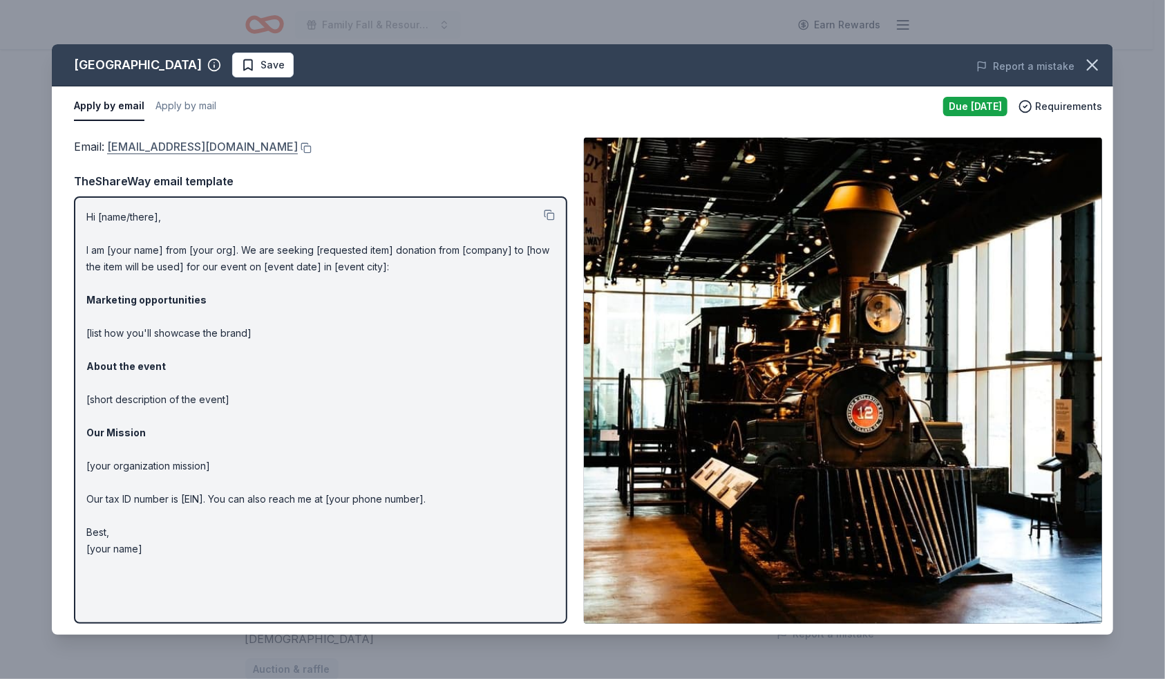
drag, startPoint x: 328, startPoint y: 152, endPoint x: 237, endPoint y: 141, distance: 91.2
click at [237, 141] on div "Email : cdonations@atlantahistorycenter.com" at bounding box center [320, 147] width 493 height 18
click at [312, 145] on button at bounding box center [305, 147] width 14 height 11
click at [1094, 68] on icon "button" at bounding box center [1092, 64] width 19 height 19
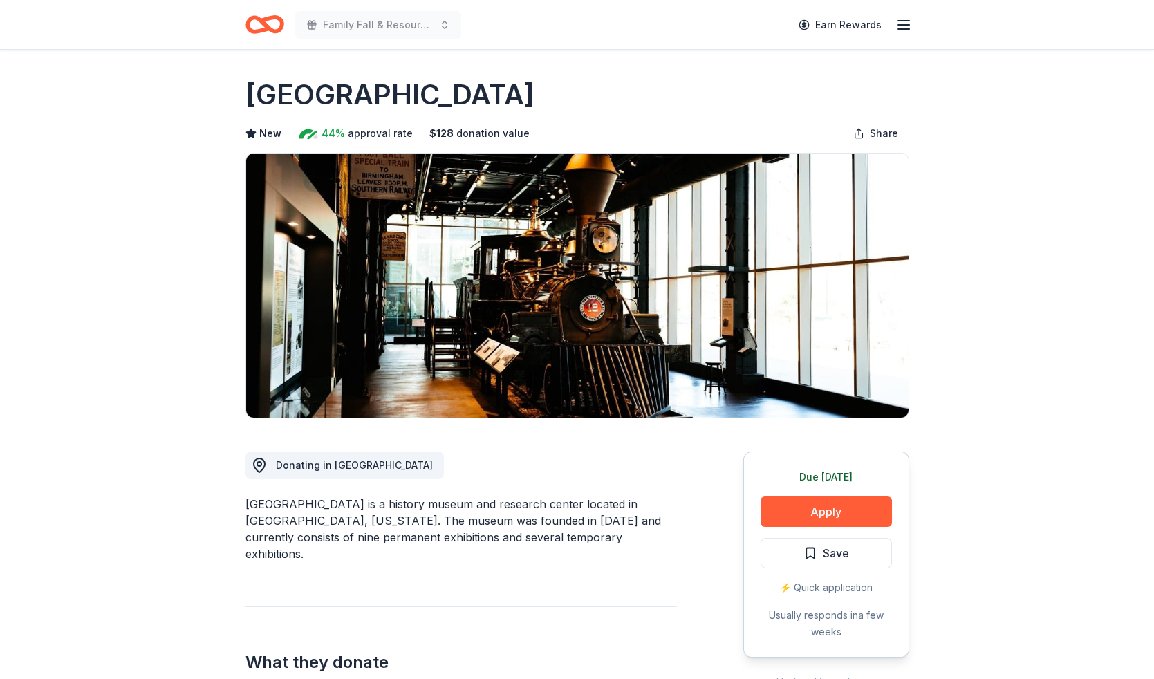
scroll to position [0, 0]
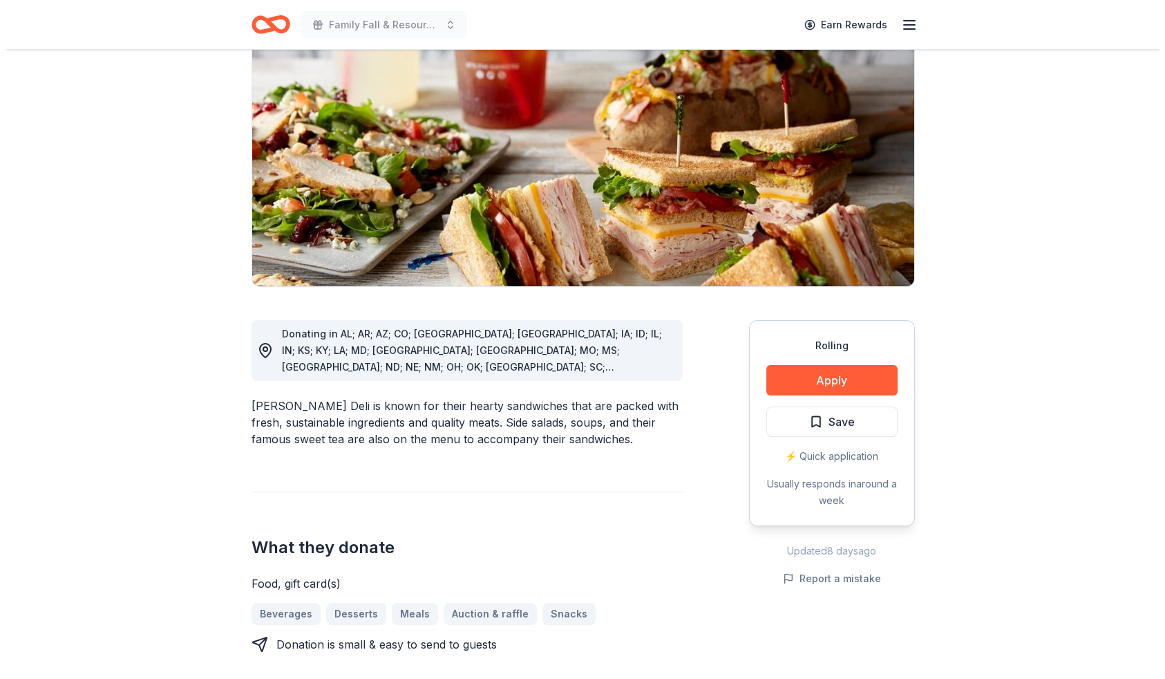
scroll to position [157, 0]
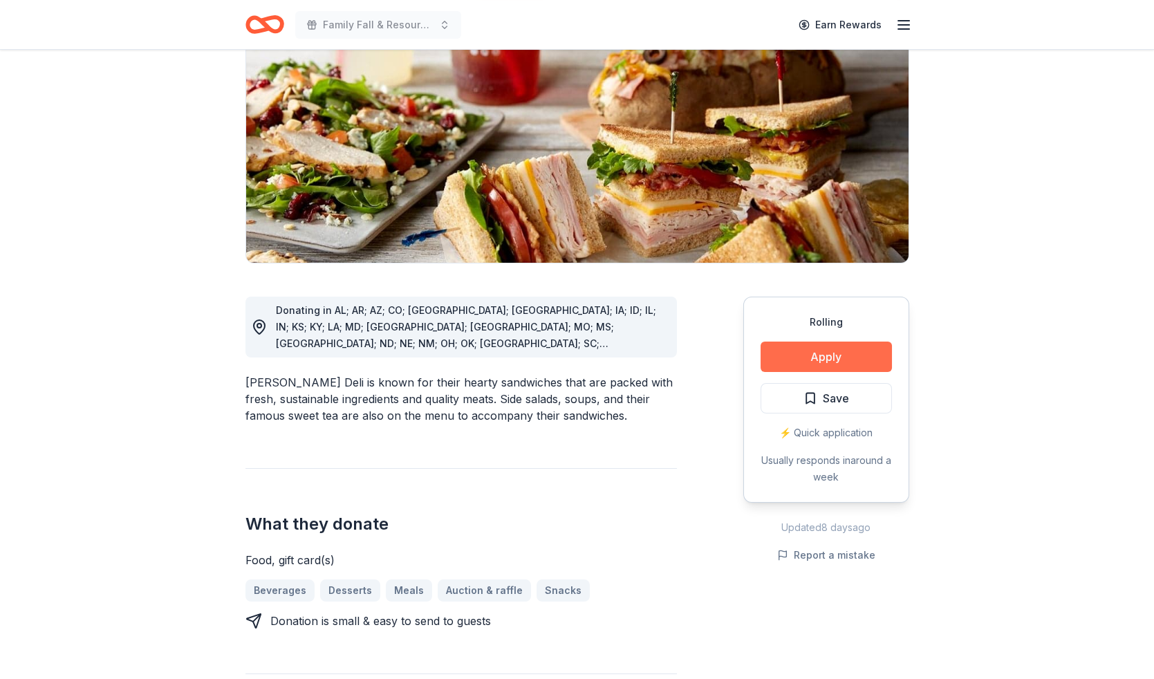
click at [838, 359] on button "Apply" at bounding box center [825, 356] width 131 height 30
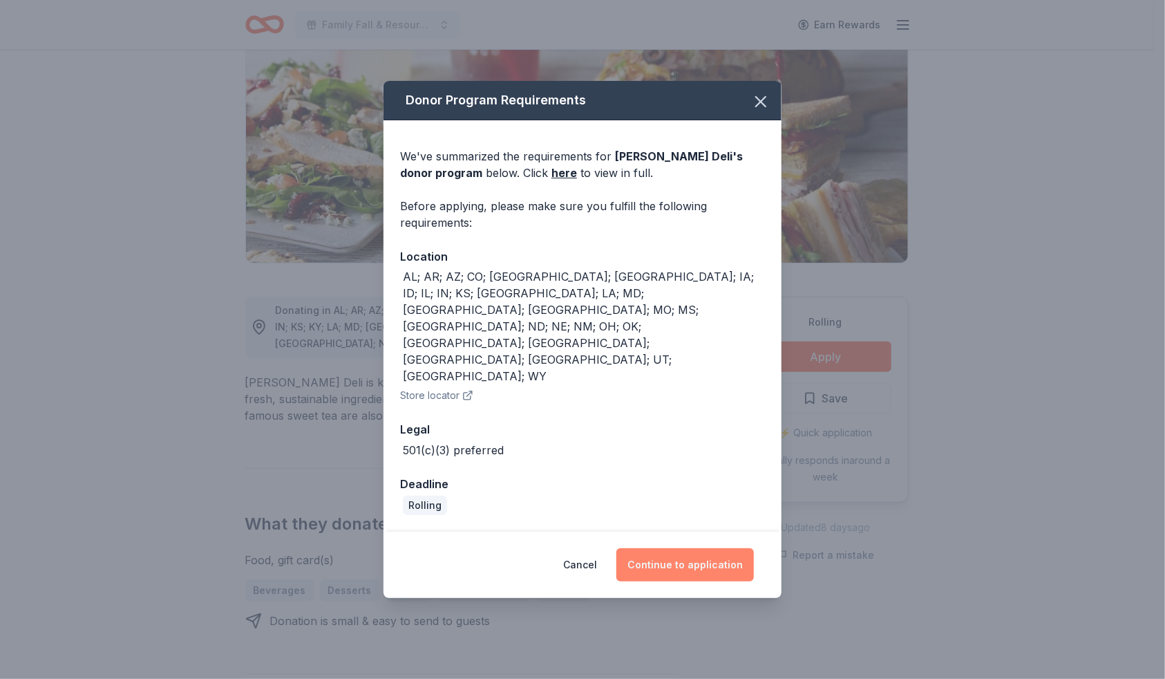
click at [682, 548] on button "Continue to application" at bounding box center [685, 564] width 138 height 33
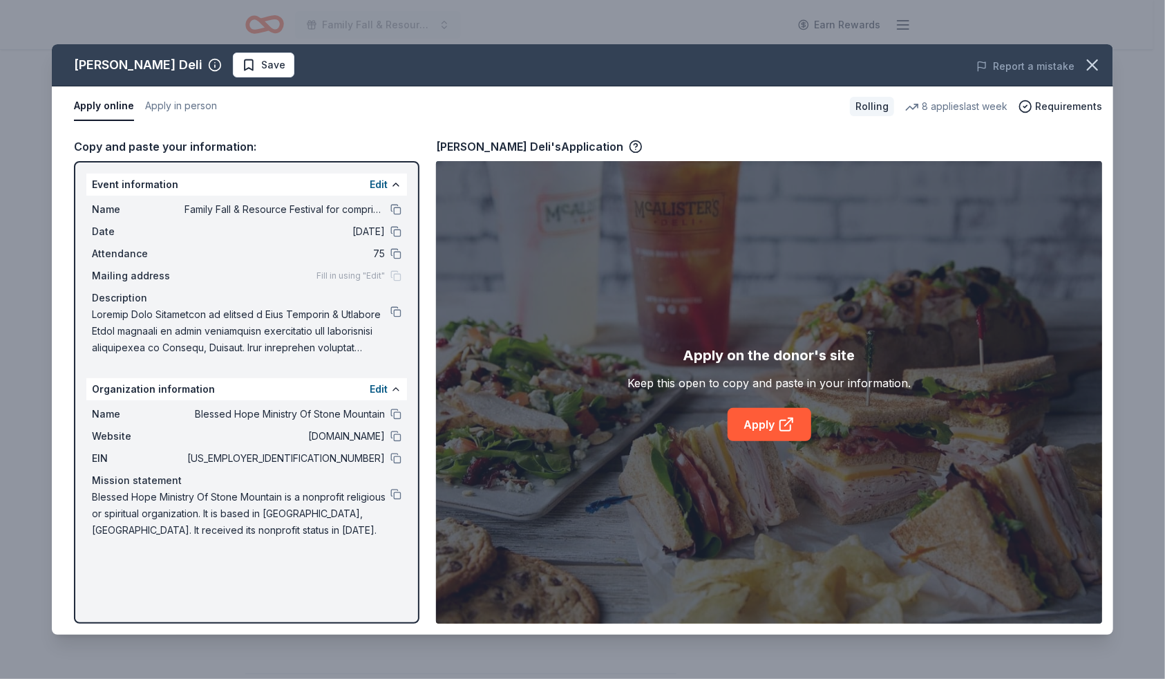
drag, startPoint x: 237, startPoint y: 531, endPoint x: 71, endPoint y: 325, distance: 264.5
click at [71, 325] on div "Copy and paste your information: Event information Edit Name Family Fall & Reso…" at bounding box center [583, 380] width 1062 height 508
drag, startPoint x: 87, startPoint y: 180, endPoint x: 225, endPoint y: 195, distance: 138.4
click at [225, 194] on div "Event information Edit Name Family Fall & Resource Festival for comprimised pop…" at bounding box center [246, 267] width 321 height 188
drag, startPoint x: 91, startPoint y: 206, endPoint x: 245, endPoint y: 229, distance: 155.2
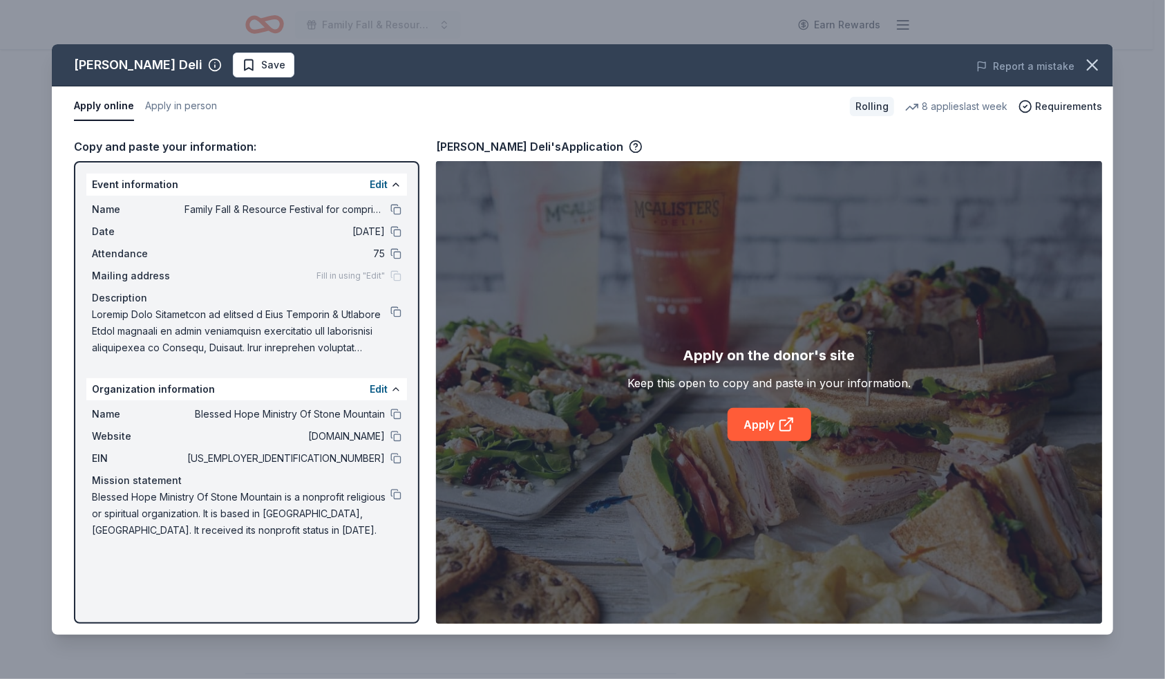
click at [228, 222] on div "Name Family Fall & Resource Festival for comprimised populations and communitie…" at bounding box center [246, 279] width 321 height 166
click at [753, 426] on link "Apply" at bounding box center [770, 424] width 84 height 33
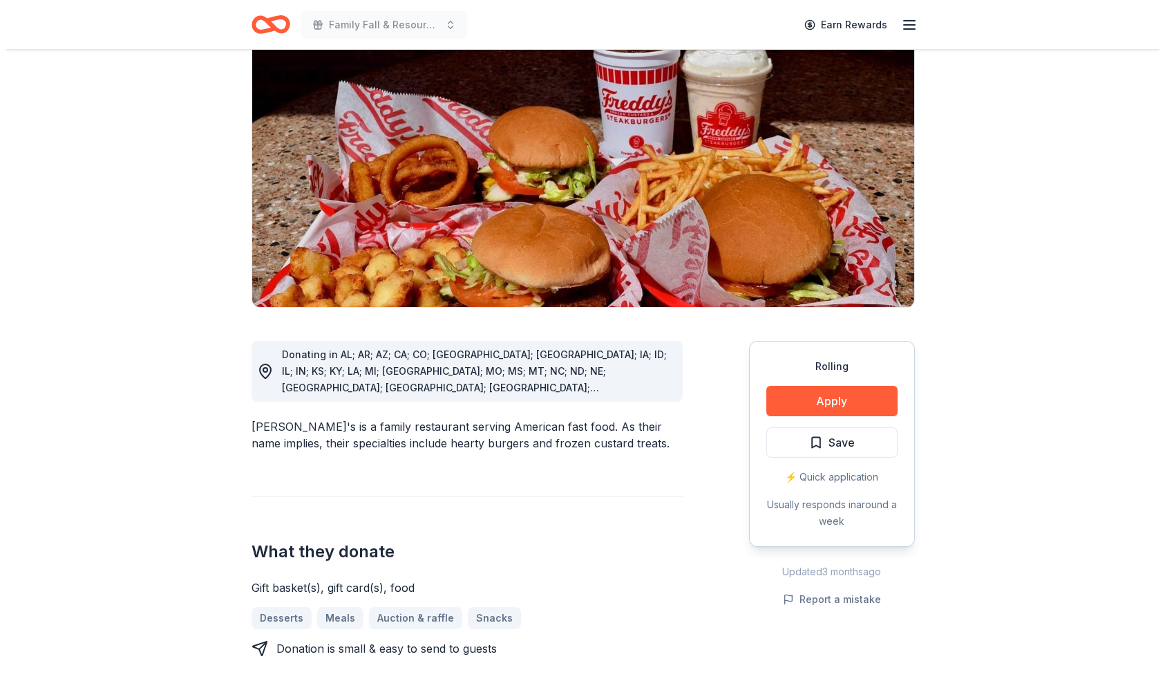
scroll to position [157, 0]
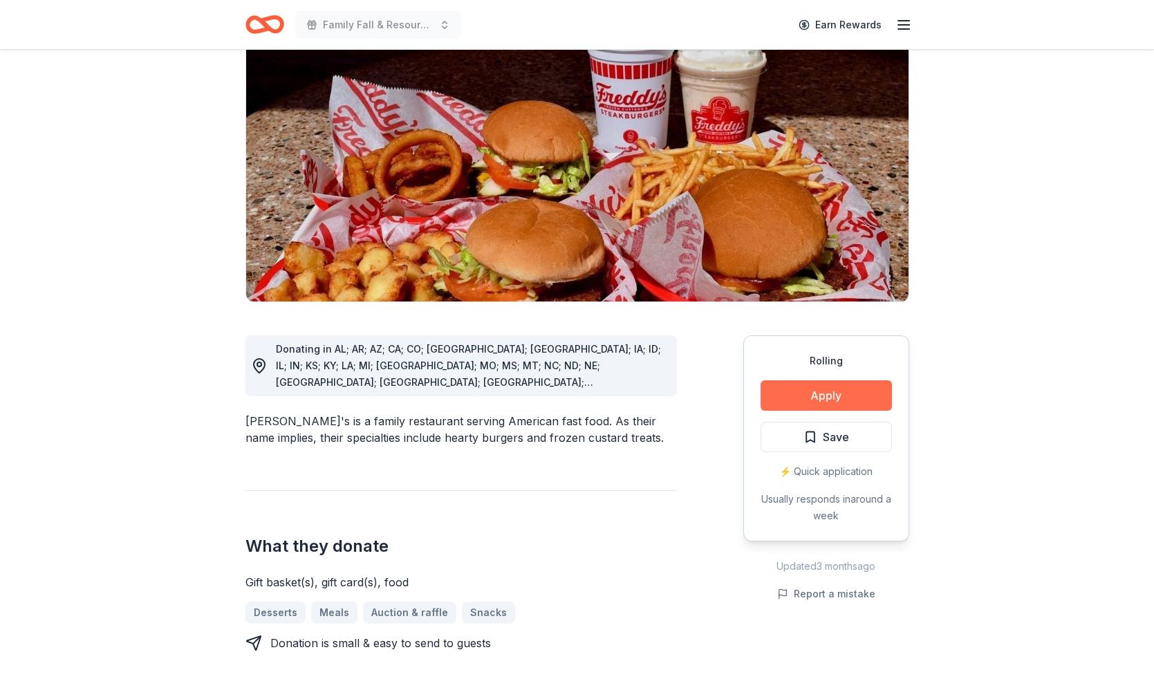
click at [844, 380] on button "Apply" at bounding box center [825, 395] width 131 height 30
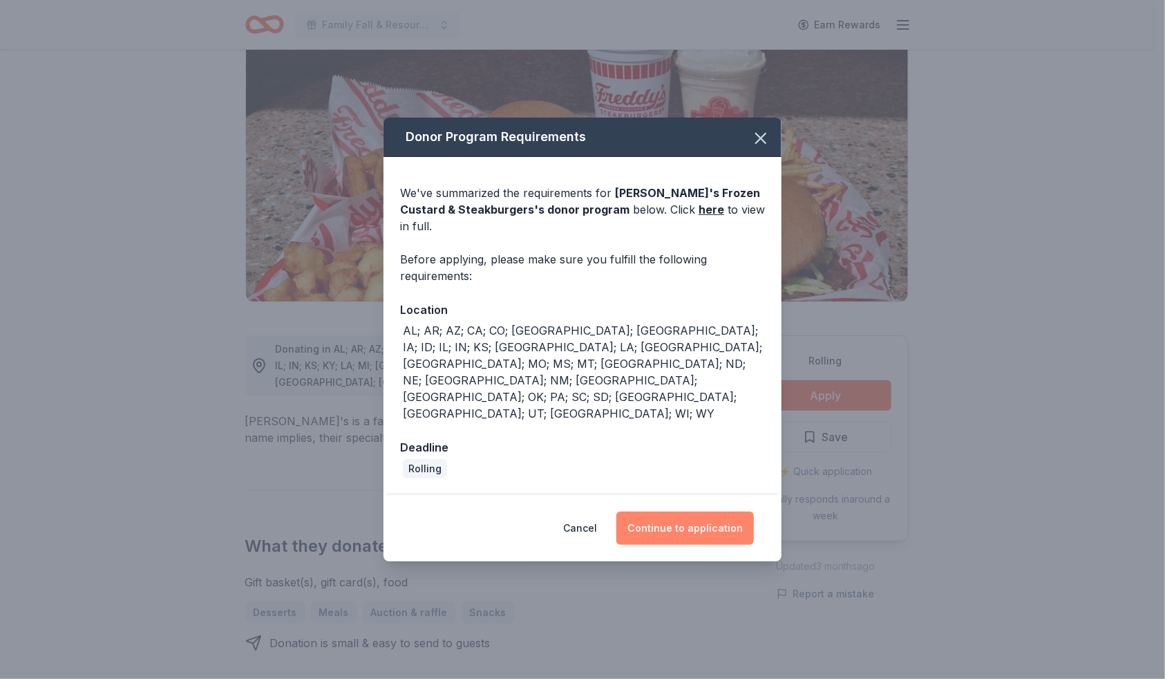
click at [697, 511] on button "Continue to application" at bounding box center [685, 527] width 138 height 33
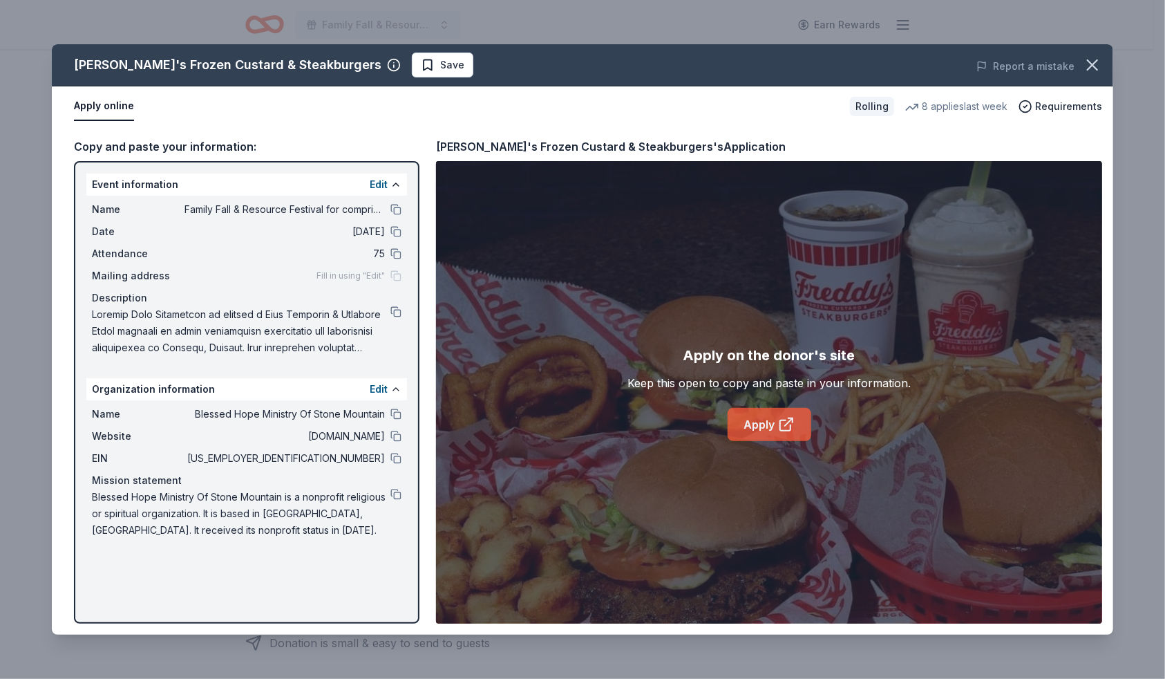
click at [765, 426] on link "Apply" at bounding box center [770, 424] width 84 height 33
click at [768, 418] on link "Apply" at bounding box center [770, 424] width 84 height 33
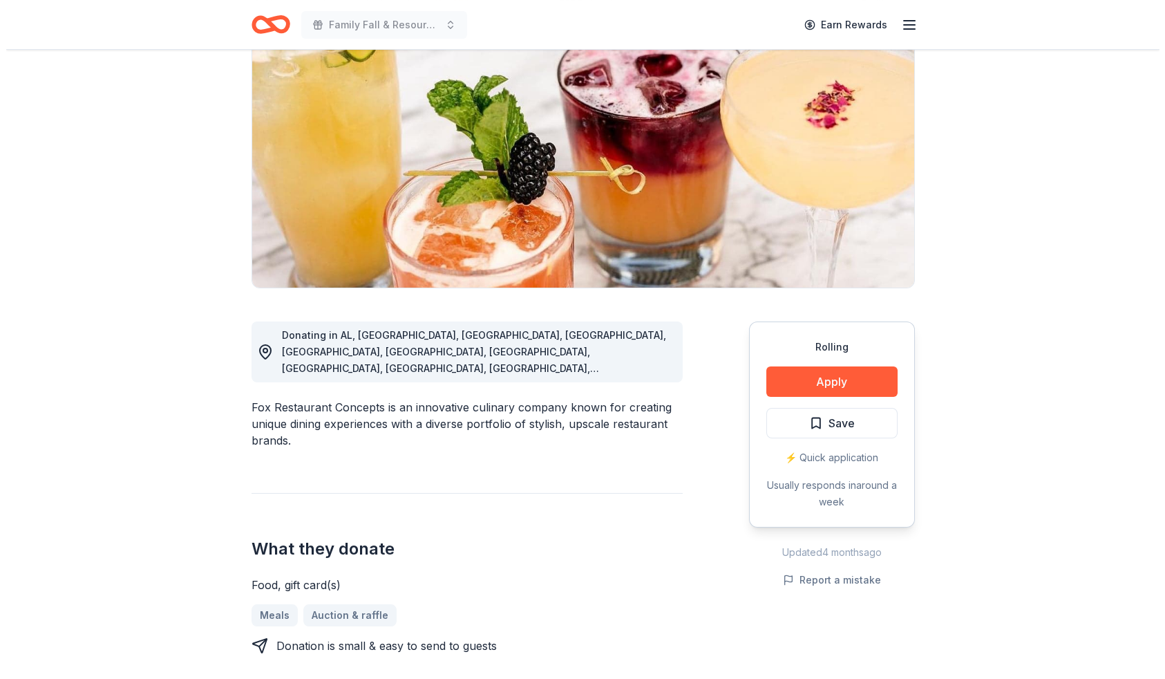
scroll to position [157, 0]
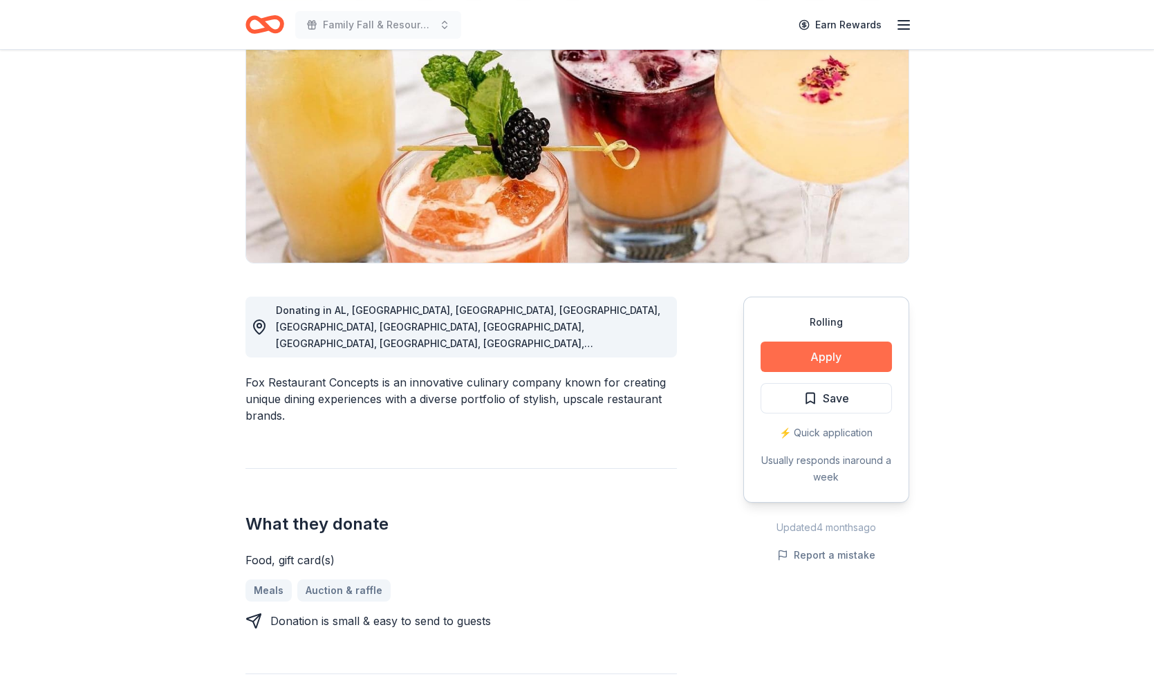
click at [828, 356] on button "Apply" at bounding box center [825, 356] width 131 height 30
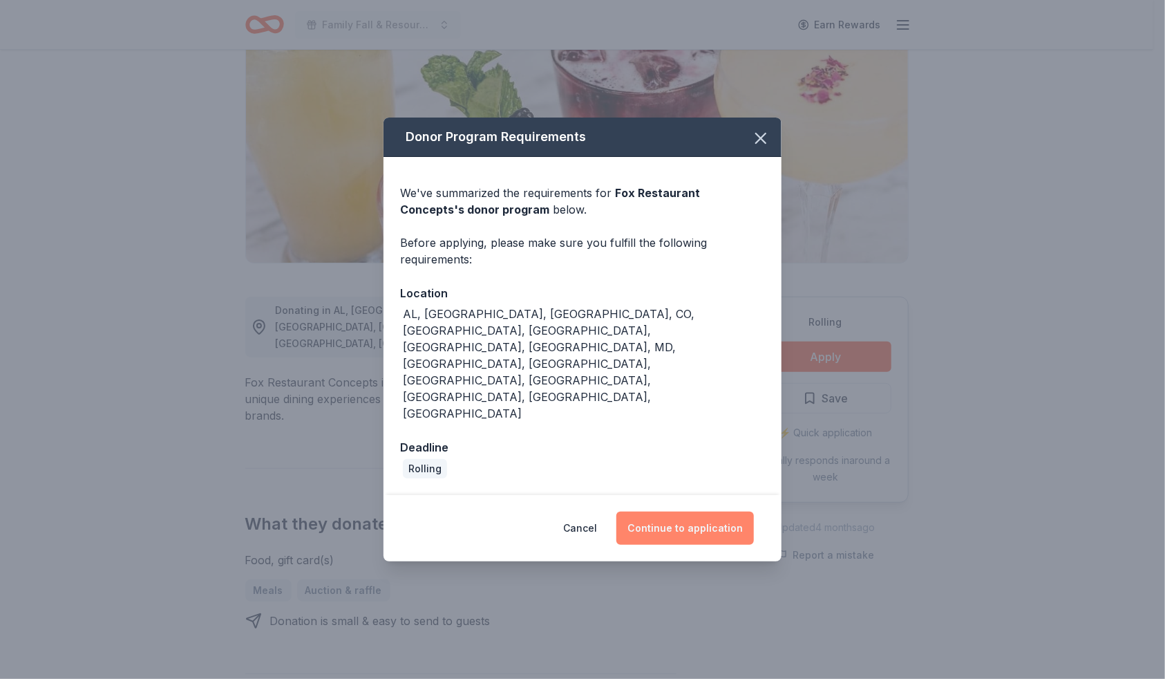
click at [689, 511] on button "Continue to application" at bounding box center [685, 527] width 138 height 33
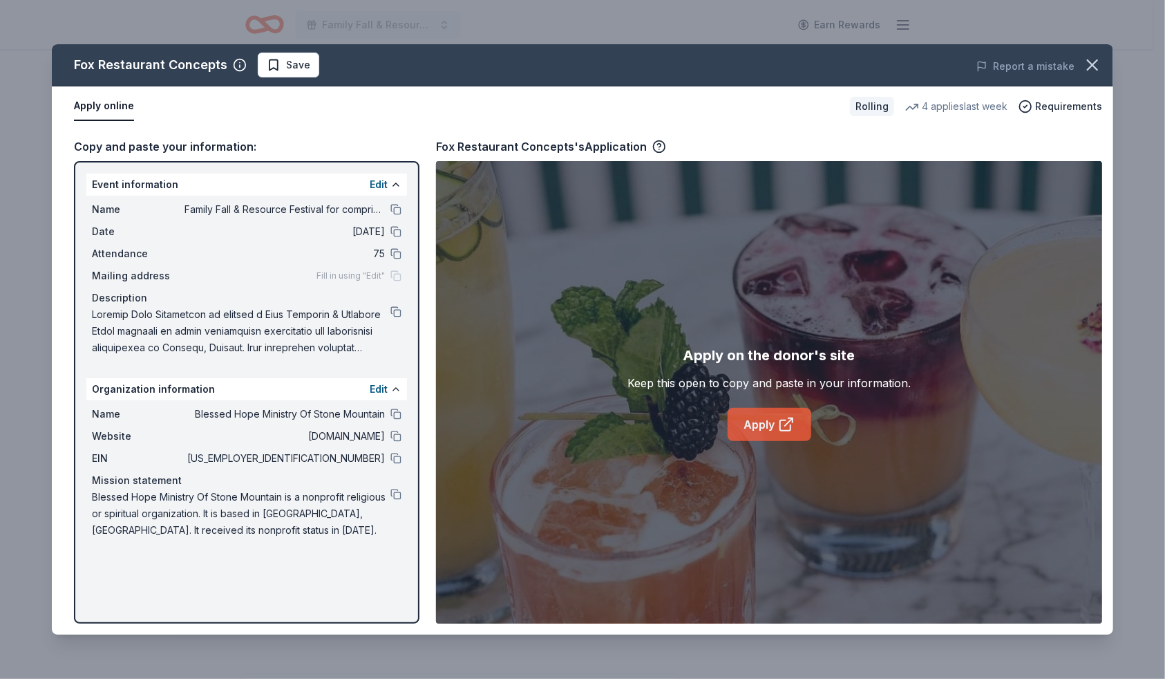
click at [757, 423] on link "Apply" at bounding box center [770, 424] width 84 height 33
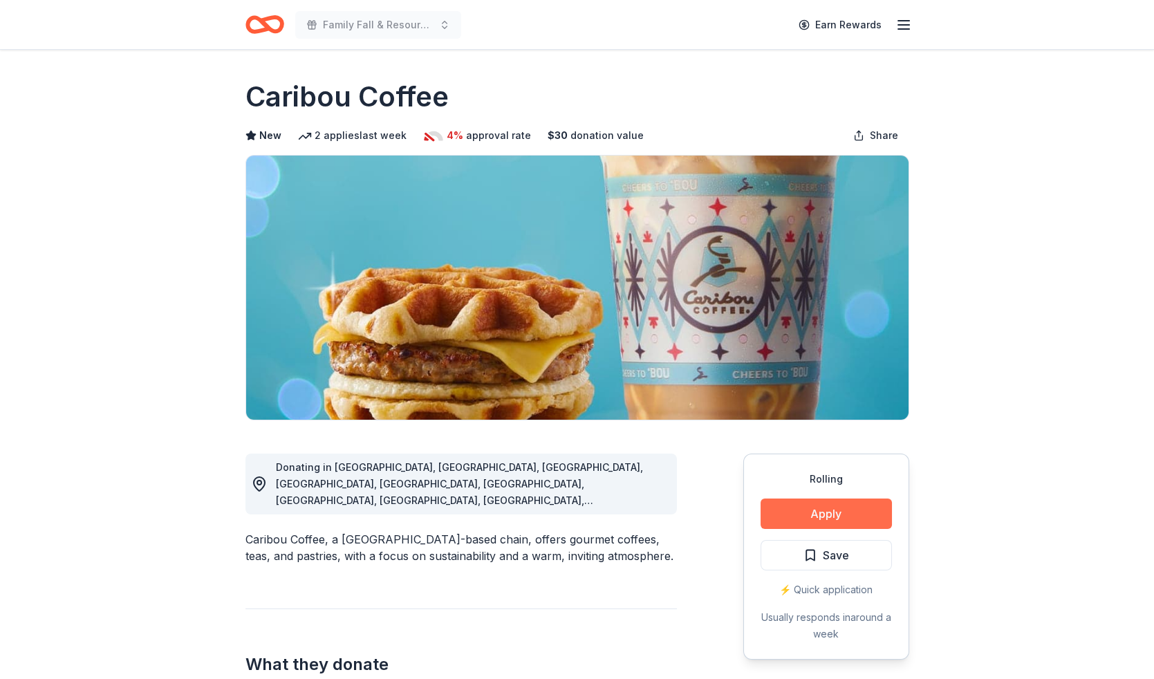
click at [863, 520] on button "Apply" at bounding box center [825, 513] width 131 height 30
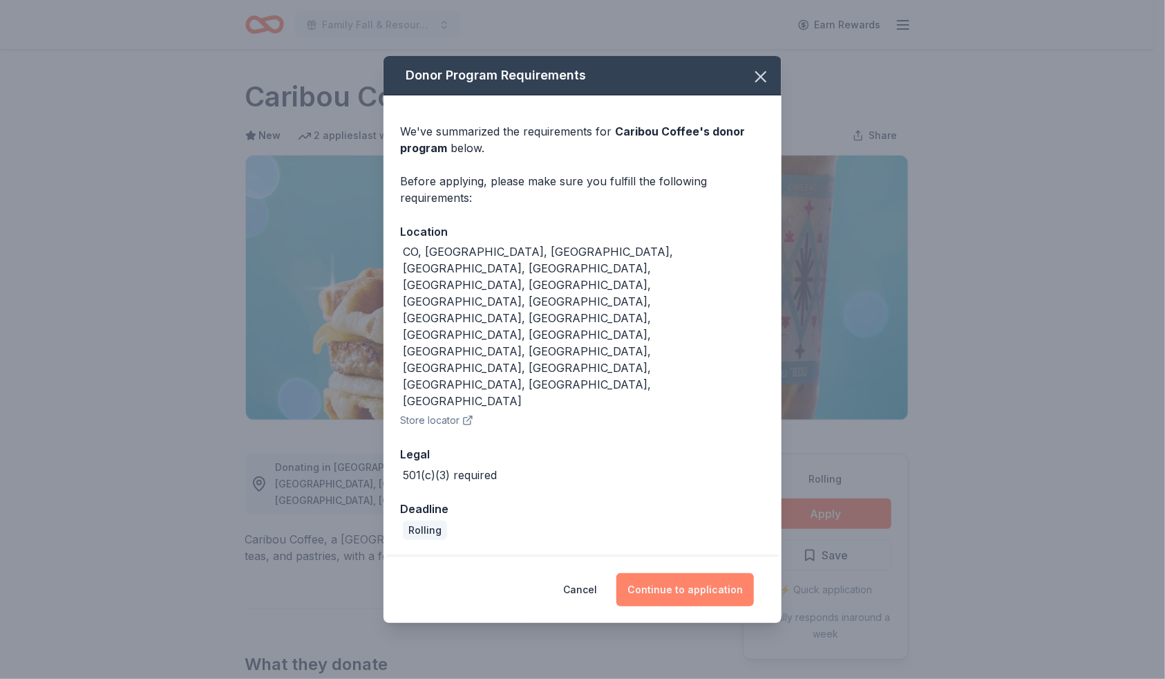
click at [723, 573] on button "Continue to application" at bounding box center [685, 589] width 138 height 33
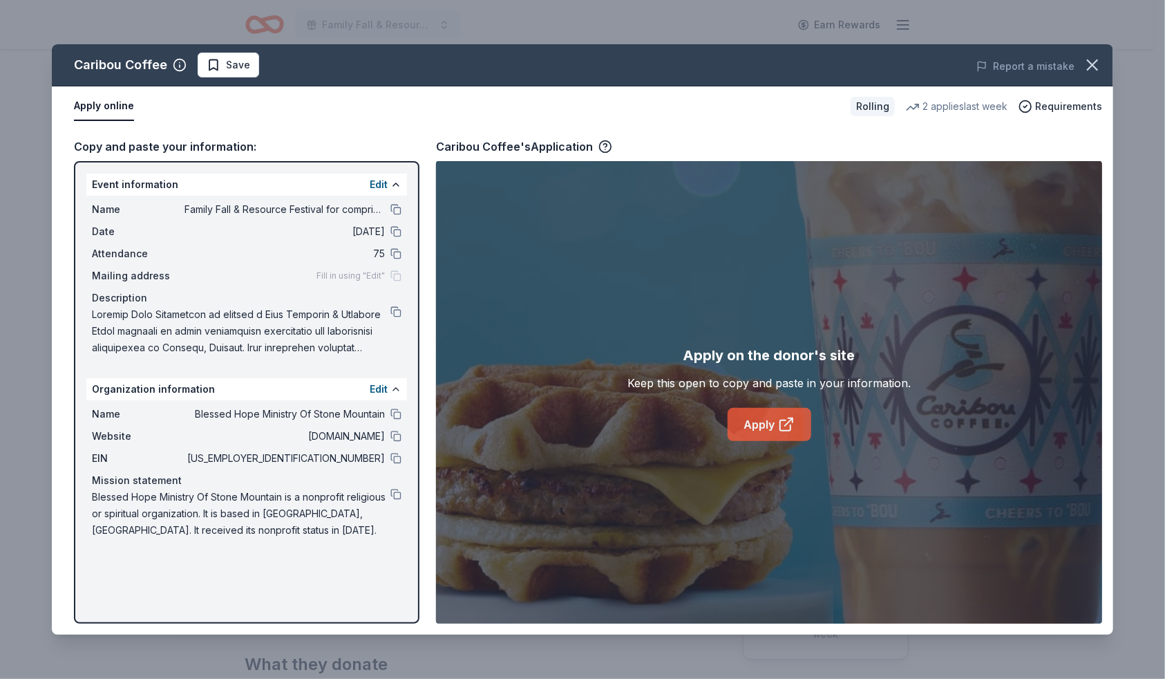
click at [771, 420] on link "Apply" at bounding box center [770, 424] width 84 height 33
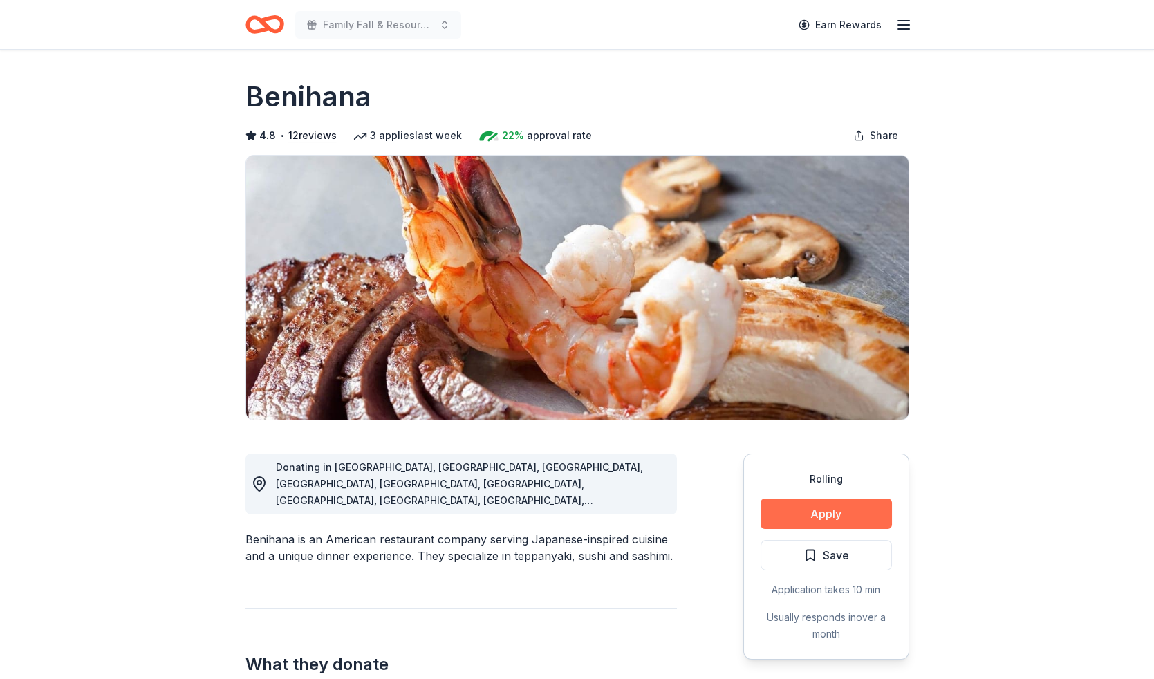
click at [861, 512] on button "Apply" at bounding box center [825, 513] width 131 height 30
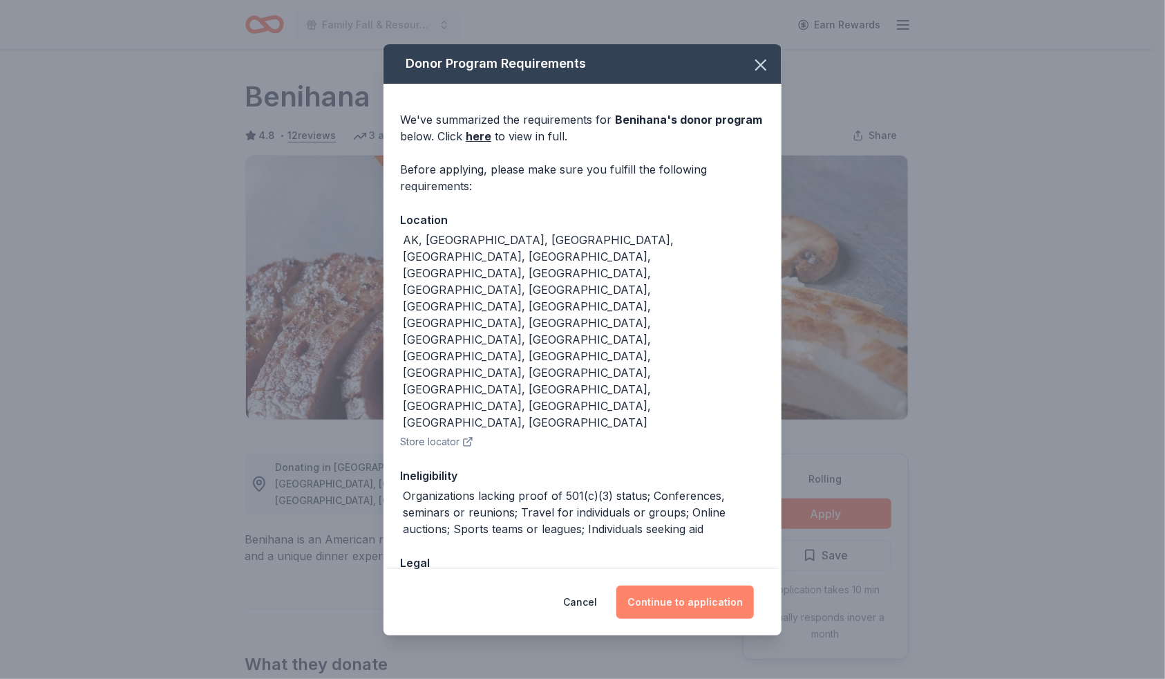
click at [713, 585] on button "Continue to application" at bounding box center [685, 601] width 138 height 33
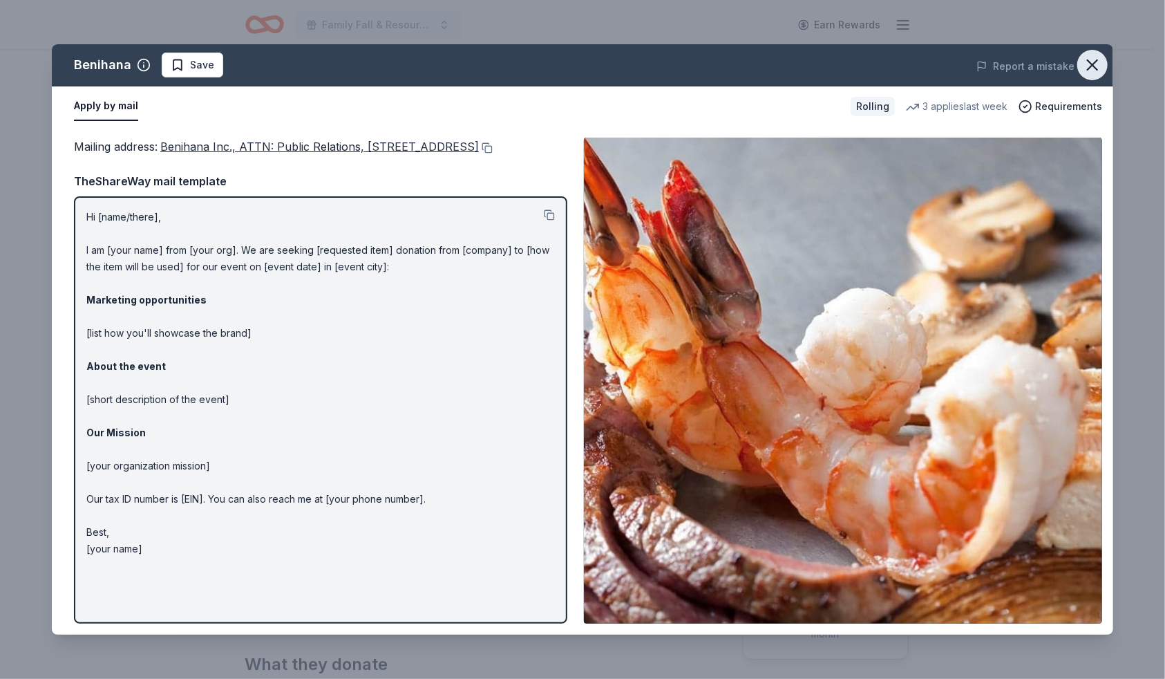
click at [1088, 61] on icon "button" at bounding box center [1093, 65] width 10 height 10
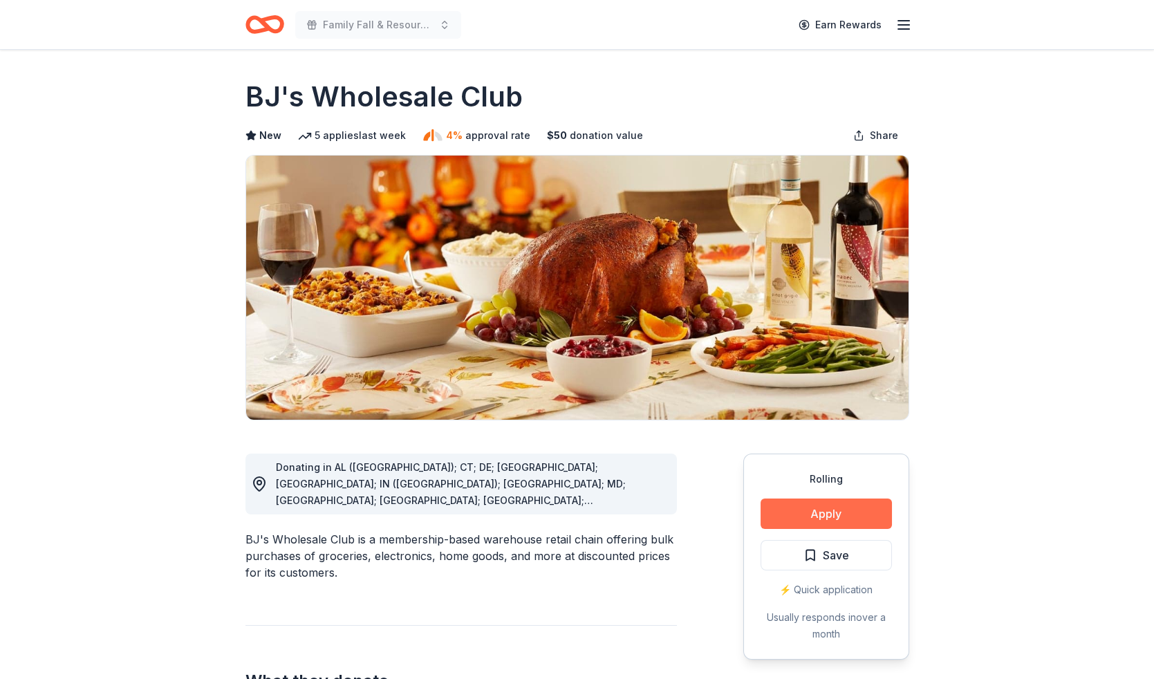
click at [828, 506] on button "Apply" at bounding box center [825, 513] width 131 height 30
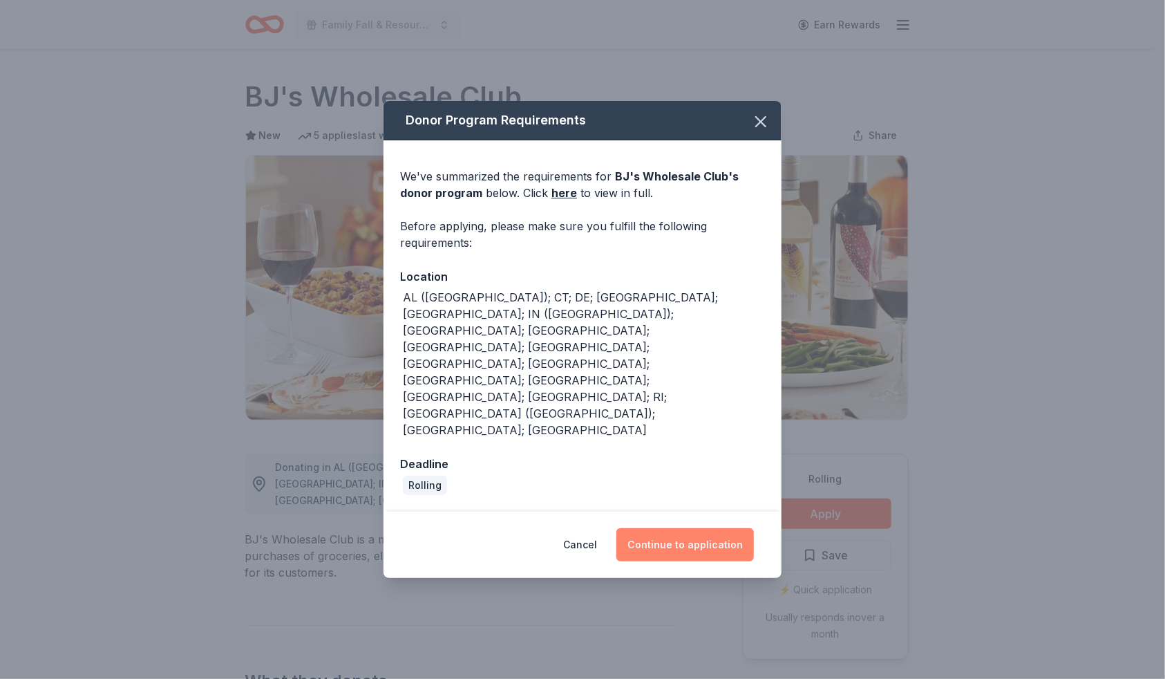
click at [699, 528] on button "Continue to application" at bounding box center [685, 544] width 138 height 33
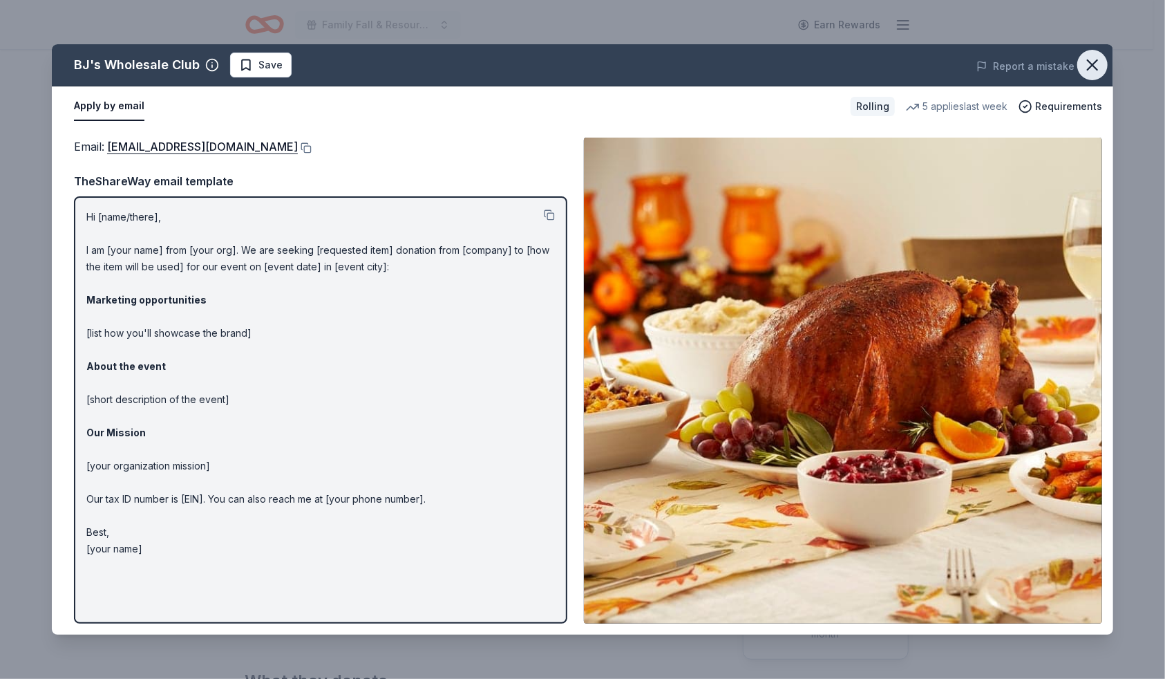
click at [1095, 67] on icon "button" at bounding box center [1093, 65] width 10 height 10
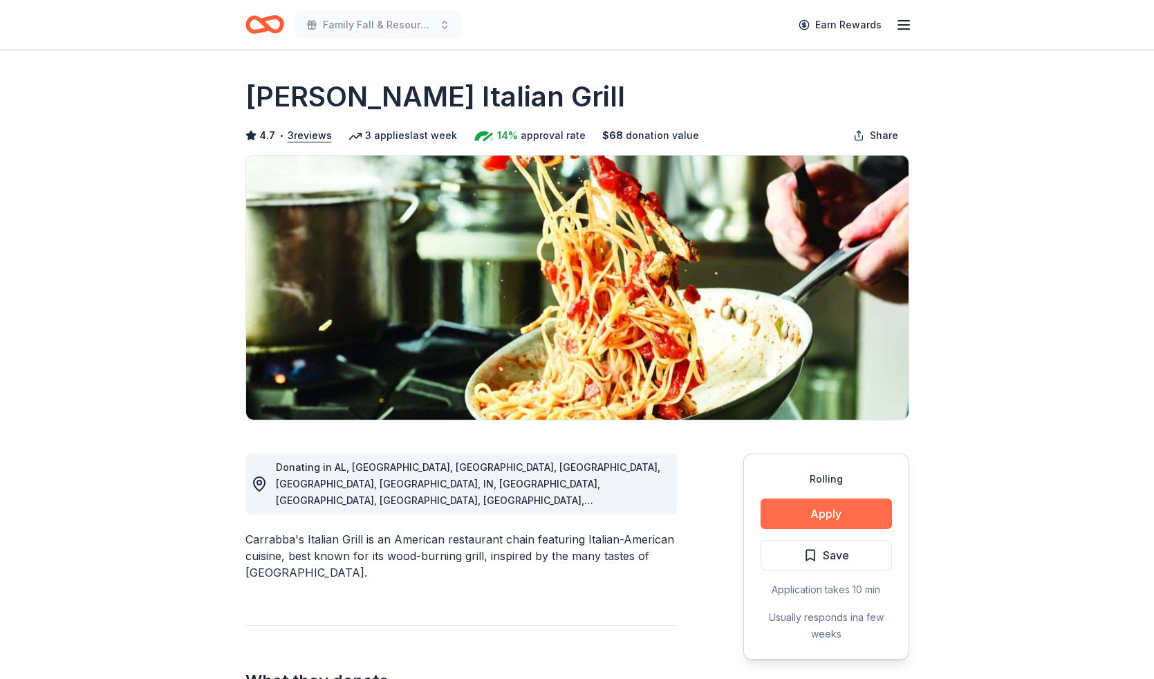
click at [849, 508] on button "Apply" at bounding box center [825, 513] width 131 height 30
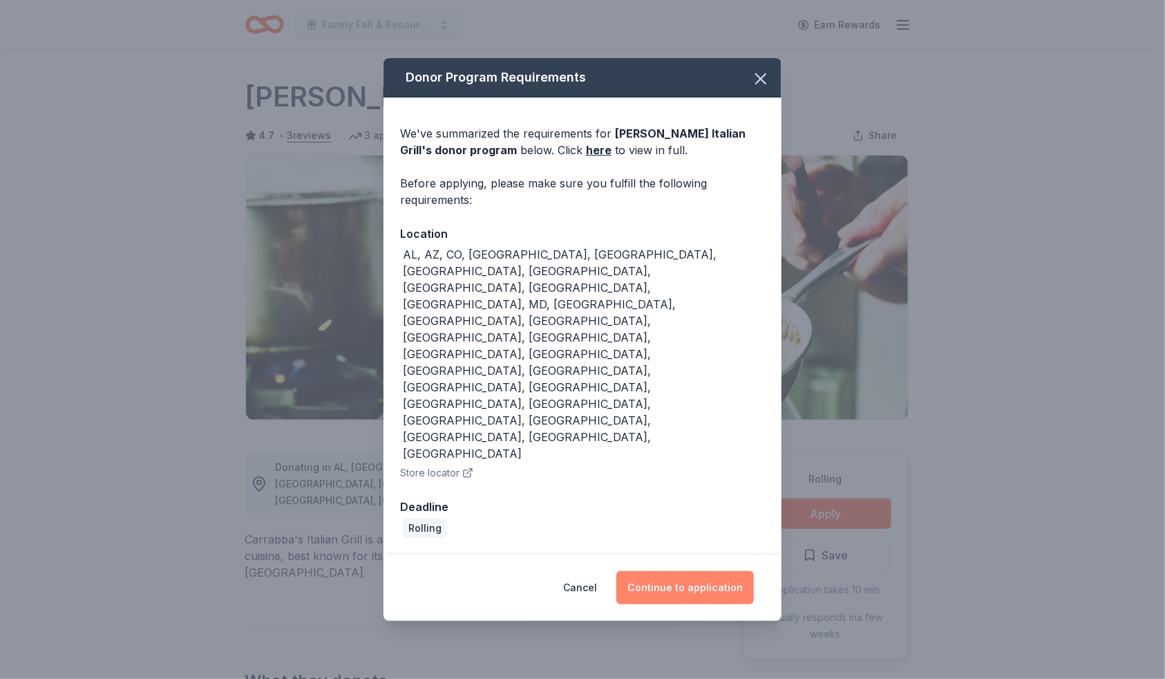
click at [698, 571] on button "Continue to application" at bounding box center [685, 587] width 138 height 33
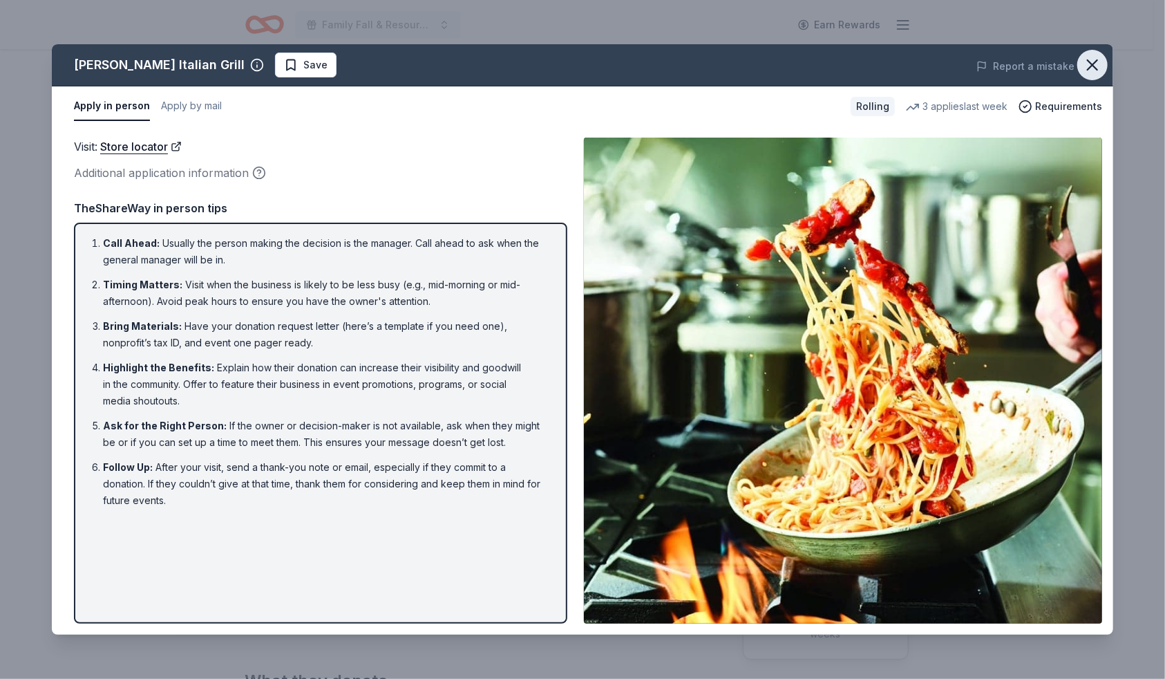
click at [1091, 66] on icon "button" at bounding box center [1093, 65] width 10 height 10
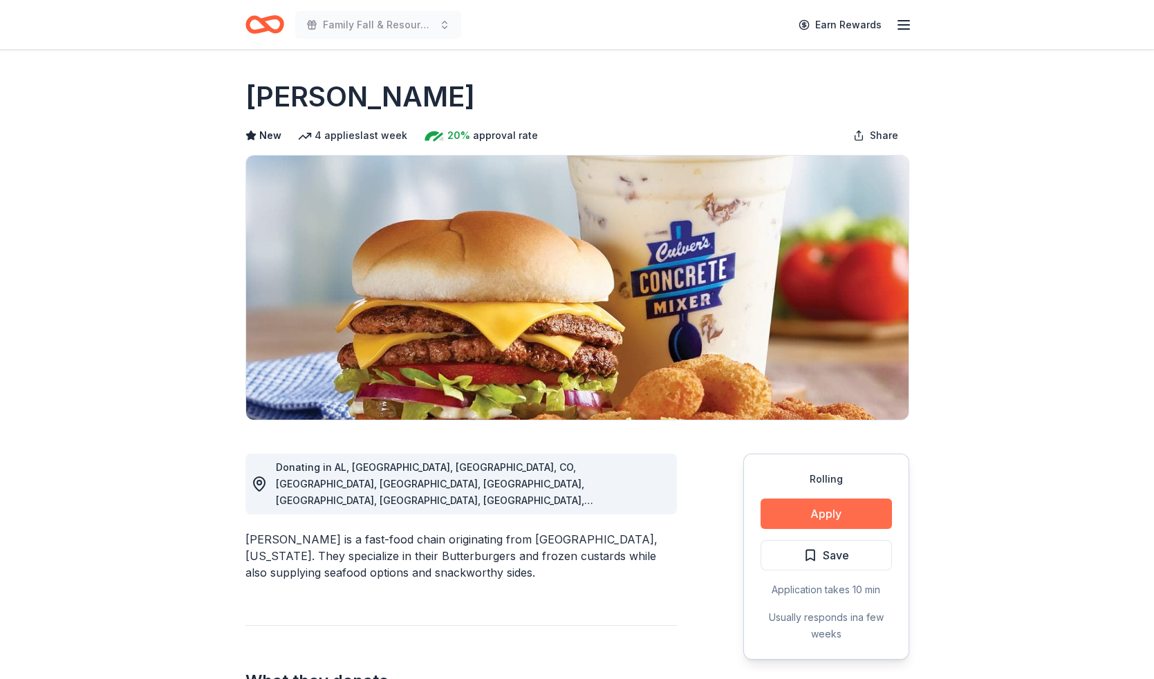
click at [822, 511] on button "Apply" at bounding box center [825, 513] width 131 height 30
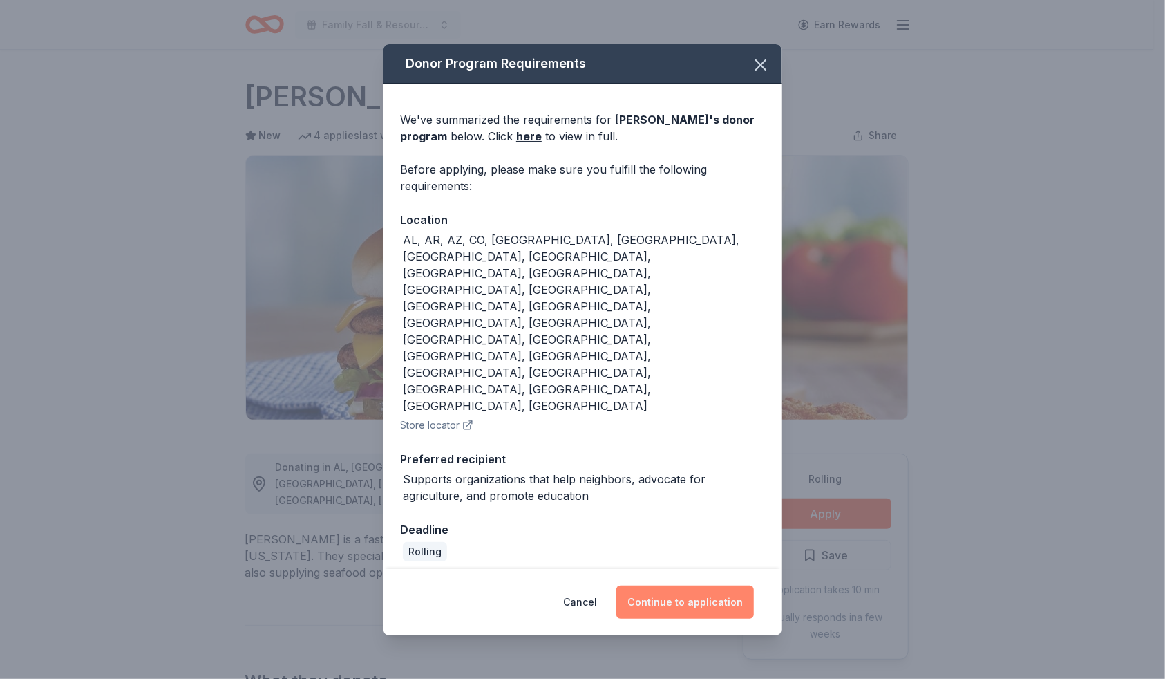
click at [719, 585] on button "Continue to application" at bounding box center [685, 601] width 138 height 33
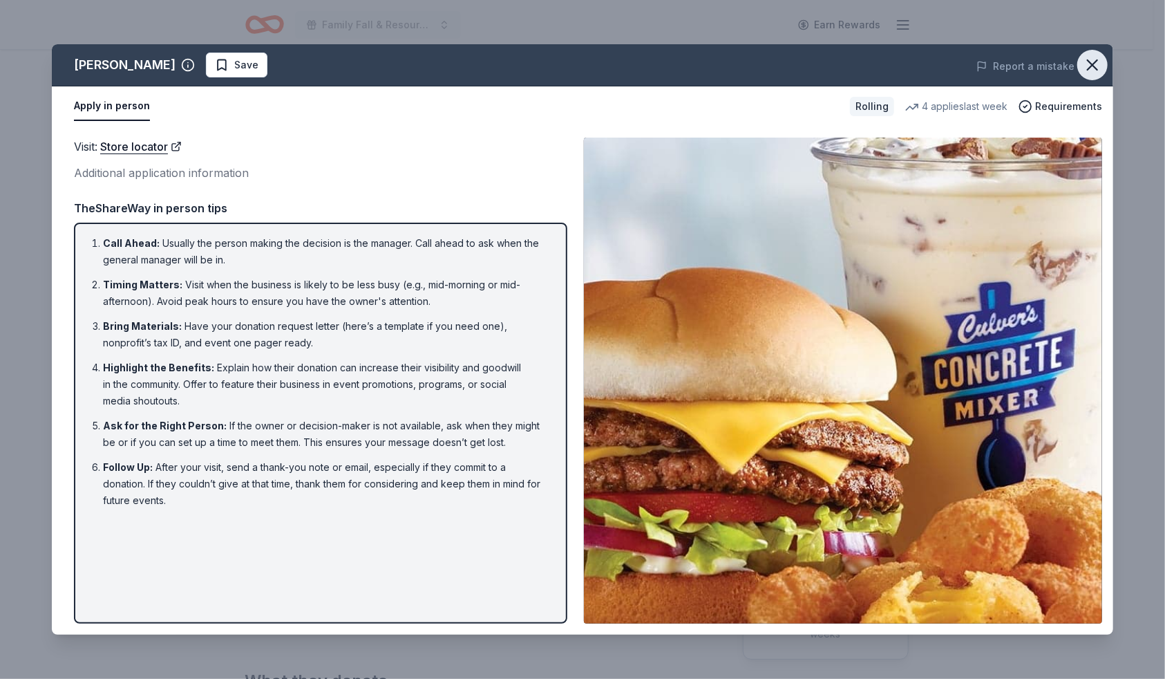
click at [1092, 70] on icon "button" at bounding box center [1092, 64] width 19 height 19
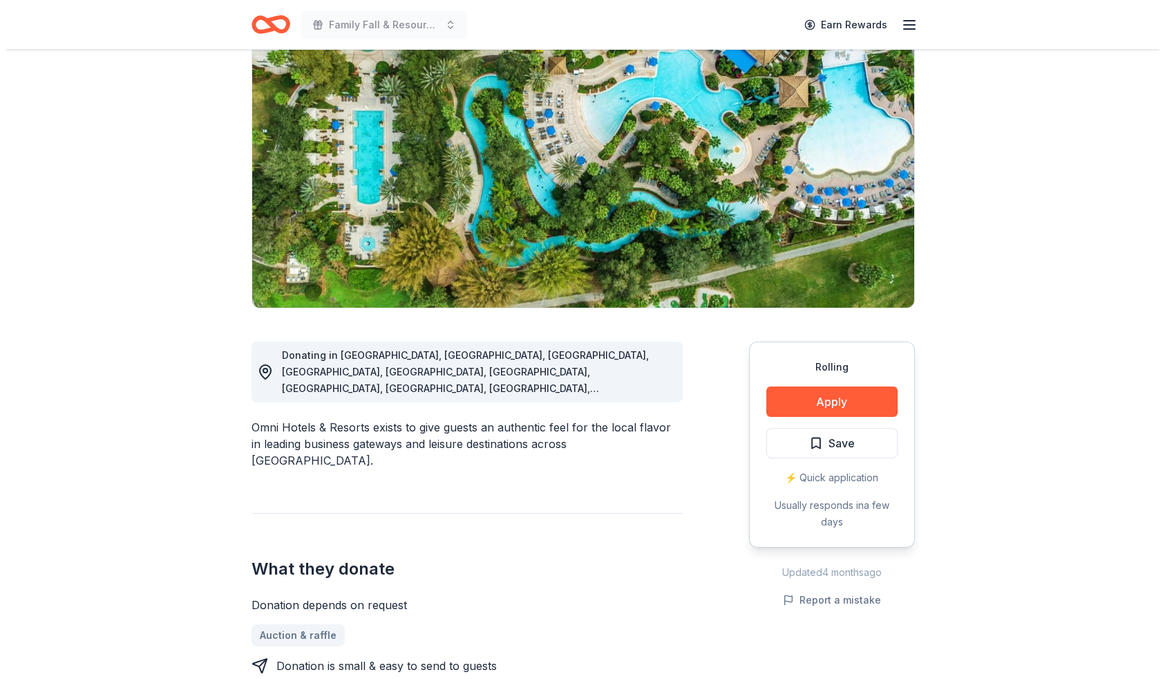
scroll to position [78, 0]
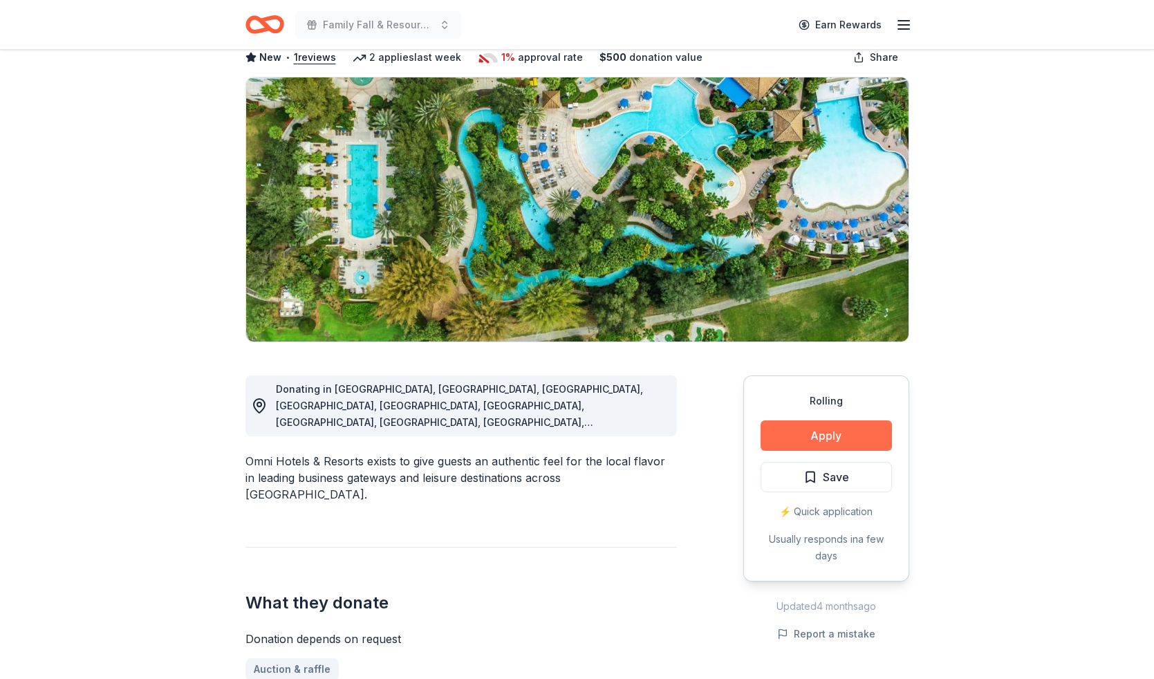
click at [837, 443] on button "Apply" at bounding box center [825, 435] width 131 height 30
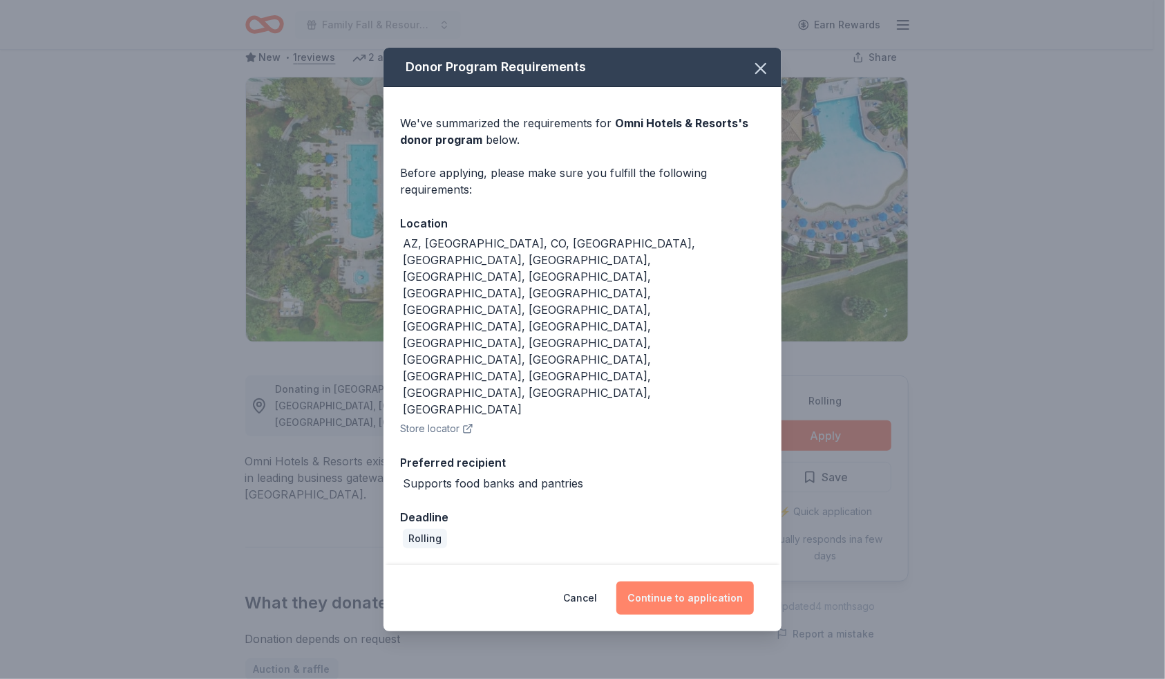
click at [710, 581] on button "Continue to application" at bounding box center [685, 597] width 138 height 33
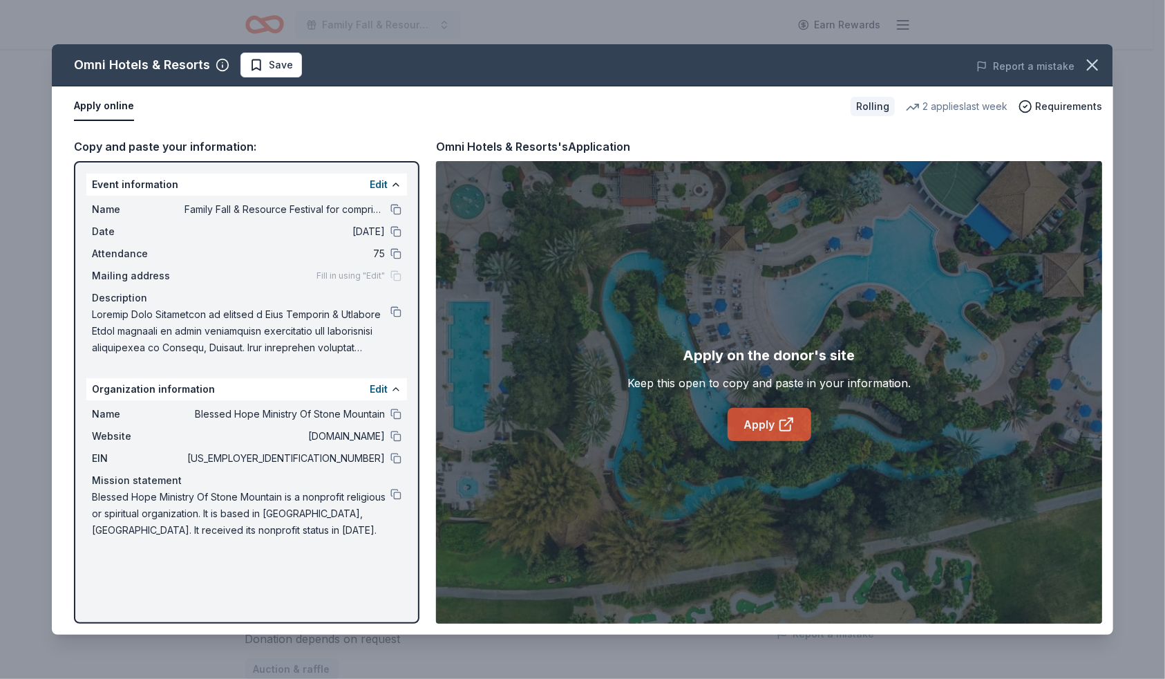
click at [776, 420] on link "Apply" at bounding box center [770, 424] width 84 height 33
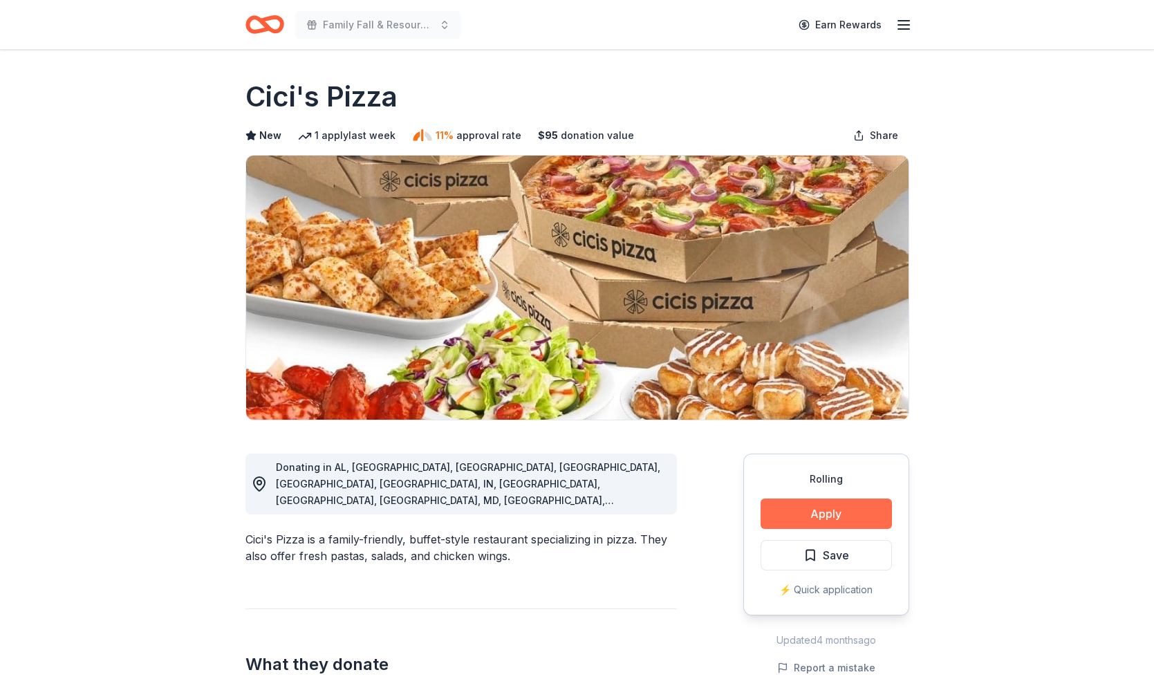
click at [831, 513] on button "Apply" at bounding box center [825, 513] width 131 height 30
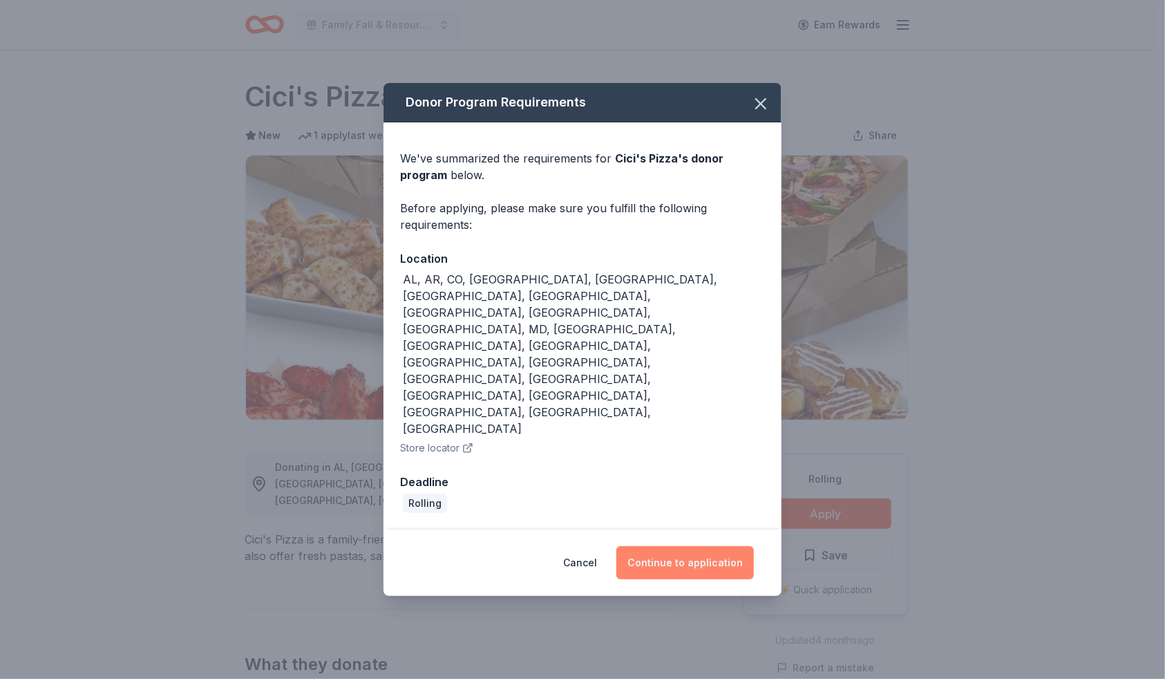
click at [679, 546] on button "Continue to application" at bounding box center [685, 562] width 138 height 33
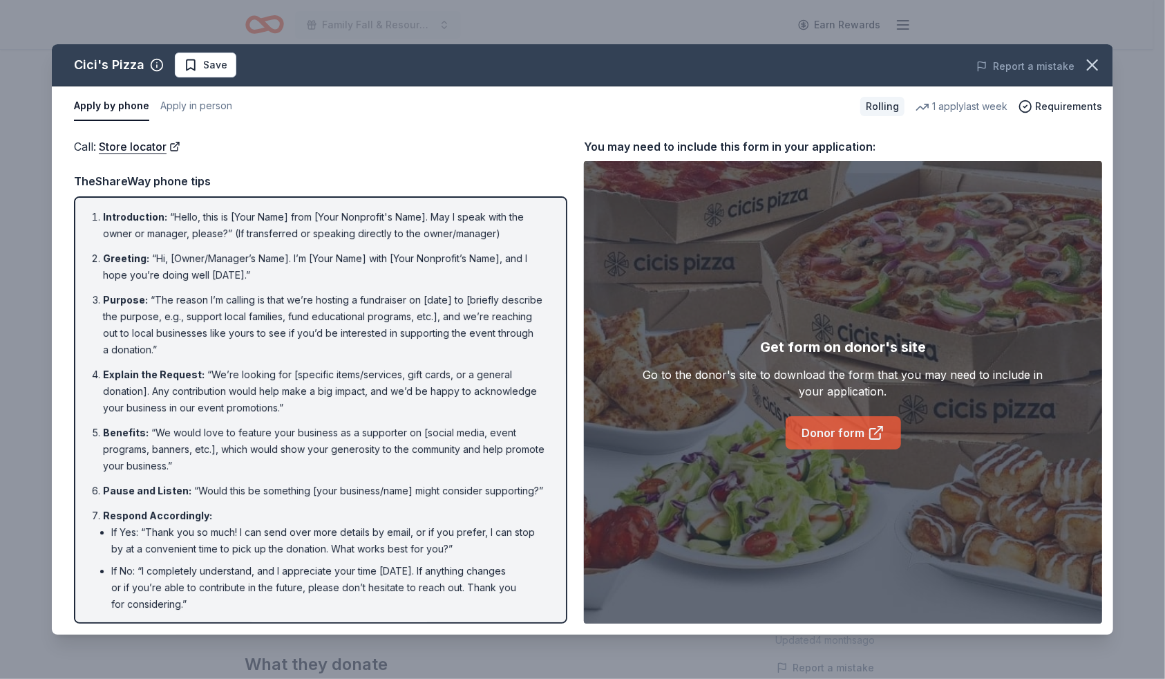
click at [828, 433] on link "Donor form" at bounding box center [843, 432] width 115 height 33
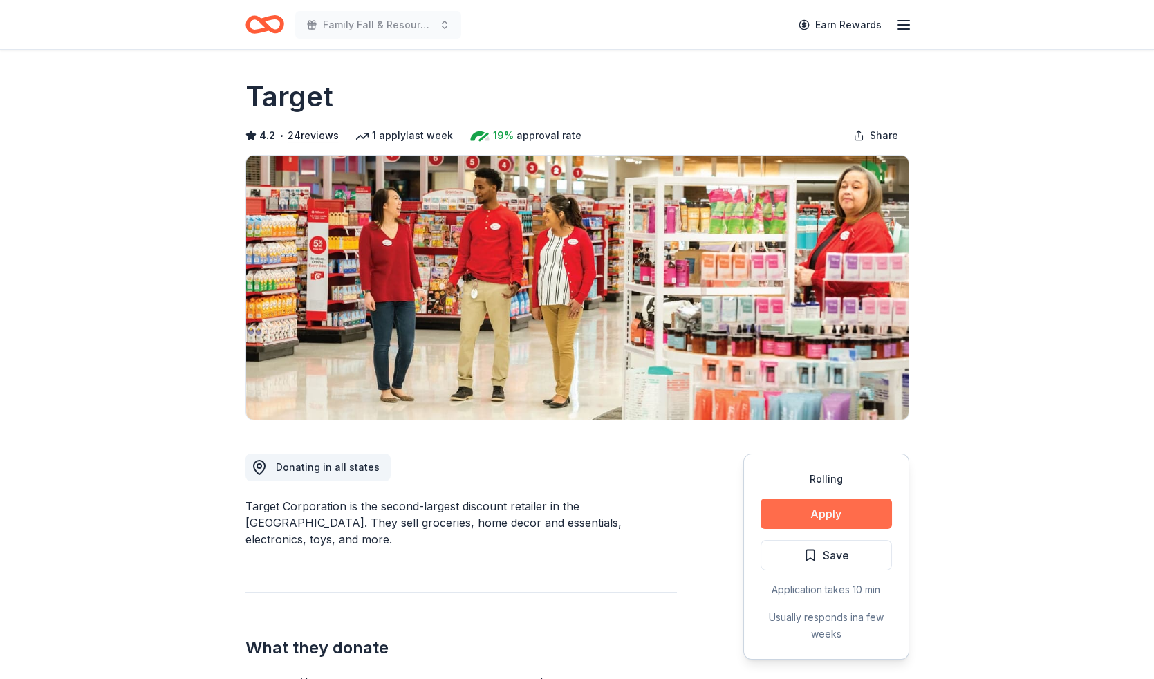
click at [839, 507] on button "Apply" at bounding box center [825, 513] width 131 height 30
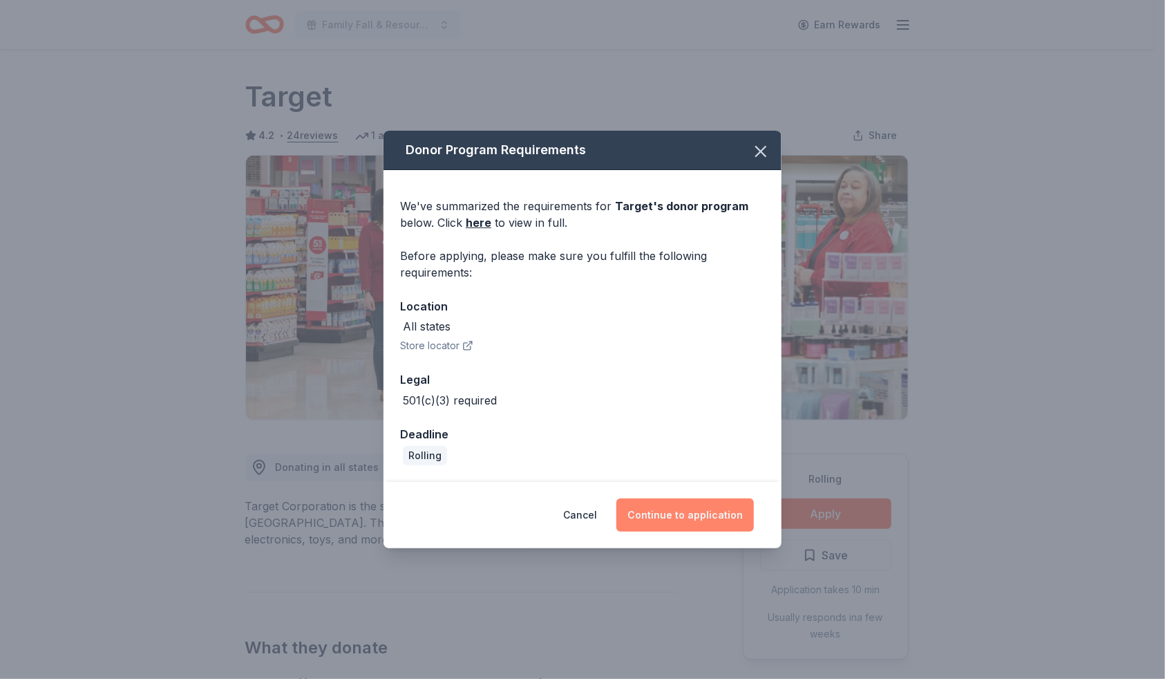
click at [673, 508] on button "Continue to application" at bounding box center [685, 514] width 138 height 33
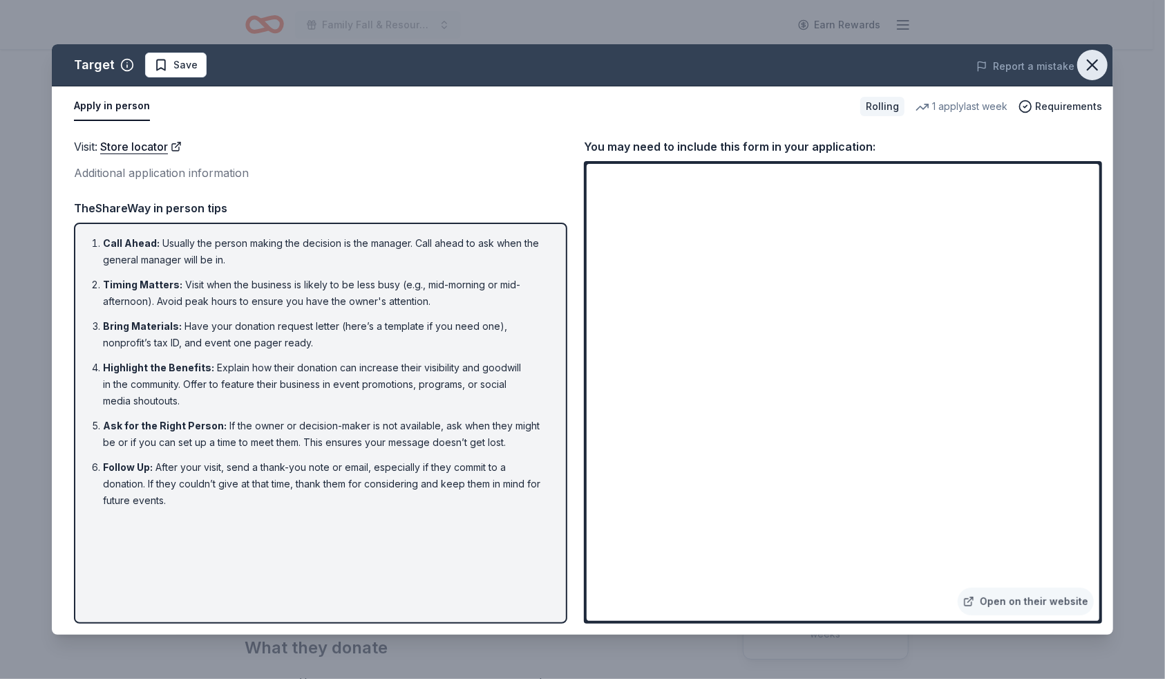
click at [1096, 61] on icon "button" at bounding box center [1093, 65] width 10 height 10
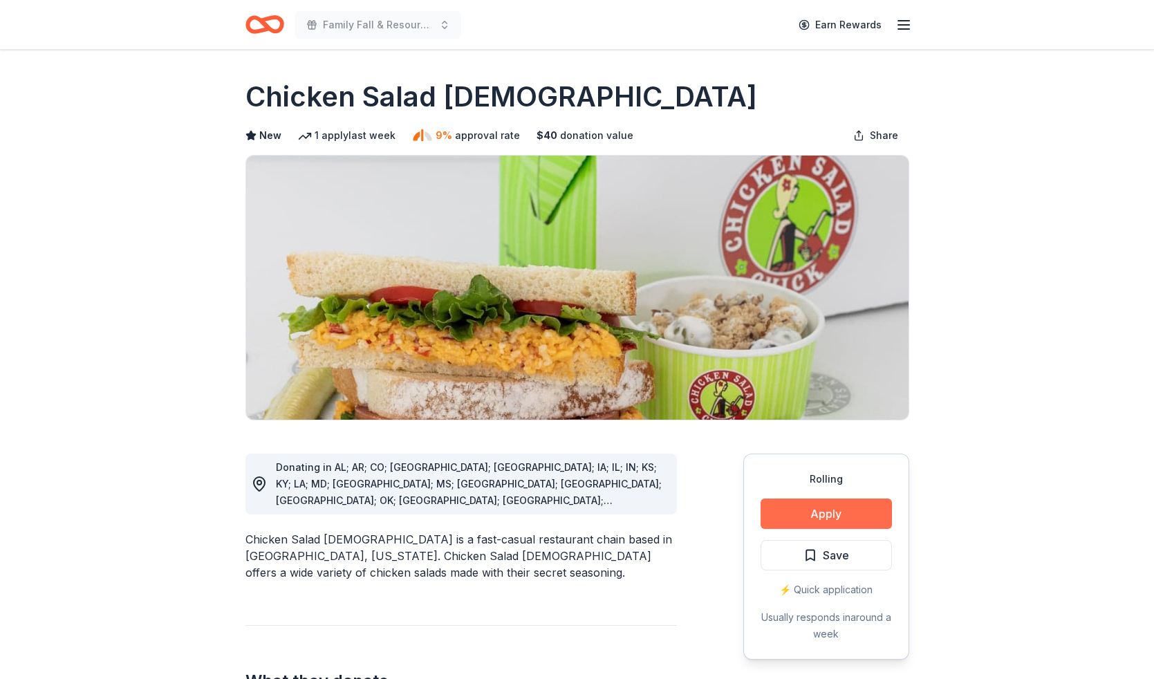
click at [827, 502] on button "Apply" at bounding box center [825, 513] width 131 height 30
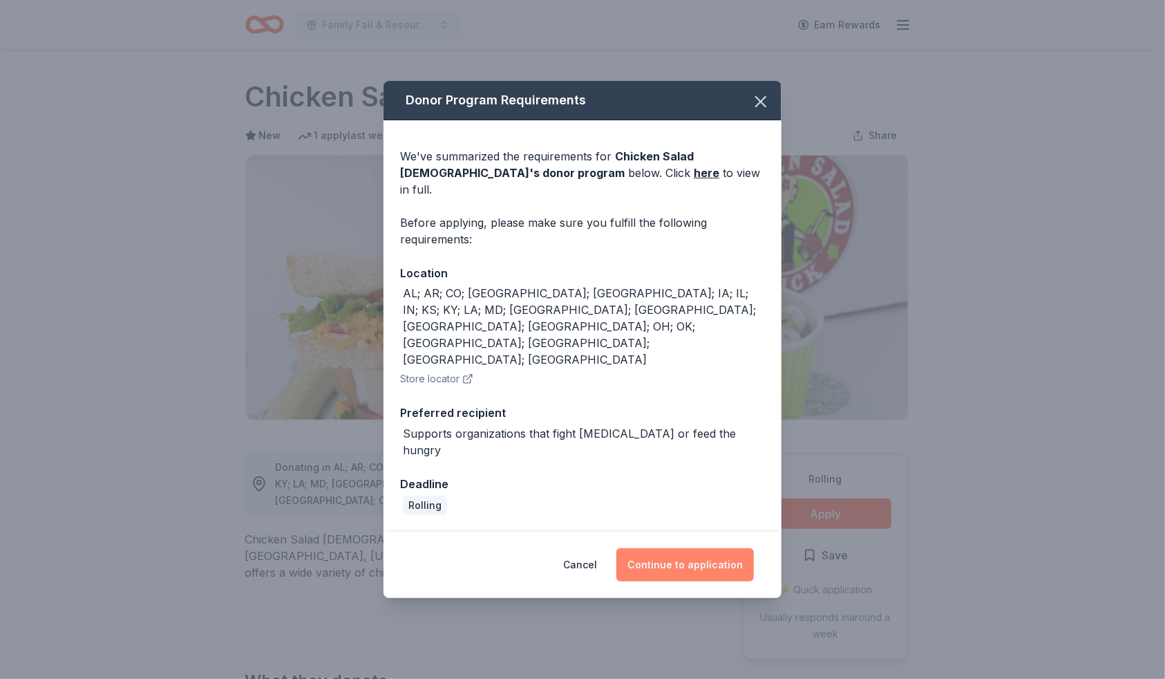
click at [673, 548] on button "Continue to application" at bounding box center [685, 564] width 138 height 33
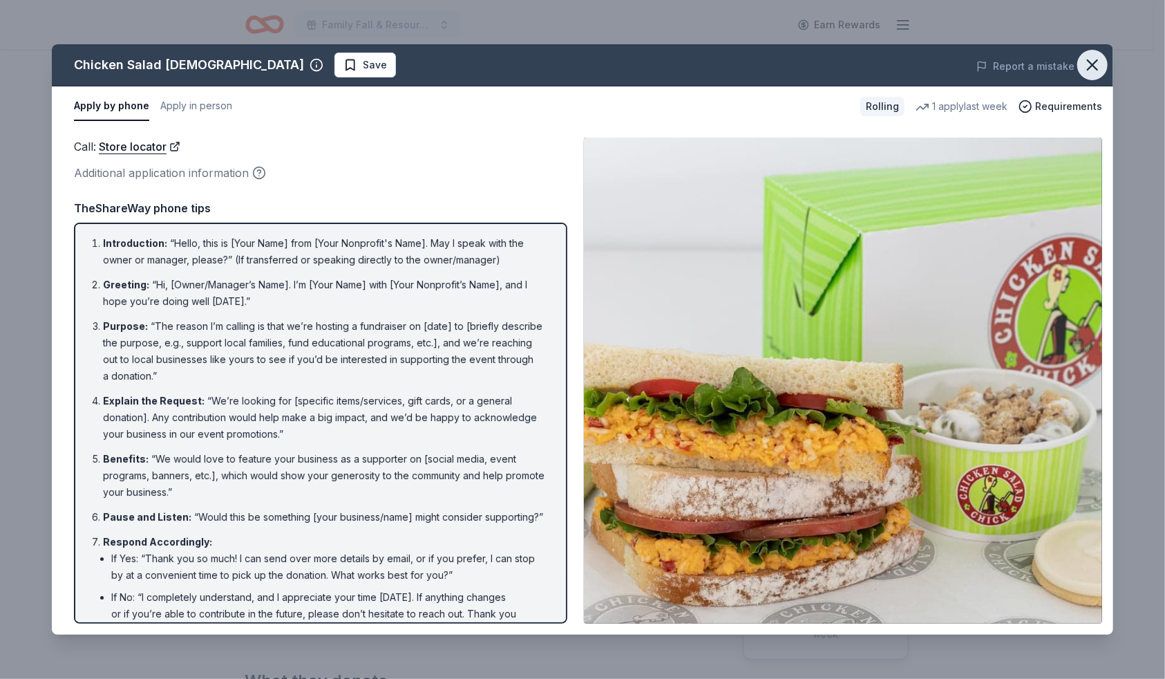
click at [1096, 61] on icon "button" at bounding box center [1093, 65] width 10 height 10
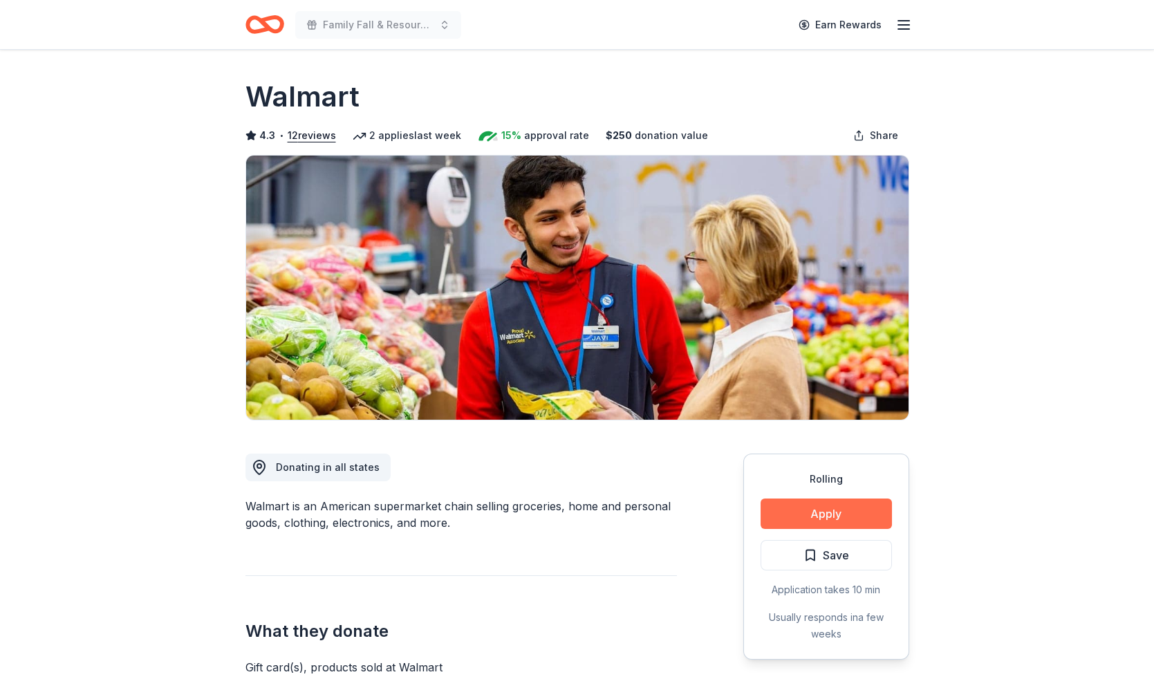
click at [810, 520] on button "Apply" at bounding box center [825, 513] width 131 height 30
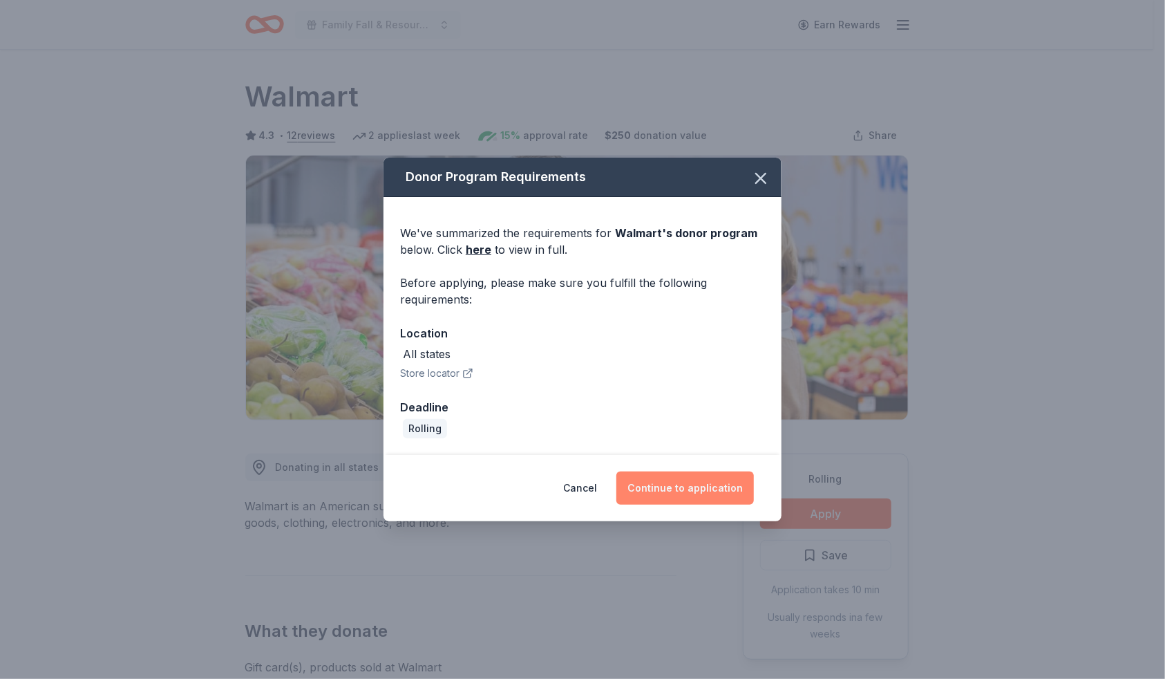
click at [688, 493] on button "Continue to application" at bounding box center [685, 487] width 138 height 33
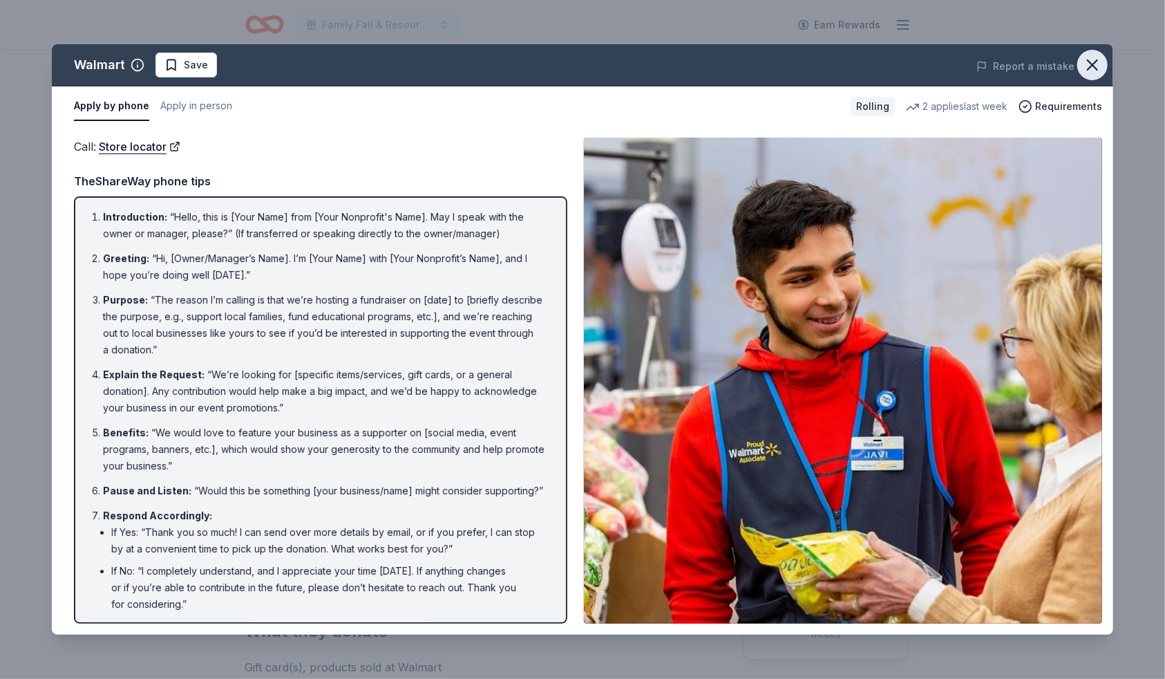
click at [1092, 62] on icon "button" at bounding box center [1092, 64] width 19 height 19
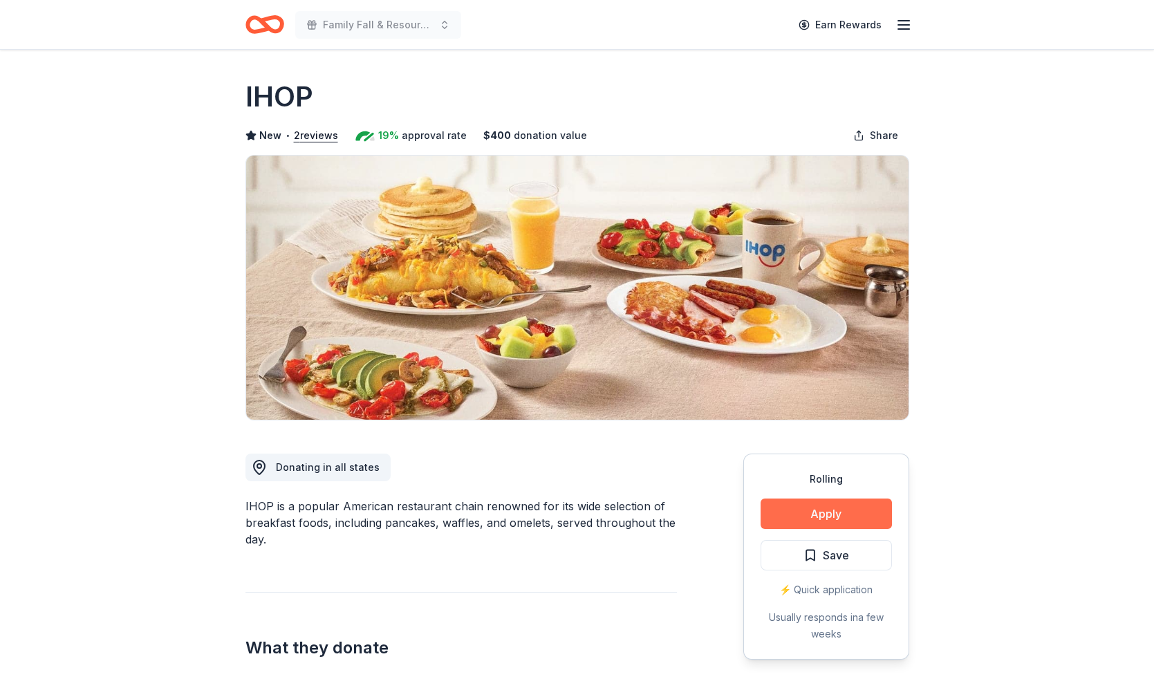
click at [827, 509] on button "Apply" at bounding box center [825, 513] width 131 height 30
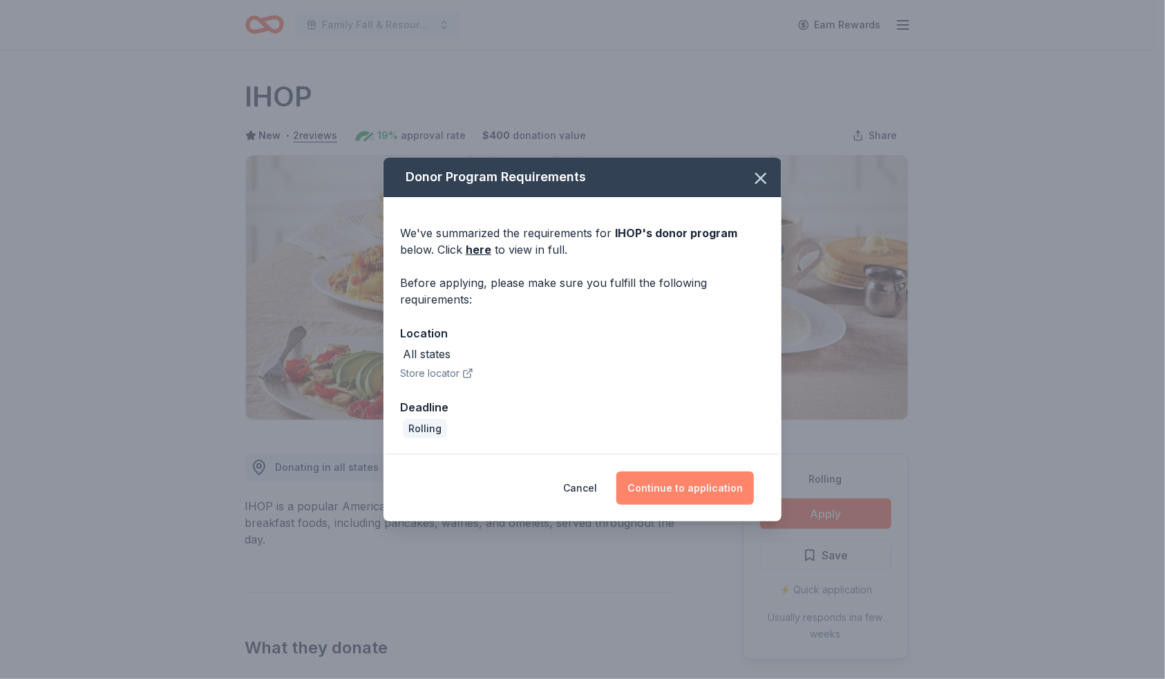
click at [701, 487] on button "Continue to application" at bounding box center [685, 487] width 138 height 33
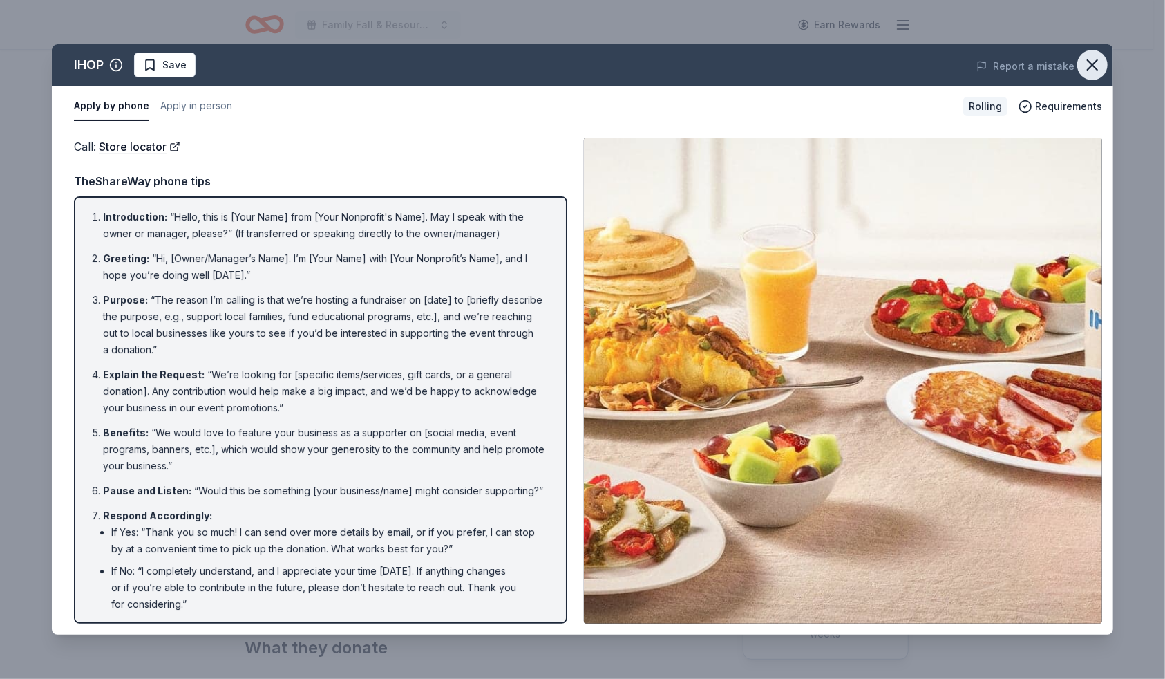
click at [1103, 66] on button "button" at bounding box center [1092, 65] width 30 height 30
